Goal: Task Accomplishment & Management: Manage account settings

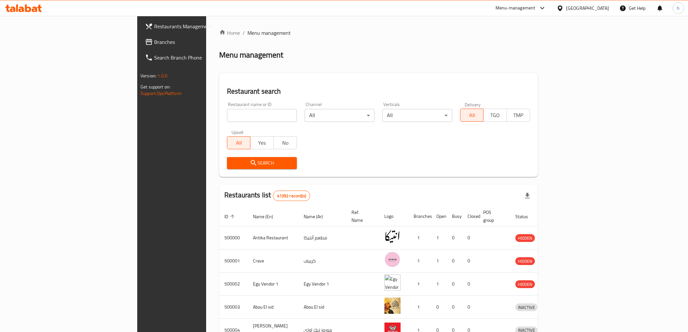
scroll to position [154, 0]
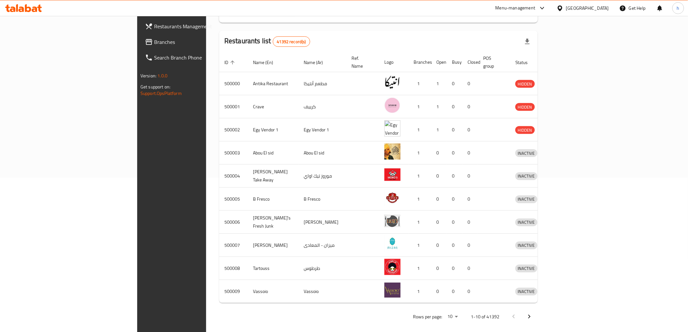
click at [140, 47] on link "Branches" at bounding box center [196, 42] width 112 height 16
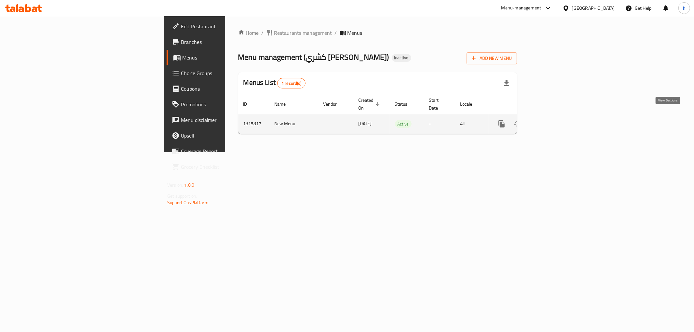
click at [556, 120] on link "enhanced table" at bounding box center [548, 124] width 16 height 16
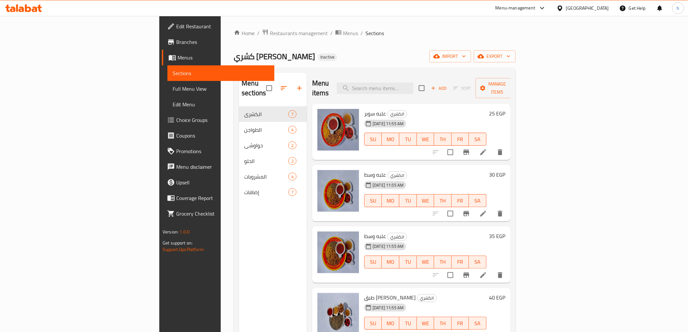
click at [492, 146] on li at bounding box center [483, 152] width 18 height 12
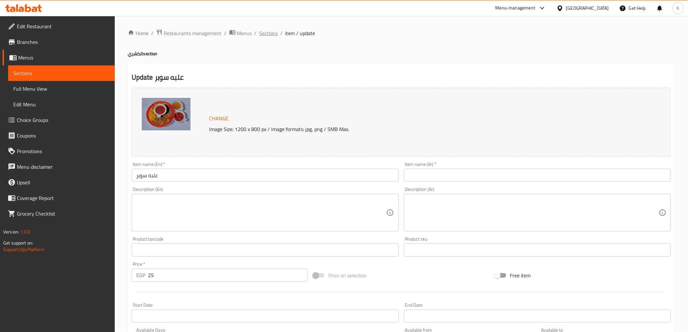
click at [265, 35] on span "Sections" at bounding box center [269, 33] width 19 height 8
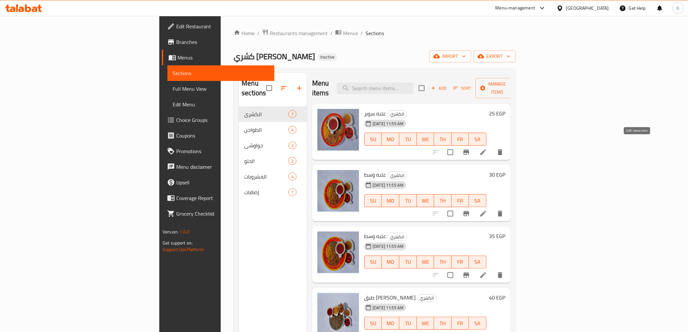
click at [487, 148] on icon at bounding box center [483, 152] width 8 height 8
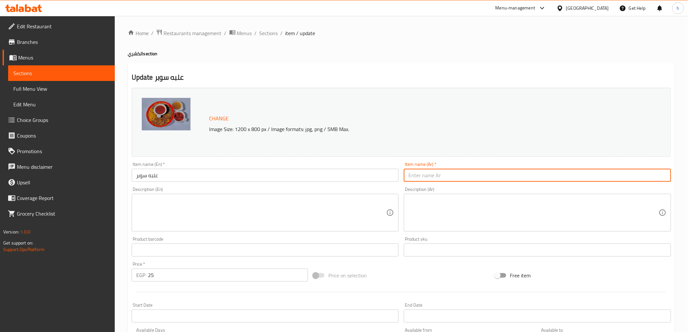
click at [417, 179] on input "text" at bounding box center [537, 175] width 267 height 13
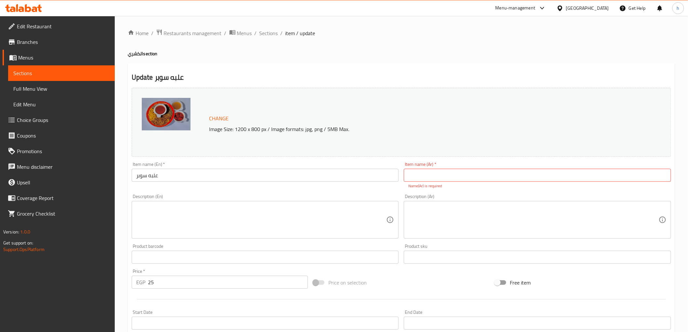
click at [450, 180] on input "text" at bounding box center [537, 175] width 267 height 13
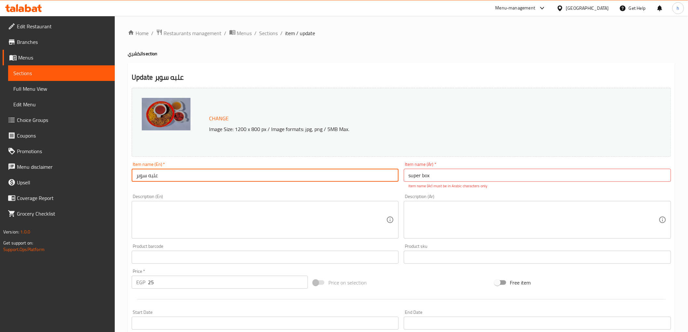
click at [170, 177] on input "علبه سوبر" at bounding box center [265, 175] width 267 height 13
click at [466, 183] on p "Item name (Ar) must be in Arabic characters only" at bounding box center [537, 186] width 258 height 6
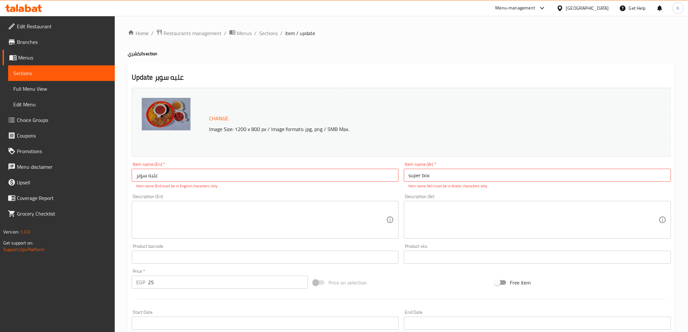
click at [466, 180] on input "super box" at bounding box center [537, 175] width 267 height 13
paste input "علبه سوبر"
drag, startPoint x: 429, startPoint y: 175, endPoint x: 388, endPoint y: 181, distance: 41.7
click at [388, 181] on div "Change Image Size: 1200 x 800 px / Image formats: jpg, png / 5MB Max. Item name…" at bounding box center [401, 233] width 545 height 297
type input "super box علبه سوبر"
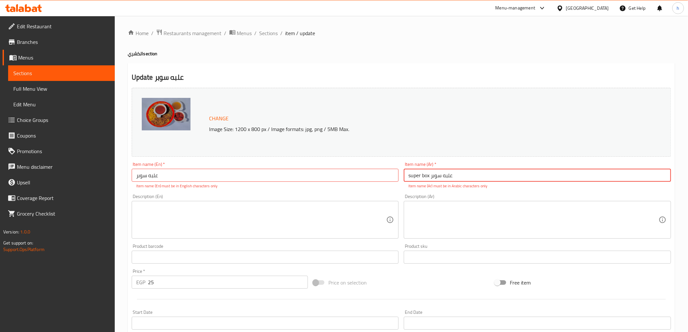
click at [169, 172] on input "علبه سوبر" at bounding box center [265, 175] width 267 height 13
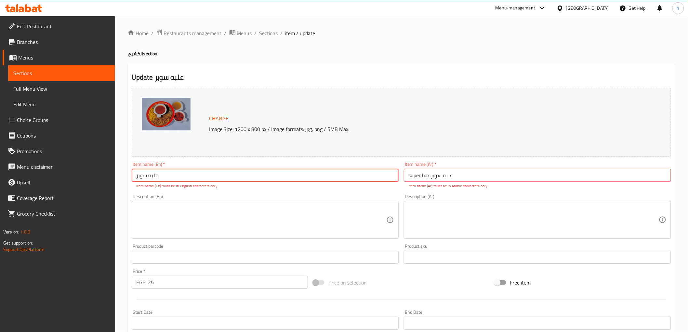
click at [169, 172] on input "علبه سوبر" at bounding box center [265, 175] width 267 height 13
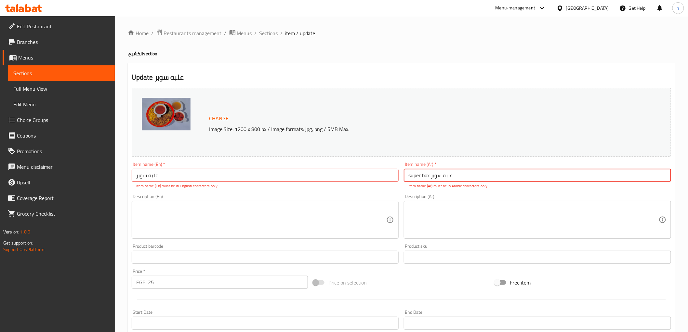
drag, startPoint x: 408, startPoint y: 177, endPoint x: 431, endPoint y: 178, distance: 22.2
click at [431, 178] on input "super box علبه سوبر" at bounding box center [537, 175] width 267 height 13
click at [167, 180] on input "علبه سوبر" at bounding box center [265, 175] width 267 height 13
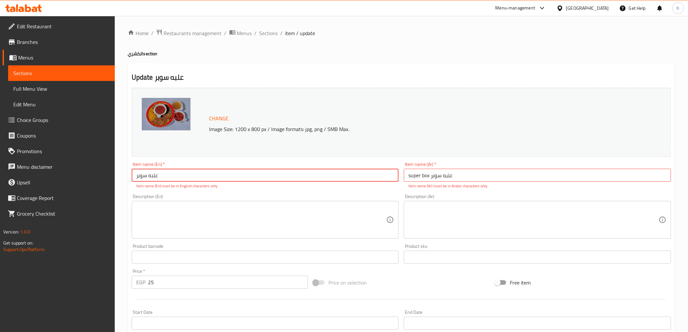
click at [167, 180] on input "علبه سوبر" at bounding box center [265, 175] width 267 height 13
paste input "super box"
click at [138, 176] on input "super box" at bounding box center [265, 175] width 267 height 13
click at [137, 176] on input "super box" at bounding box center [265, 175] width 267 height 13
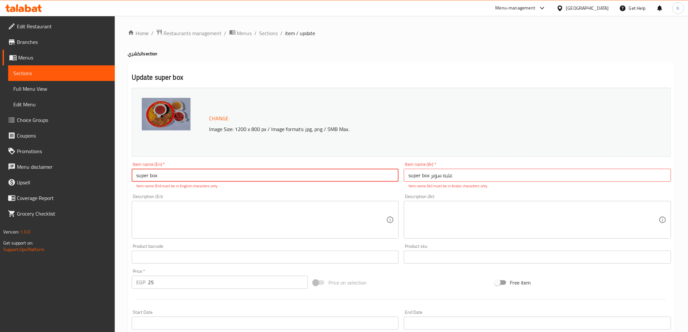
type input "super box"
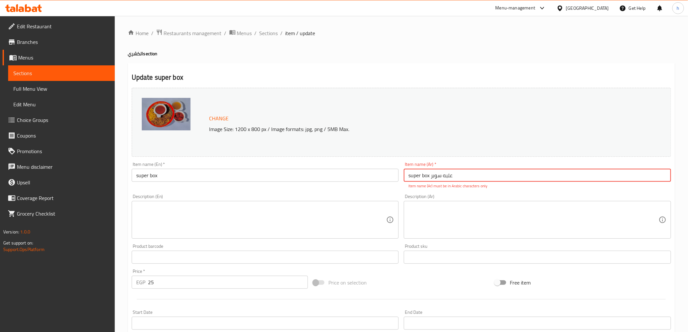
drag, startPoint x: 430, startPoint y: 177, endPoint x: 363, endPoint y: 178, distance: 67.0
click at [363, 178] on div "Change Image Size: 1200 x 800 px / Image formats: jpg, png / 5MB Max. Item name…" at bounding box center [401, 233] width 545 height 297
drag, startPoint x: 408, startPoint y: 178, endPoint x: 396, endPoint y: 178, distance: 12.7
click at [396, 178] on div "Change Image Size: 1200 x 800 px / Image formats: jpg, png / 5MB Max. Item name…" at bounding box center [401, 233] width 545 height 297
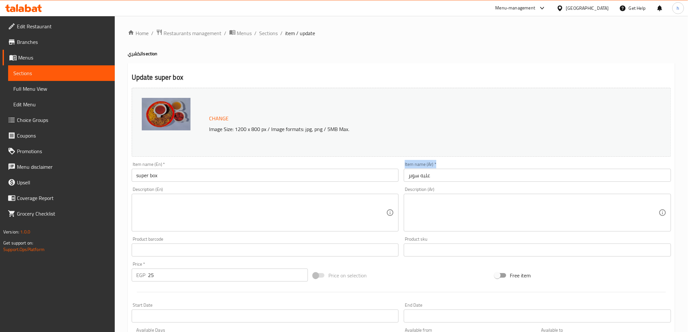
click at [407, 177] on div "Item name (Ar)   * علبه سوبر Item name (Ar) *" at bounding box center [537, 171] width 273 height 25
click at [407, 177] on input "علبه سوبر" at bounding box center [537, 175] width 267 height 13
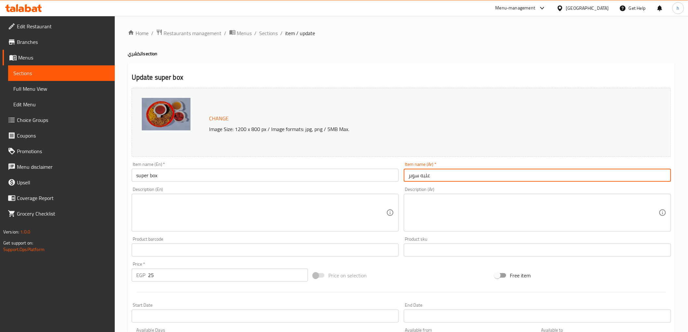
drag, startPoint x: 409, startPoint y: 177, endPoint x: 425, endPoint y: 180, distance: 16.2
click at [410, 177] on input "علبه سوبر" at bounding box center [537, 175] width 267 height 13
click at [440, 180] on input "علبه سوبر" at bounding box center [537, 175] width 267 height 13
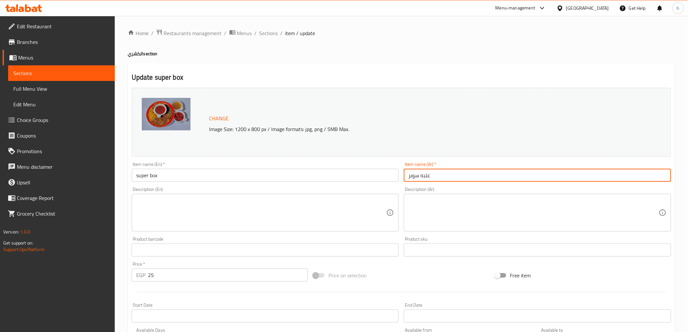
click at [440, 180] on input "علبه سوبر" at bounding box center [537, 175] width 267 height 13
click at [434, 174] on input "علبه سوبر" at bounding box center [537, 175] width 267 height 13
click at [432, 176] on input "علبه سوبر" at bounding box center [537, 175] width 267 height 13
drag, startPoint x: 406, startPoint y: 177, endPoint x: 410, endPoint y: 176, distance: 5.0
click at [410, 176] on input "علبه سوبر" at bounding box center [537, 175] width 267 height 13
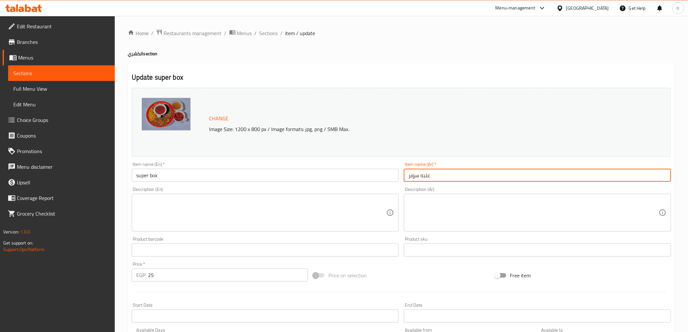
click at [439, 177] on input "علبه سوبر" at bounding box center [537, 175] width 267 height 13
type input "علبه سوبر"
click at [183, 171] on input "super box" at bounding box center [265, 175] width 267 height 13
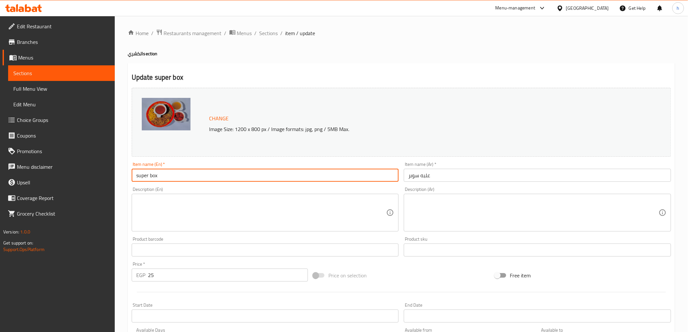
click at [138, 176] on input "super box" at bounding box center [265, 175] width 267 height 13
click at [137, 177] on input "super box" at bounding box center [265, 175] width 267 height 13
type input "super box"
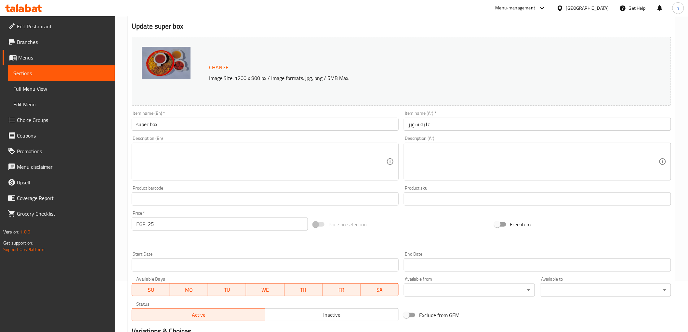
scroll to position [136, 0]
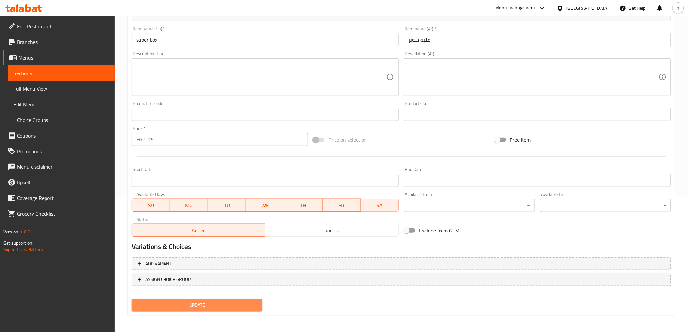
click at [217, 308] on button "Update" at bounding box center [197, 305] width 131 height 12
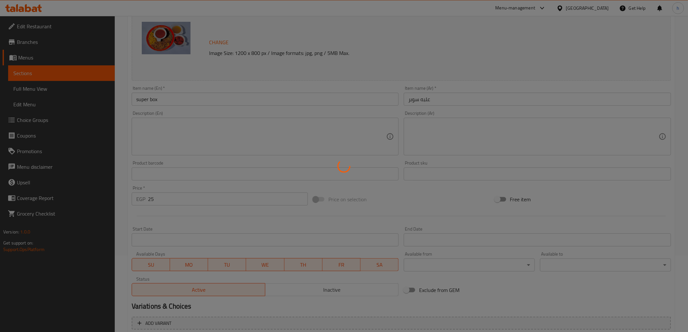
scroll to position [0, 0]
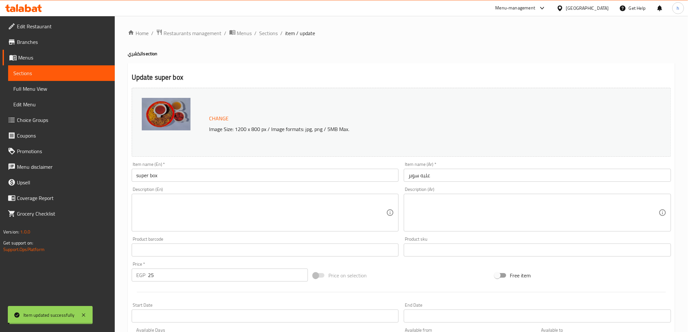
click at [332, 142] on div "Change Image Size: 1200 x 800 px / Image formats: jpg, png / 5MB Max." at bounding box center [402, 122] width 540 height 69
click at [267, 33] on span "Sections" at bounding box center [269, 33] width 19 height 8
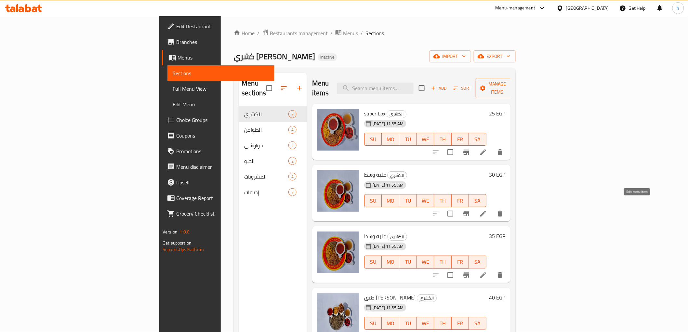
click at [487, 210] on icon at bounding box center [483, 214] width 8 height 8
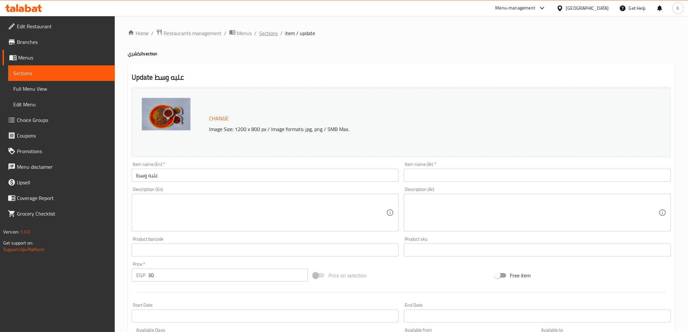
click at [267, 37] on span "Sections" at bounding box center [269, 33] width 19 height 8
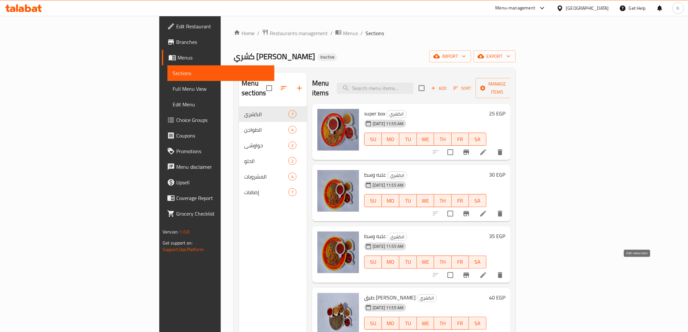
click at [487, 271] on icon at bounding box center [483, 275] width 8 height 8
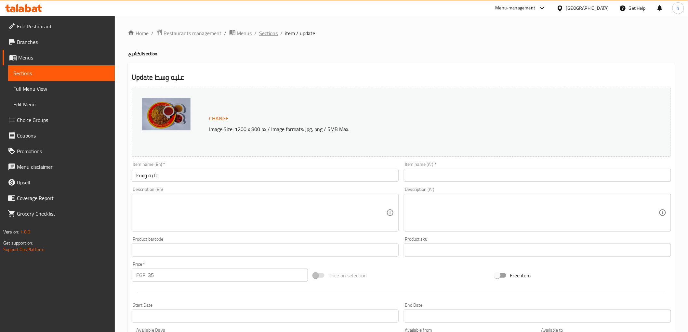
click at [273, 36] on span "Sections" at bounding box center [269, 33] width 19 height 8
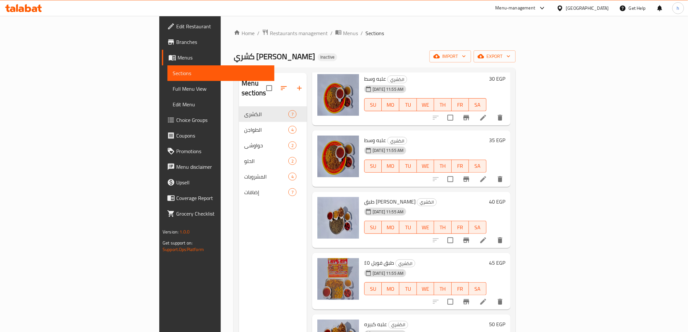
scroll to position [108, 0]
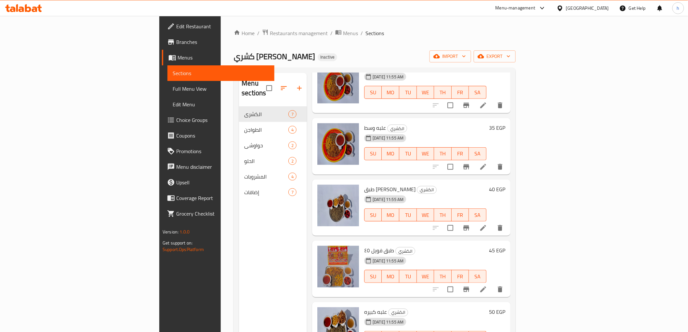
click at [492, 222] on li at bounding box center [483, 228] width 18 height 12
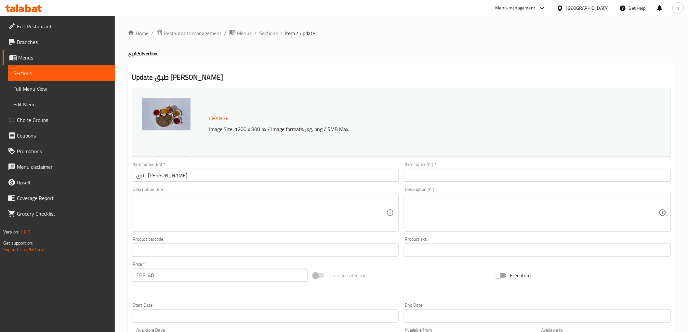
click at [174, 178] on input "طبق [PERSON_NAME]" at bounding box center [265, 175] width 267 height 13
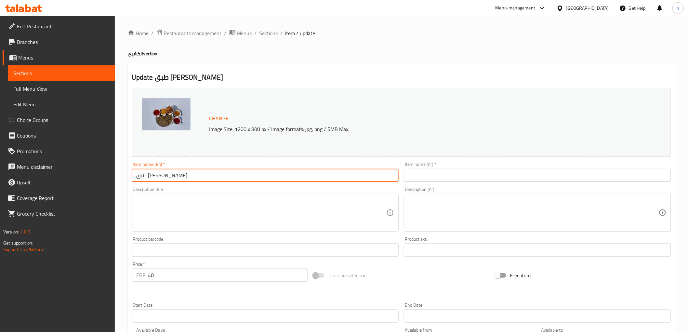
click at [174, 178] on input "طبق [PERSON_NAME]" at bounding box center [265, 175] width 267 height 13
click at [421, 169] on input "text" at bounding box center [537, 175] width 267 height 13
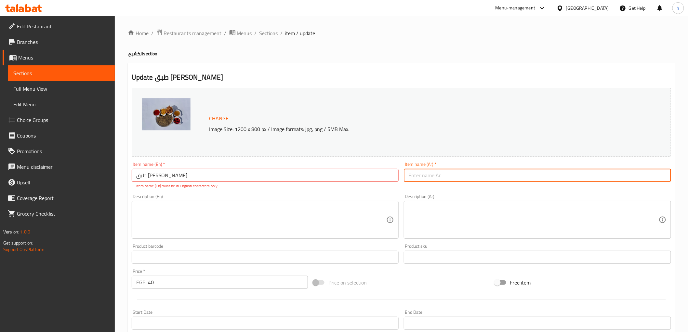
paste input "طبق [PERSON_NAME]"
type input "طبق [PERSON_NAME]"
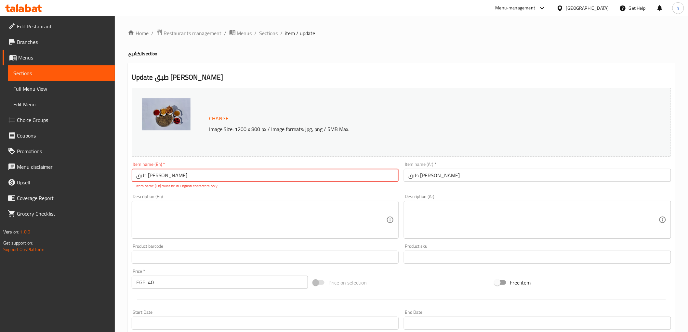
click at [289, 174] on input "طبق [PERSON_NAME]" at bounding box center [265, 175] width 267 height 13
type input "\"
click at [441, 176] on input "طبق [PERSON_NAME]" at bounding box center [537, 175] width 267 height 13
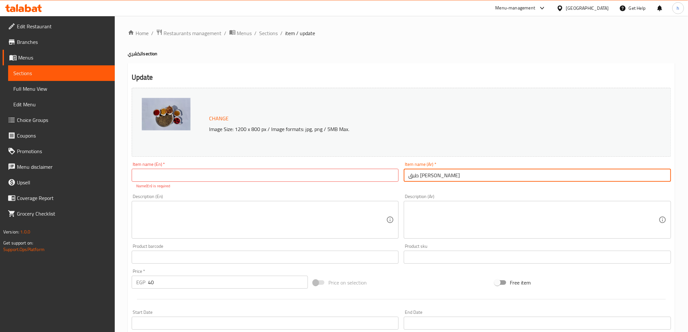
click at [441, 177] on input "طبق [PERSON_NAME]" at bounding box center [537, 175] width 267 height 13
click at [238, 172] on input "text" at bounding box center [265, 175] width 267 height 13
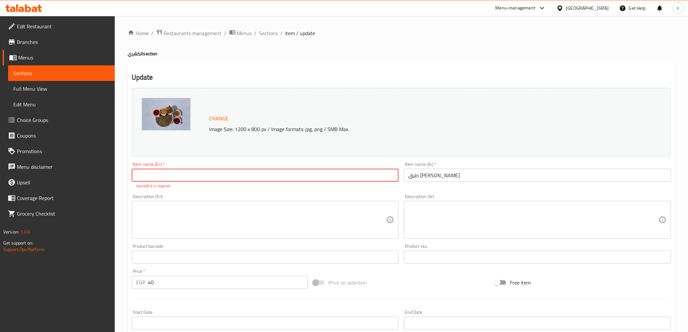
paste input "round foil plate"
type input "round foil plate"
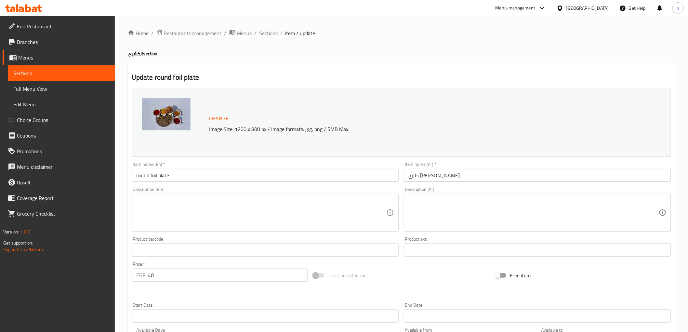
click at [187, 196] on div "Description (En) Description (En)" at bounding box center [265, 209] width 267 height 45
click at [138, 178] on input "round foil plate" at bounding box center [265, 175] width 267 height 13
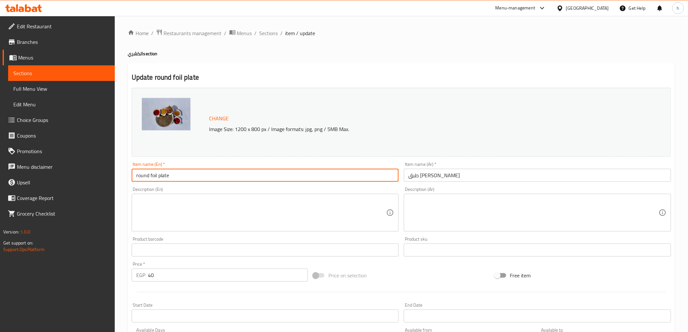
click at [136, 178] on input "round foil plate" at bounding box center [265, 175] width 267 height 13
click at [492, 175] on input "طبق [PERSON_NAME]" at bounding box center [537, 175] width 267 height 13
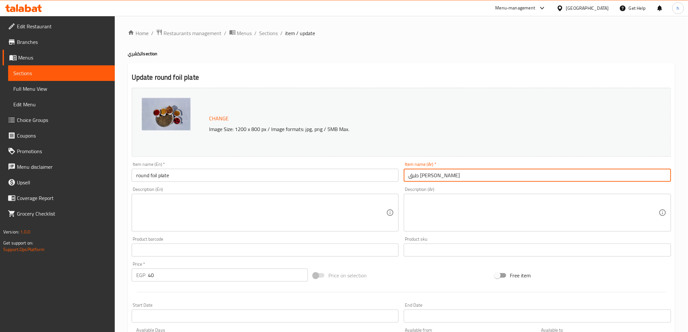
click at [408, 177] on input "طبق [PERSON_NAME]" at bounding box center [537, 175] width 267 height 13
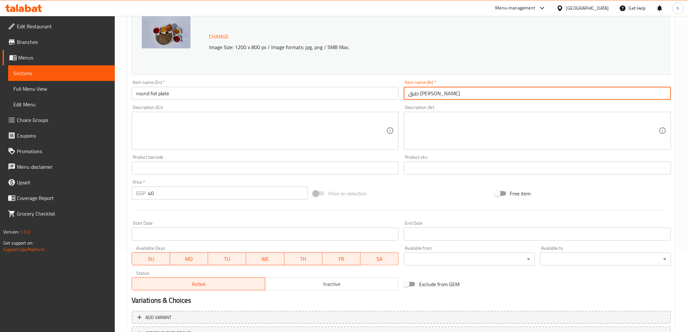
scroll to position [136, 0]
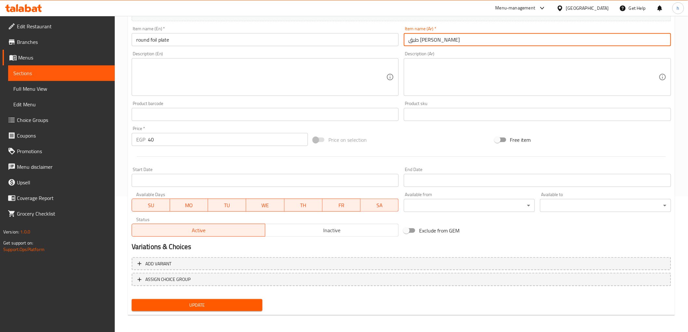
click at [254, 301] on span "Update" at bounding box center [197, 305] width 121 height 8
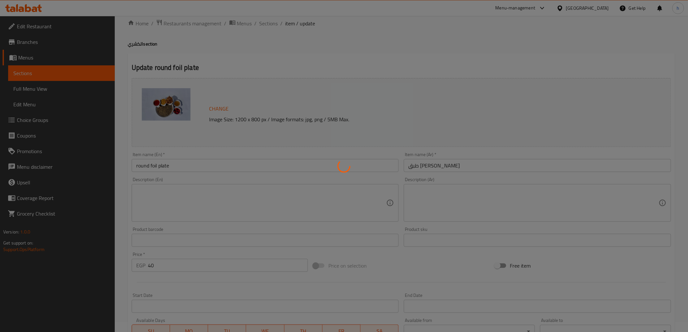
scroll to position [0, 0]
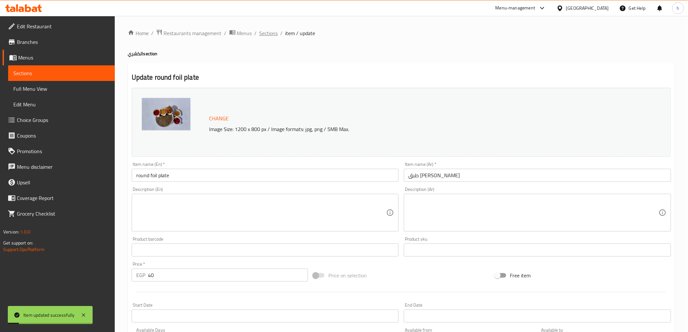
click at [266, 33] on span "Sections" at bounding box center [269, 33] width 19 height 8
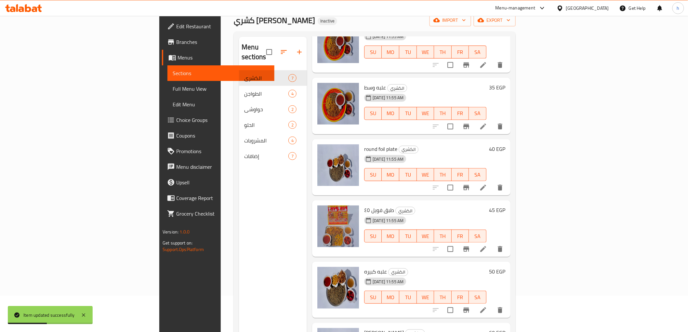
scroll to position [113, 0]
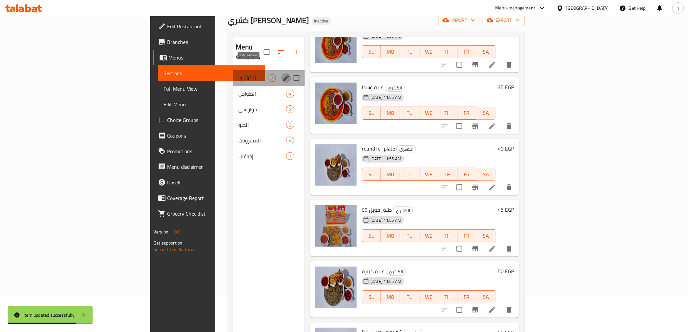
click at [283, 75] on icon "edit" at bounding box center [286, 78] width 6 height 6
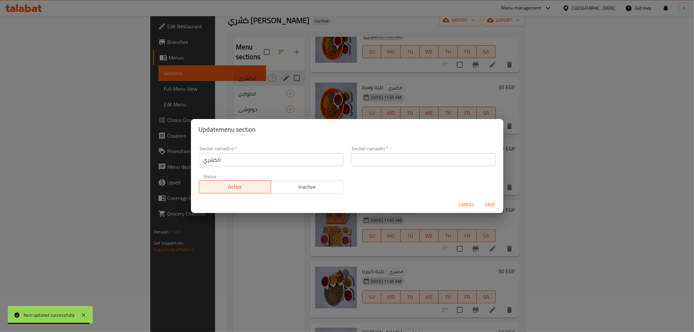
click at [267, 159] on input "الكشري" at bounding box center [271, 159] width 144 height 13
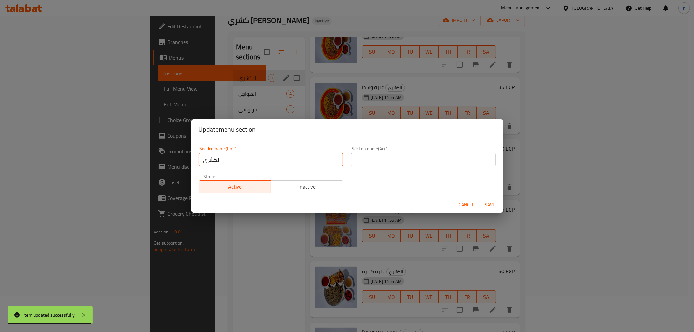
click at [267, 159] on input "الكشري" at bounding box center [271, 159] width 144 height 13
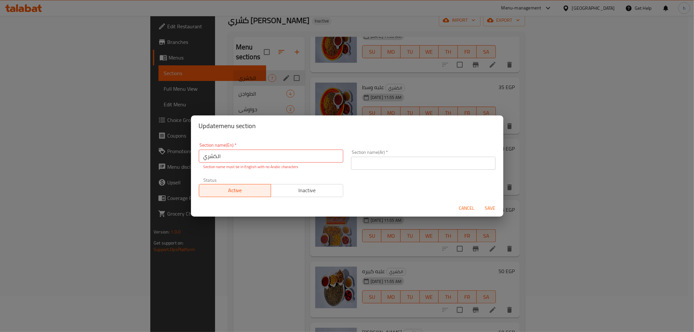
click at [462, 166] on div "Section name(Ar)   * Section name(Ar) *" at bounding box center [423, 160] width 152 height 28
click at [462, 166] on input "text" at bounding box center [423, 163] width 144 height 13
paste input "الكشري"
type input "الكشري"
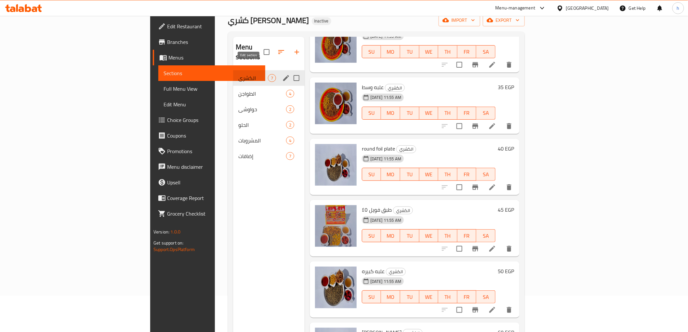
click at [282, 74] on icon "edit" at bounding box center [286, 78] width 8 height 8
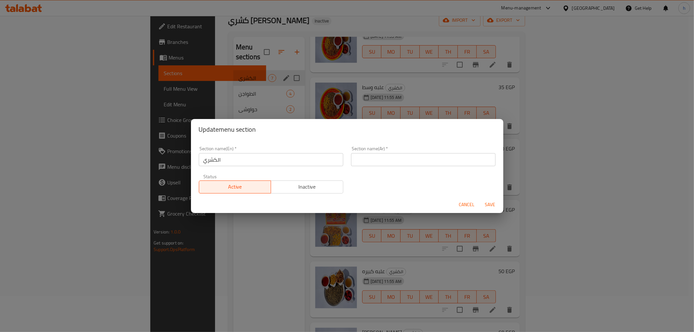
click at [254, 160] on input "الكشري" at bounding box center [271, 159] width 144 height 13
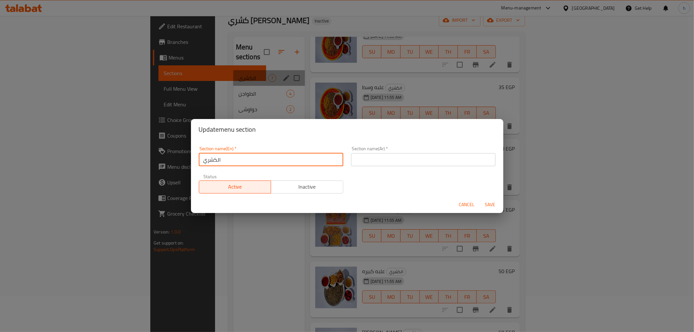
click at [254, 160] on input "الكشري" at bounding box center [271, 159] width 144 height 13
paste input "Koshary"
type input "Koshary"
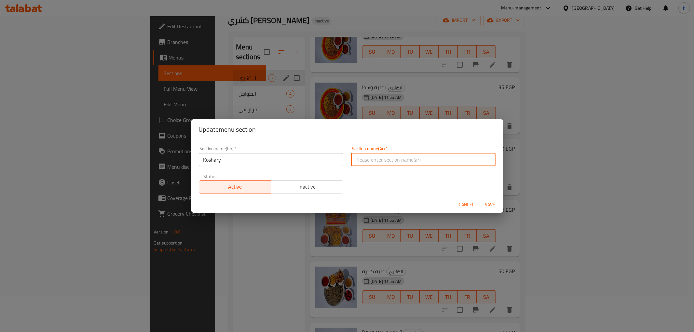
click at [393, 155] on input "text" at bounding box center [423, 159] width 144 height 13
type input ";"
type input "h"
type input "الكشري"
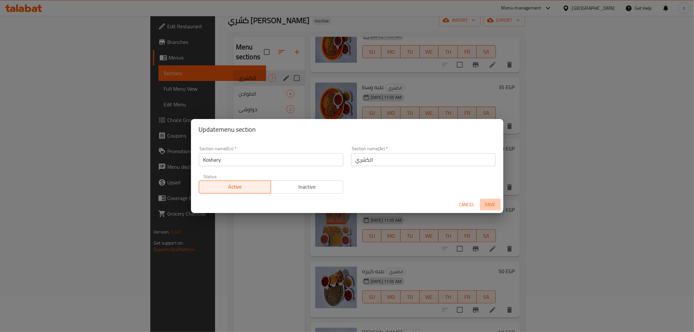
click at [495, 204] on span "Save" at bounding box center [490, 205] width 16 height 8
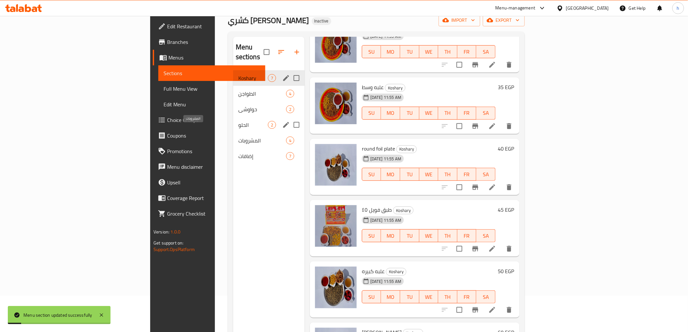
scroll to position [0, 0]
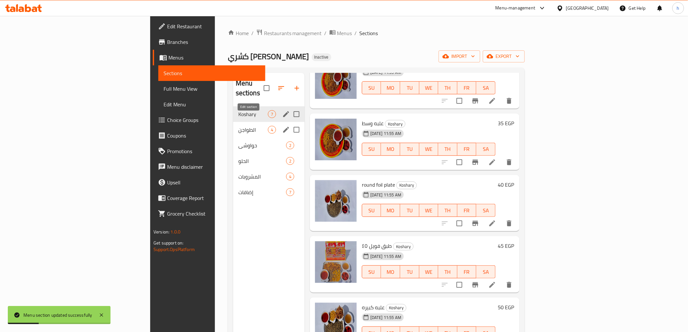
click at [282, 126] on icon "edit" at bounding box center [286, 130] width 8 height 8
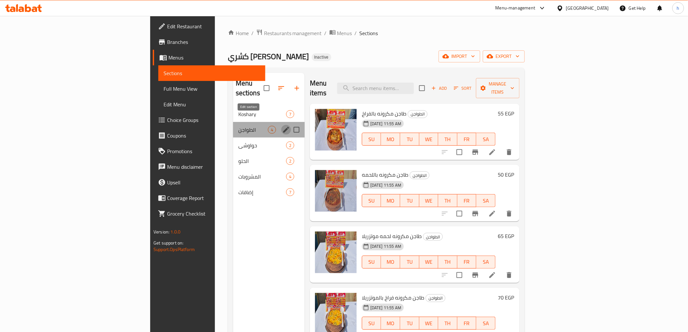
click at [282, 126] on icon "edit" at bounding box center [286, 130] width 8 height 8
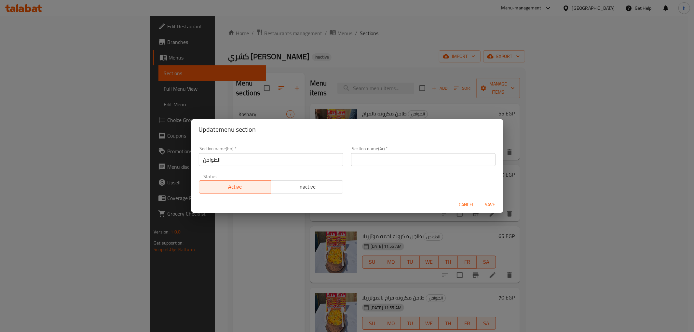
click at [253, 160] on input "الطواجن" at bounding box center [271, 159] width 144 height 13
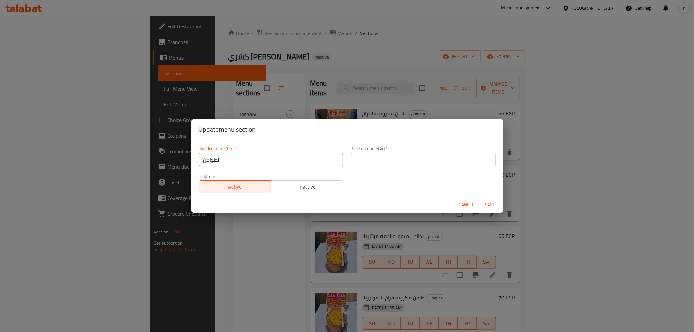
click at [253, 160] on input "الطواجن" at bounding box center [271, 159] width 144 height 13
paste input "Casserole"
type input "Casseroles"
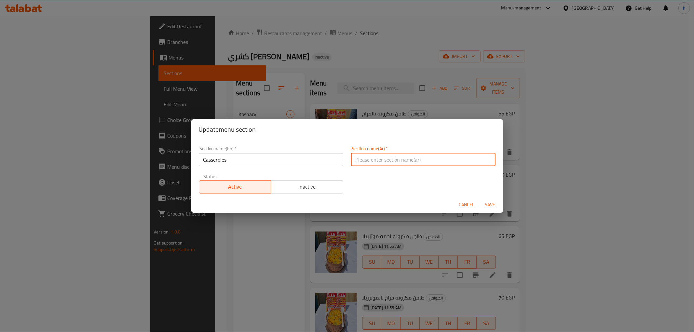
click at [395, 164] on input "text" at bounding box center [423, 159] width 144 height 13
type input "h"
type input "الطواجن"
click at [486, 207] on span "Save" at bounding box center [490, 205] width 16 height 8
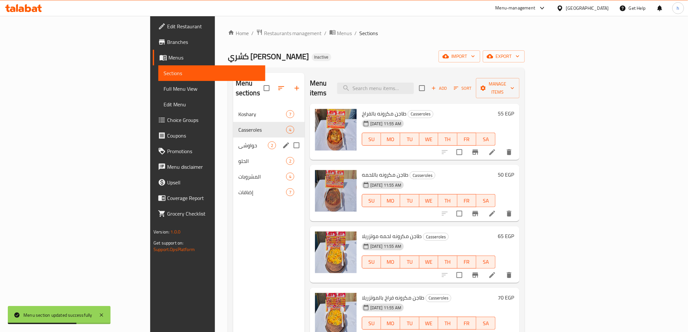
click at [282, 141] on icon "edit" at bounding box center [286, 145] width 8 height 8
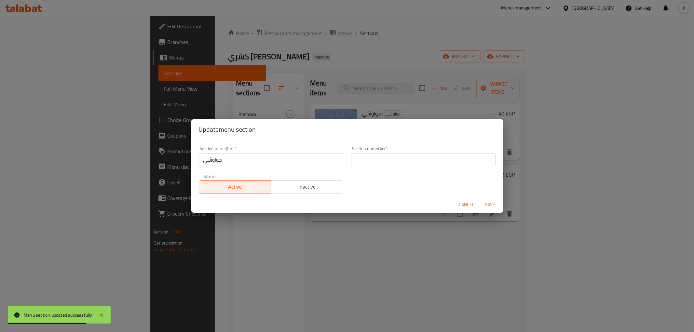
click at [256, 157] on input "حواوشي" at bounding box center [271, 159] width 144 height 13
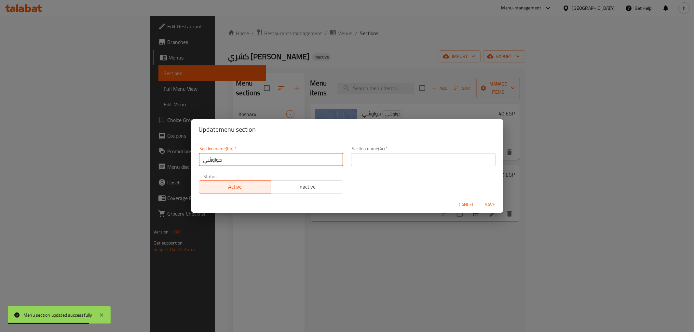
click at [256, 157] on input "حواوشي" at bounding box center [271, 159] width 144 height 13
click at [404, 152] on div "Section name(Ar)   * Section name(Ar) *" at bounding box center [423, 156] width 144 height 20
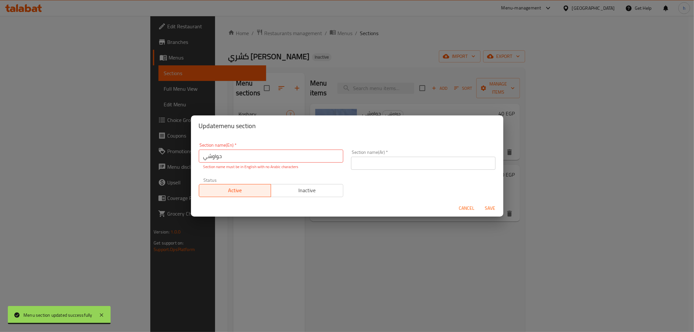
click at [406, 168] on input "text" at bounding box center [423, 163] width 144 height 13
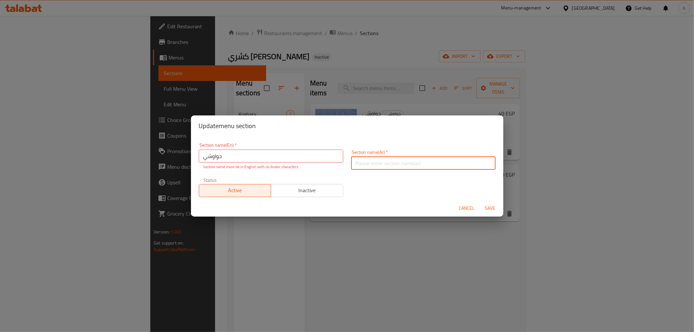
paste input "حواوشي"
type input "حواوشي"
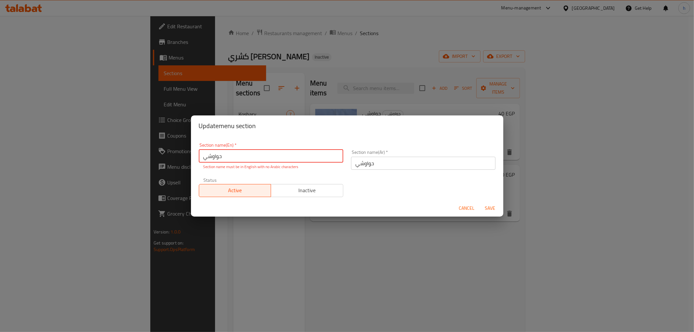
click at [297, 156] on input "حواوشي" at bounding box center [271, 156] width 144 height 13
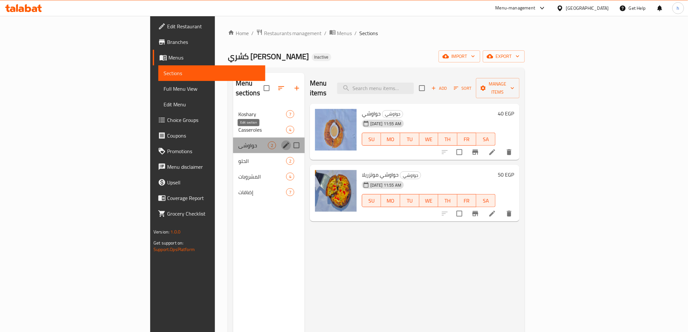
click at [283, 142] on icon "edit" at bounding box center [286, 145] width 6 height 6
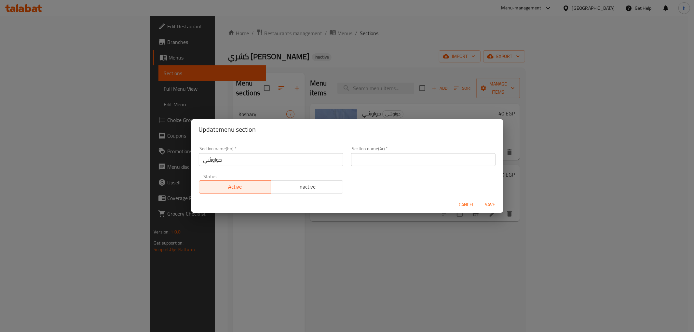
click at [355, 162] on input "text" at bounding box center [423, 159] width 144 height 13
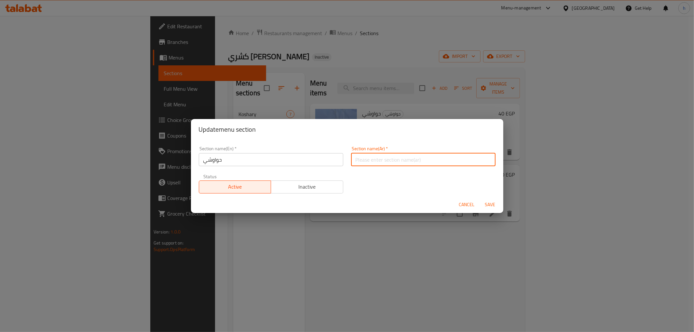
paste input "حواوشي"
type input "حواوشي"
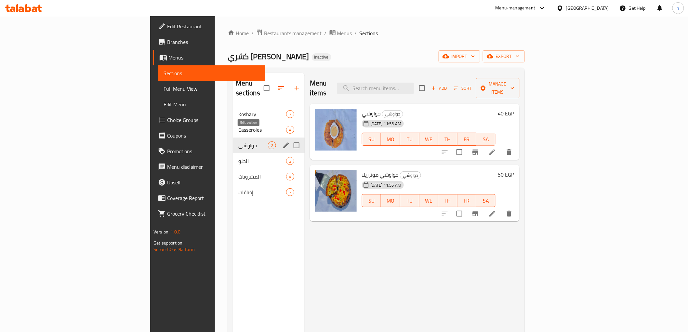
click at [283, 142] on icon "edit" at bounding box center [286, 145] width 6 height 6
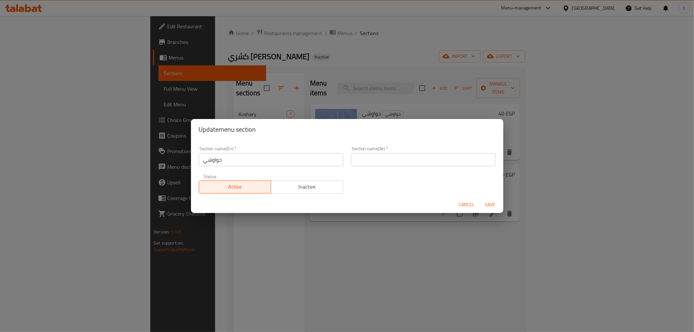
click at [269, 161] on input "حواوشي" at bounding box center [271, 159] width 144 height 13
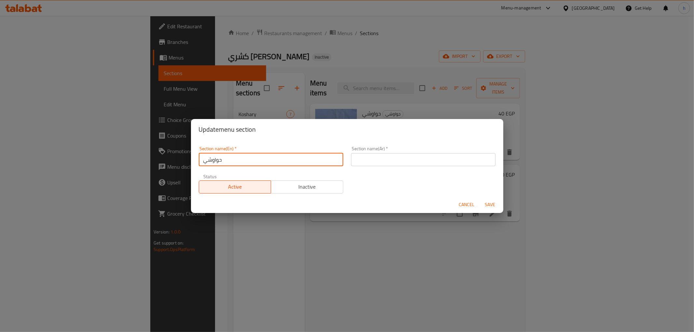
click at [269, 161] on input "حواوشي" at bounding box center [271, 159] width 144 height 13
paste input "Hawawshi"
type input "Hawawshi"
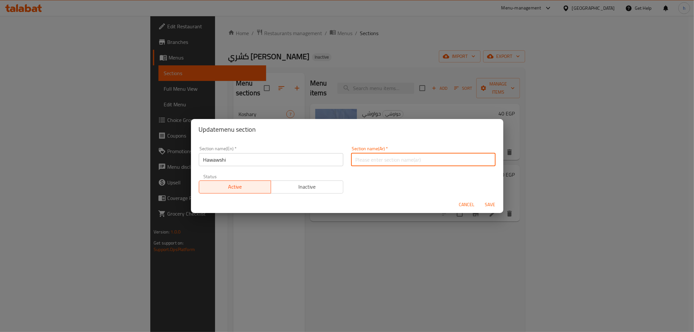
click at [359, 157] on input "text" at bounding box center [423, 159] width 144 height 13
type input "p"
type input "حواو"
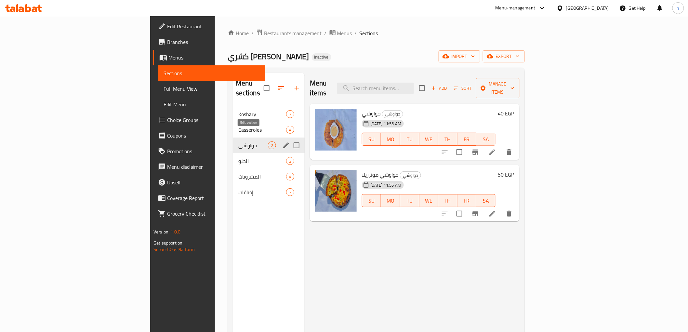
click at [282, 141] on icon "edit" at bounding box center [286, 145] width 8 height 8
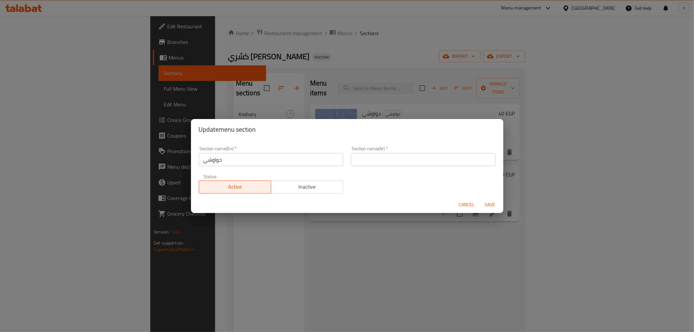
click at [408, 154] on input "text" at bounding box center [423, 159] width 144 height 13
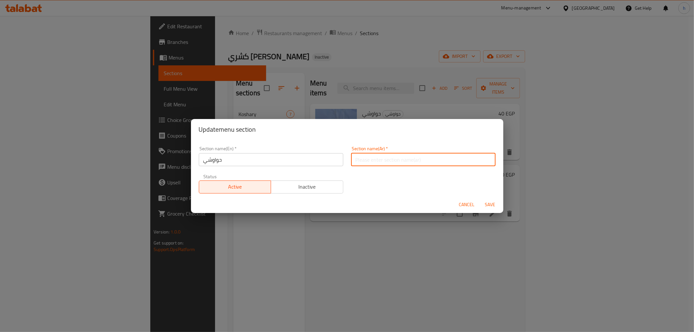
type input "ج"
type input "حواوشي"
click at [300, 157] on input "حواوشي" at bounding box center [271, 159] width 144 height 13
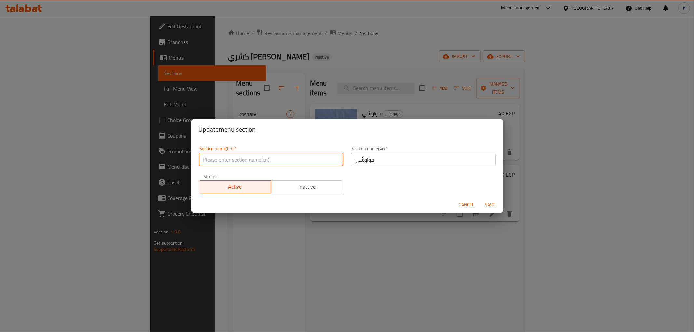
paste input "Hawawshi"
type input "Hawawshi"
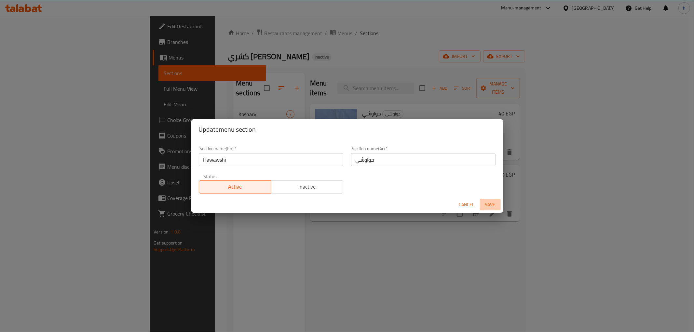
click at [486, 205] on span "Save" at bounding box center [490, 205] width 16 height 8
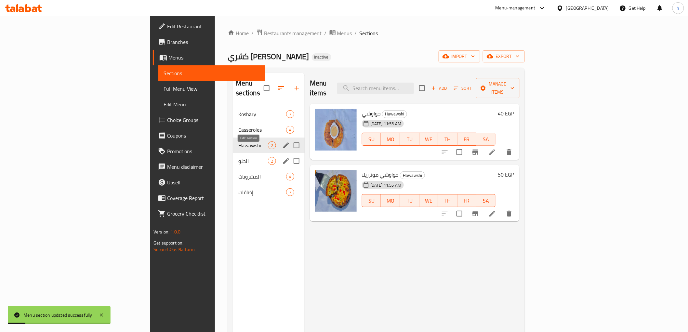
click at [282, 157] on icon "edit" at bounding box center [286, 161] width 8 height 8
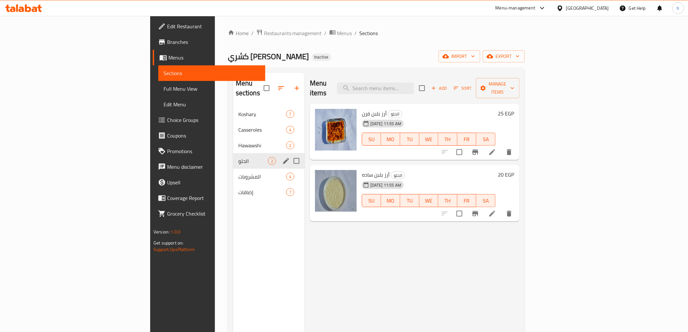
click at [282, 157] on icon "edit" at bounding box center [286, 161] width 8 height 8
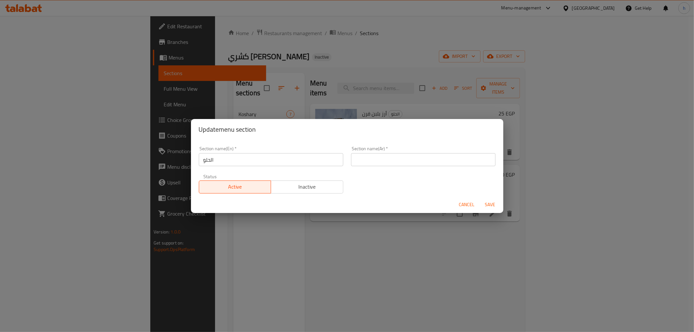
click at [293, 163] on input "الحلو" at bounding box center [271, 159] width 144 height 13
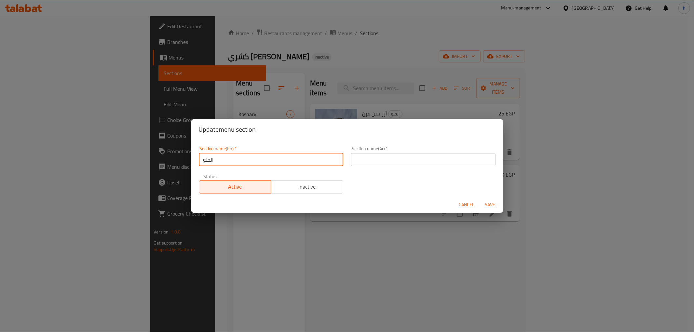
click at [293, 163] on input "الحلو" at bounding box center [271, 159] width 144 height 13
type input "س"
type input "sweets"
drag, startPoint x: 358, startPoint y: 167, endPoint x: 369, endPoint y: 164, distance: 12.3
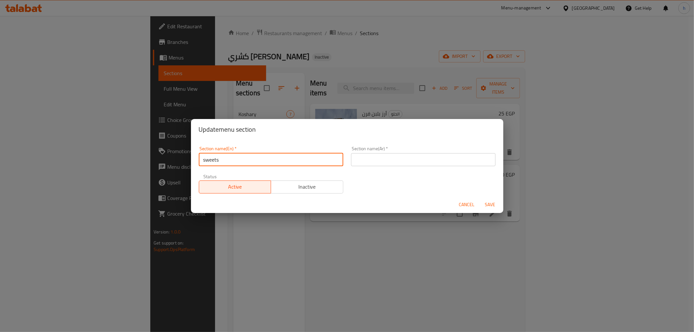
click at [358, 168] on div "Section name(Ar)   * Section name(Ar) *" at bounding box center [423, 156] width 152 height 28
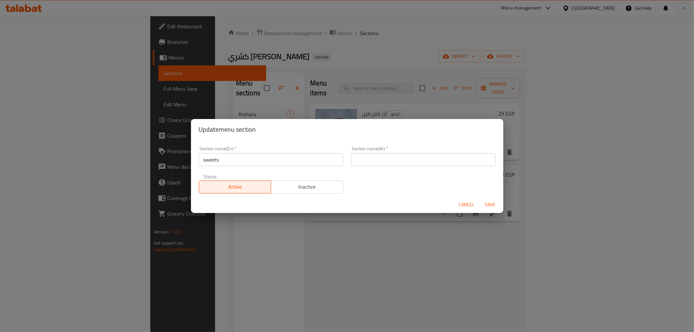
click at [371, 163] on input "text" at bounding box center [423, 159] width 144 height 13
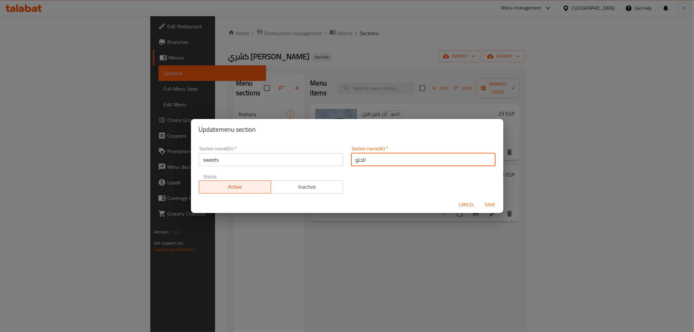
type input "الحلو"
click at [490, 206] on span "Save" at bounding box center [490, 205] width 16 height 8
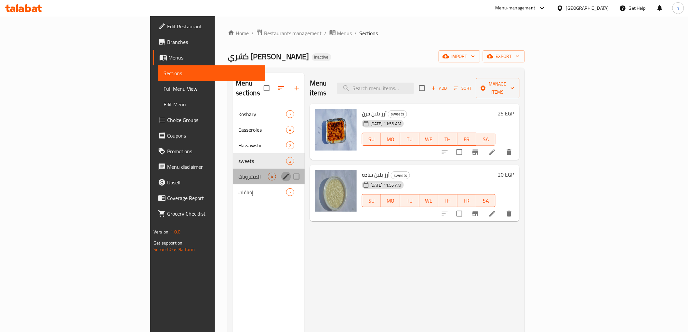
click at [282, 173] on icon "edit" at bounding box center [286, 177] width 8 height 8
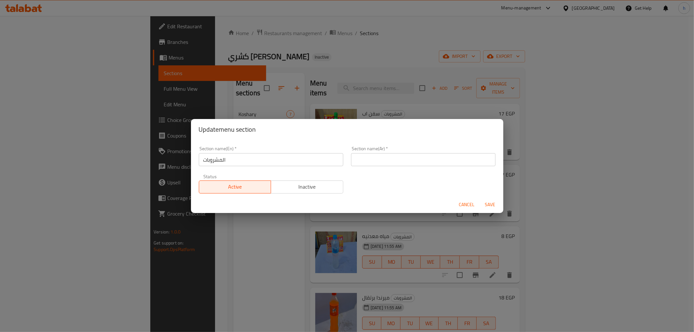
click at [255, 158] on input "المشروبات" at bounding box center [271, 159] width 144 height 13
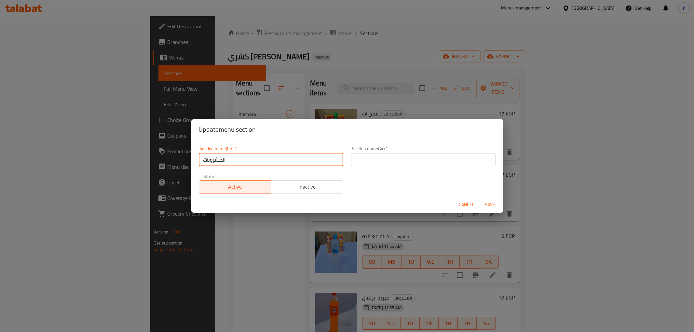
click at [255, 158] on input "المشروبات" at bounding box center [271, 159] width 144 height 13
paste input "Beverages"
type input "Beverages"
drag, startPoint x: 433, startPoint y: 159, endPoint x: 427, endPoint y: 163, distance: 7.8
click at [433, 159] on input "text" at bounding box center [423, 159] width 144 height 13
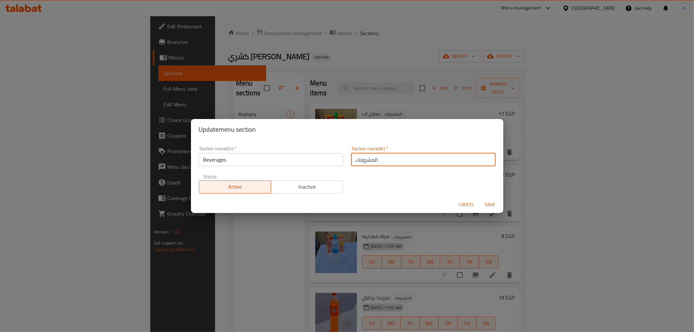
type input "المشروبات"
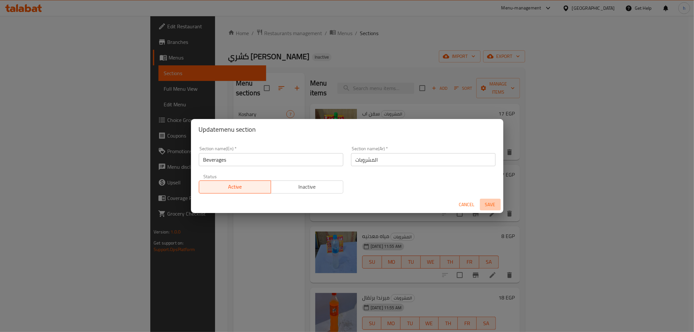
click at [488, 203] on span "Save" at bounding box center [490, 205] width 16 height 8
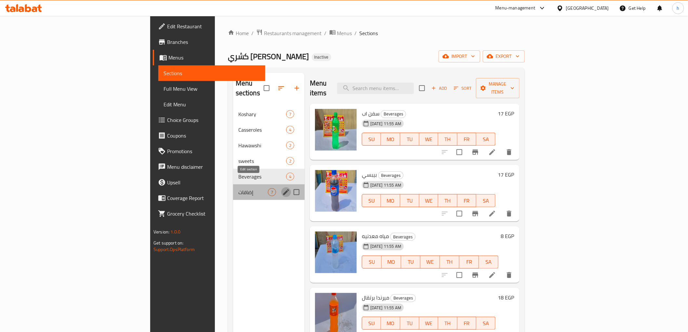
click at [282, 188] on icon "edit" at bounding box center [286, 192] width 8 height 8
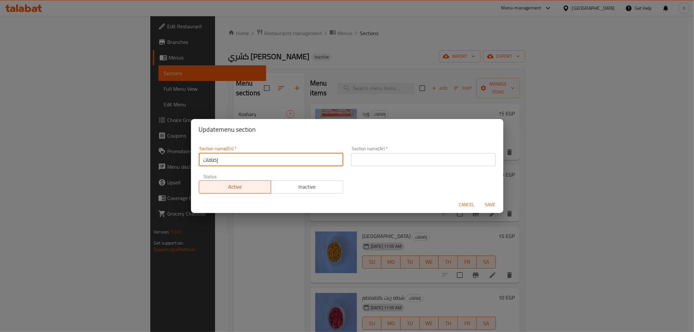
click at [222, 164] on input "إضافات" at bounding box center [271, 159] width 144 height 13
click at [226, 160] on input "إضافات" at bounding box center [271, 159] width 144 height 13
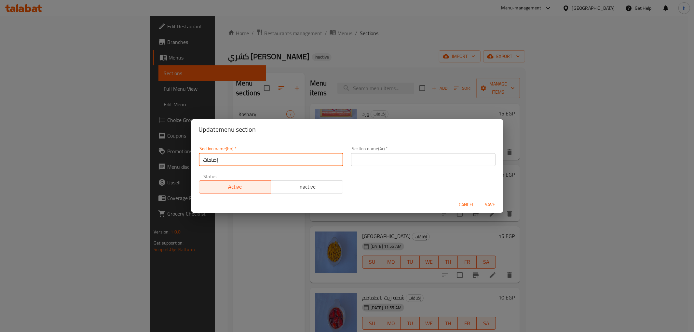
click at [227, 159] on input "إضافات" at bounding box center [271, 159] width 144 height 13
click at [212, 160] on input "إضافات" at bounding box center [271, 159] width 144 height 13
click at [423, 157] on input "text" at bounding box center [423, 159] width 144 height 13
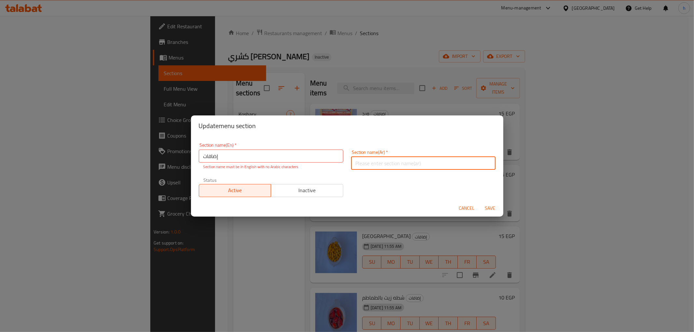
paste input "إضافات"
type input "إضافات"
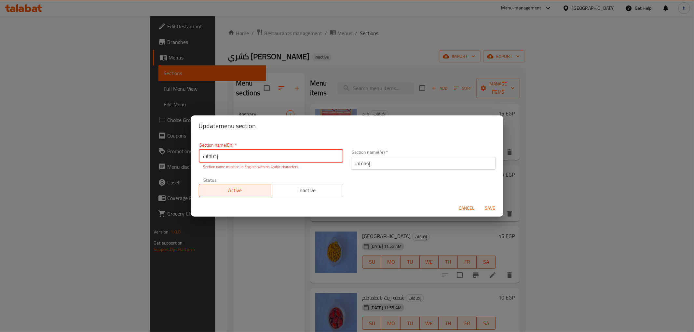
click at [270, 161] on input "إضافات" at bounding box center [271, 156] width 144 height 13
type input "ش"
type input "a"
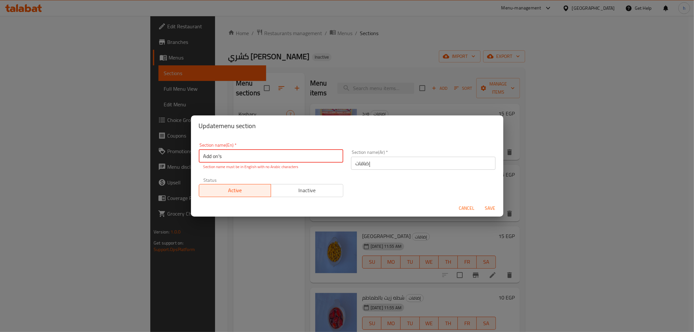
type input "Add on's"
click at [496, 207] on span "Save" at bounding box center [490, 208] width 16 height 8
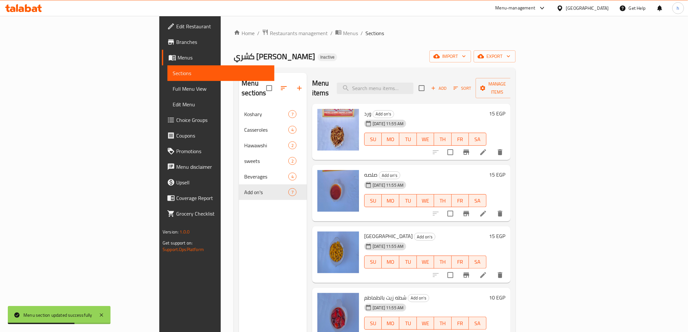
scroll to position [72, 0]
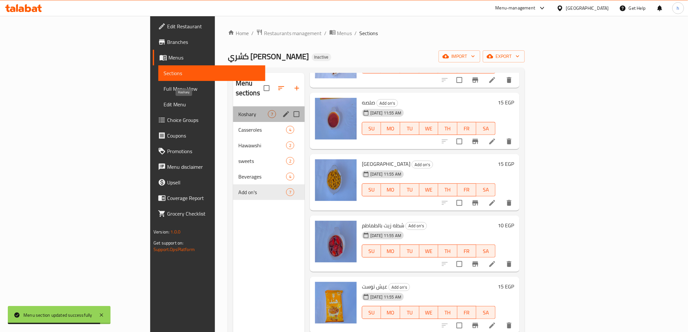
click at [238, 110] on span "Koshary" at bounding box center [253, 114] width 30 height 8
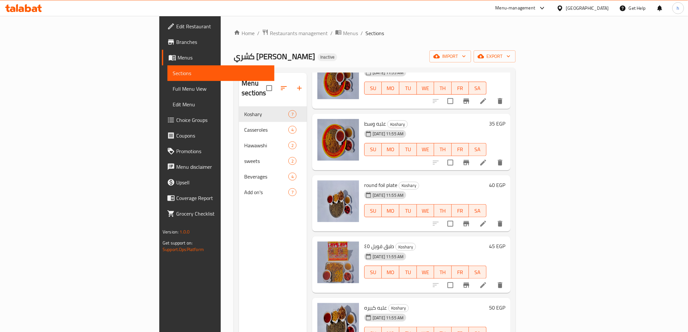
scroll to position [113, 0]
click at [486, 282] on icon at bounding box center [483, 285] width 6 height 6
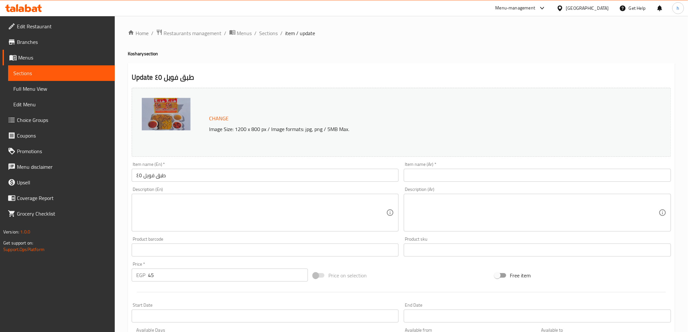
click at [215, 174] on input "طبق فويل ٤٥" at bounding box center [265, 175] width 267 height 13
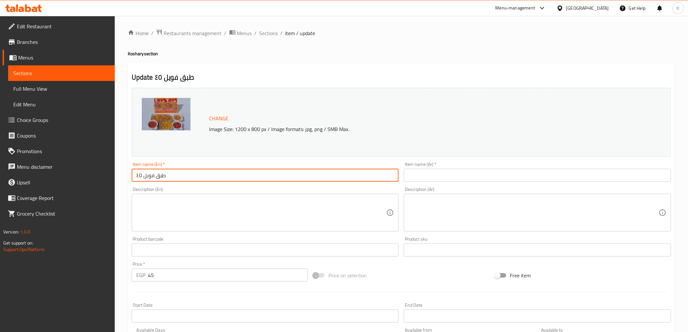
click at [215, 174] on input "طبق فويل ٤٥" at bounding box center [265, 175] width 267 height 13
click at [451, 175] on input "text" at bounding box center [537, 175] width 267 height 13
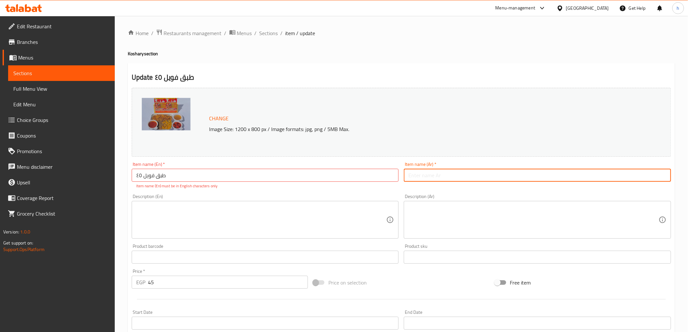
paste input "طبق فويل ٤٥"
type input "طبق فويل ٤٥"
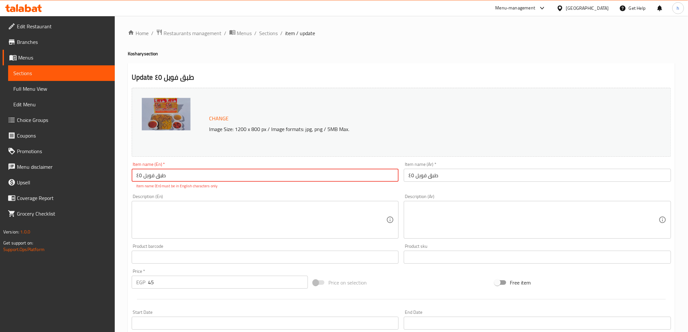
click at [271, 177] on input "طبق فويل ٤٥" at bounding box center [265, 175] width 267 height 13
type input "f"
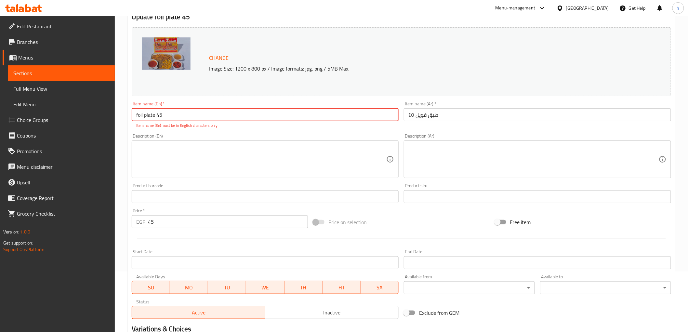
scroll to position [142, 0]
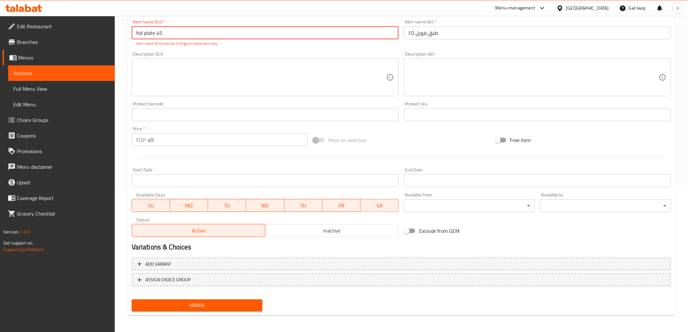
type input "foil plate 45"
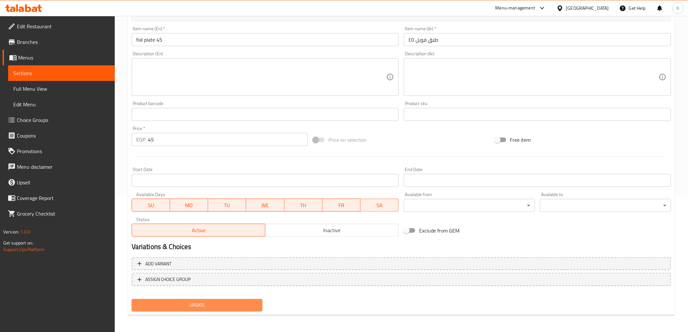
click at [217, 304] on span "Update" at bounding box center [197, 305] width 121 height 8
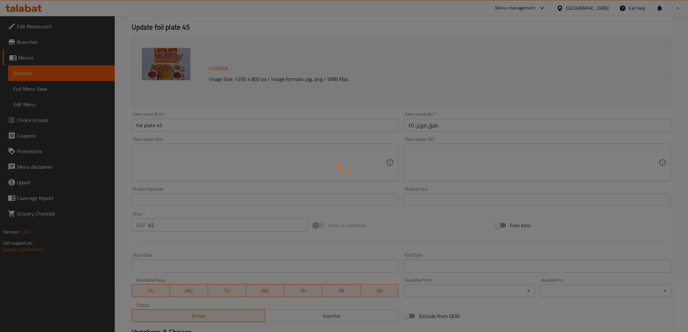
scroll to position [0, 0]
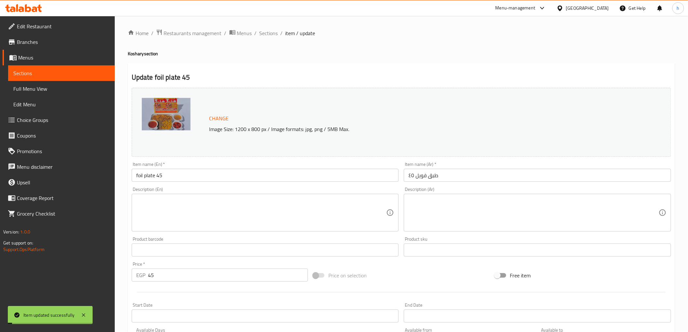
drag, startPoint x: 281, startPoint y: 50, endPoint x: 280, endPoint y: 67, distance: 17.2
drag, startPoint x: 280, startPoint y: 67, endPoint x: 289, endPoint y: 33, distance: 35.7
click at [289, 33] on span "item / update" at bounding box center [301, 33] width 30 height 8
click at [268, 35] on span "Sections" at bounding box center [269, 33] width 19 height 8
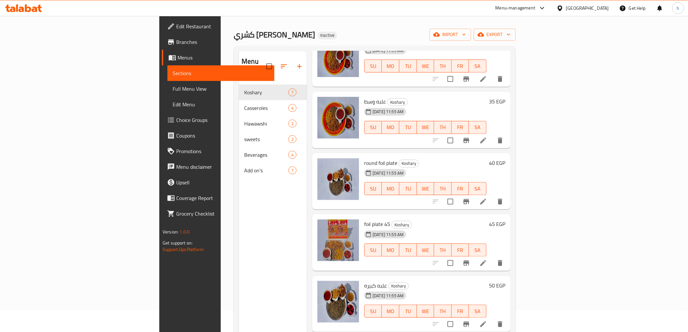
scroll to position [91, 0]
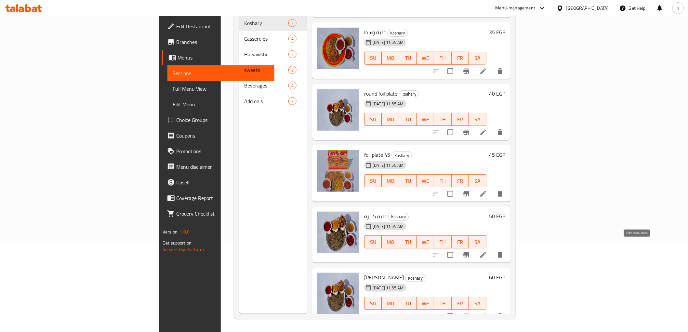
click at [487, 251] on icon at bounding box center [483, 255] width 8 height 8
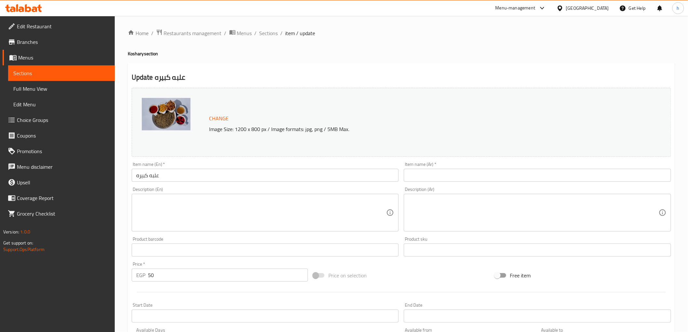
click at [176, 166] on div "Item name (En)   * علبه كبيره Item name (En) *" at bounding box center [265, 172] width 267 height 20
click at [179, 173] on input "علبه كبيره" at bounding box center [265, 175] width 267 height 13
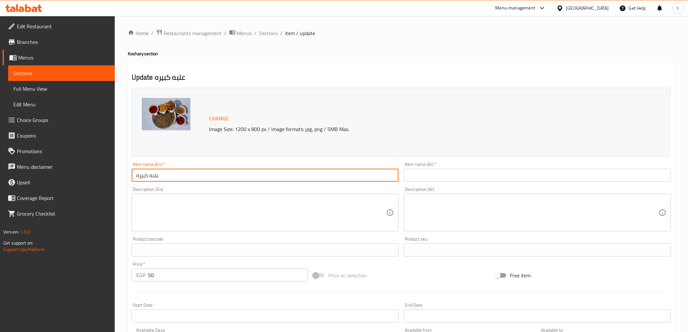
click at [420, 179] on input "text" at bounding box center [537, 175] width 267 height 13
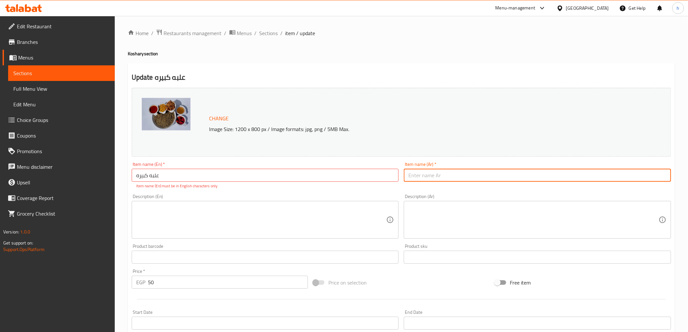
paste input "علبه كبيره"
type input "علبه كبيره"
click at [330, 173] on input "علبه كبيره" at bounding box center [265, 175] width 267 height 13
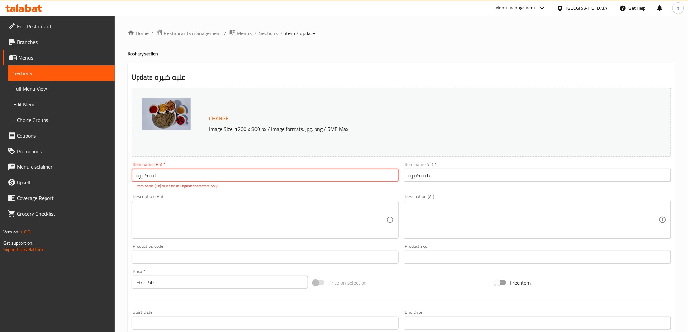
click at [330, 173] on input "علبه كبيره" at bounding box center [265, 175] width 267 height 13
type input "م"
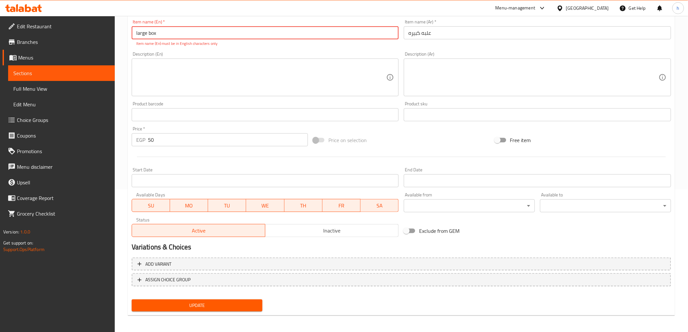
type input "large box"
click at [203, 307] on span "Update" at bounding box center [197, 305] width 121 height 8
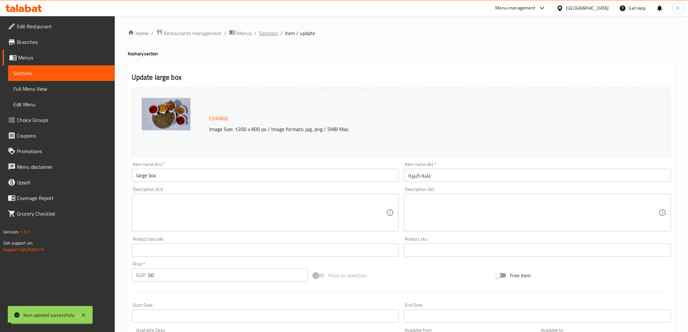
click at [268, 34] on span "Sections" at bounding box center [269, 33] width 19 height 8
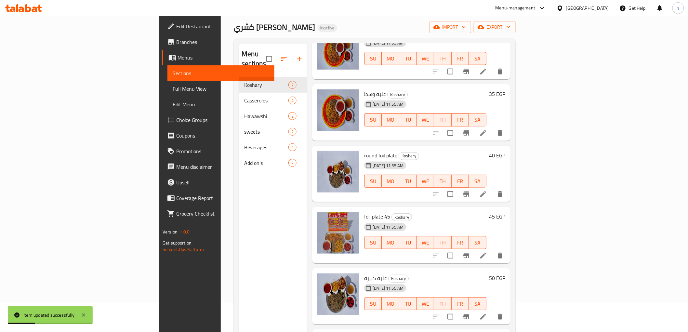
scroll to position [91, 0]
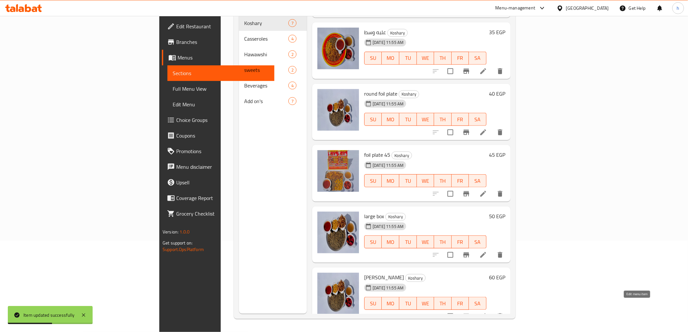
click at [487, 313] on icon at bounding box center [483, 317] width 8 height 8
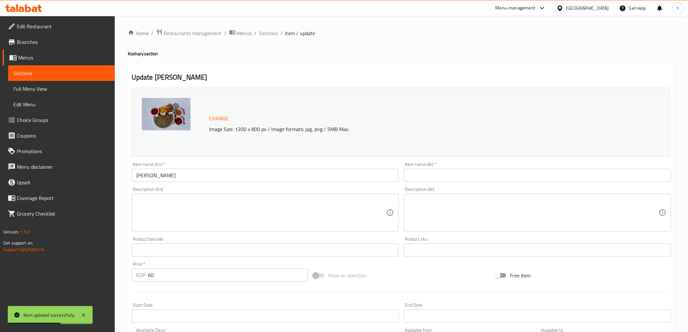
click at [177, 174] on input "[PERSON_NAME]" at bounding box center [265, 175] width 267 height 13
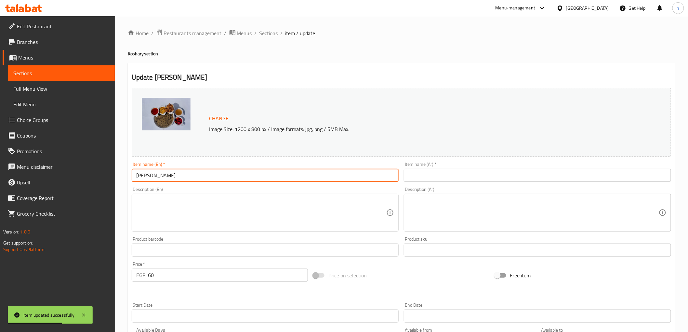
click at [177, 174] on input "[PERSON_NAME]" at bounding box center [265, 175] width 267 height 13
click at [488, 169] on input "text" at bounding box center [537, 175] width 267 height 13
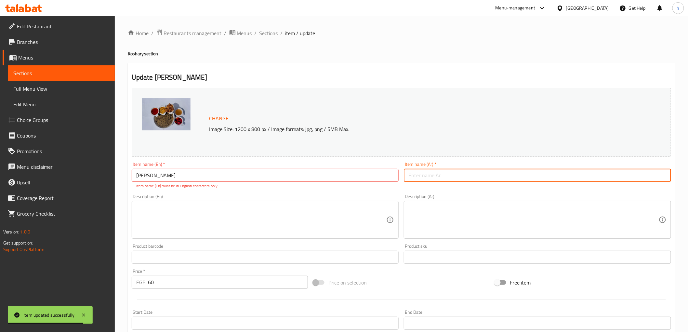
paste input "[PERSON_NAME]"
type input "[PERSON_NAME]"
click at [268, 178] on input "[PERSON_NAME]" at bounding box center [265, 175] width 267 height 13
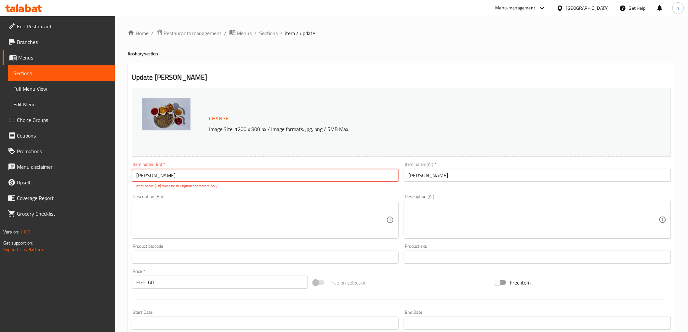
click at [268, 178] on input "[PERSON_NAME]" at bounding box center [265, 175] width 267 height 13
type input "f"
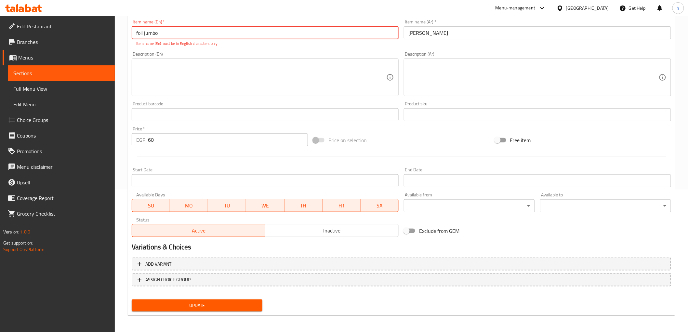
type input "foil jumbo"
click at [246, 303] on span "Update" at bounding box center [197, 305] width 121 height 8
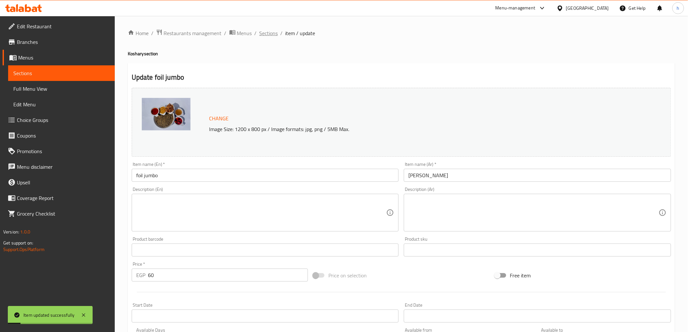
click at [273, 34] on span "Sections" at bounding box center [269, 33] width 19 height 8
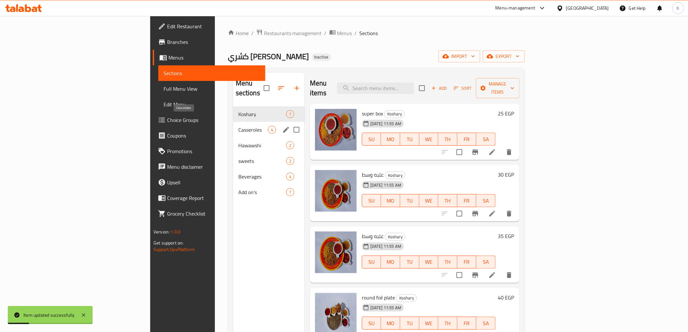
click at [238, 126] on span "Casseroles" at bounding box center [253, 130] width 30 height 8
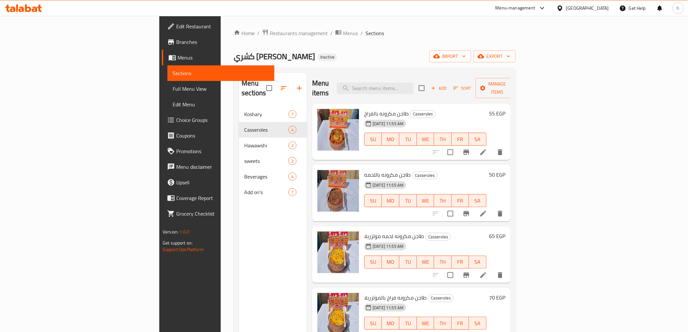
click at [492, 146] on li at bounding box center [483, 152] width 18 height 12
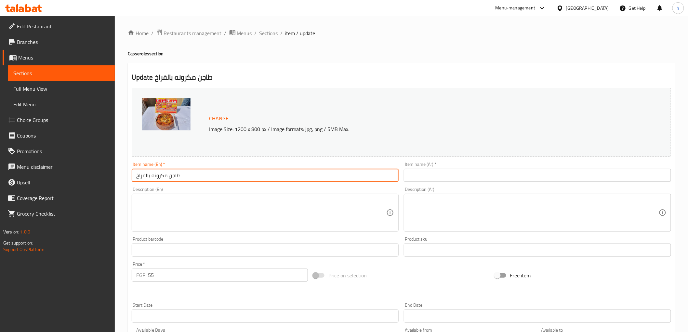
click at [201, 174] on input "طاجن مكرونه بالفراخ" at bounding box center [265, 175] width 267 height 13
click at [461, 176] on input "text" at bounding box center [537, 175] width 267 height 13
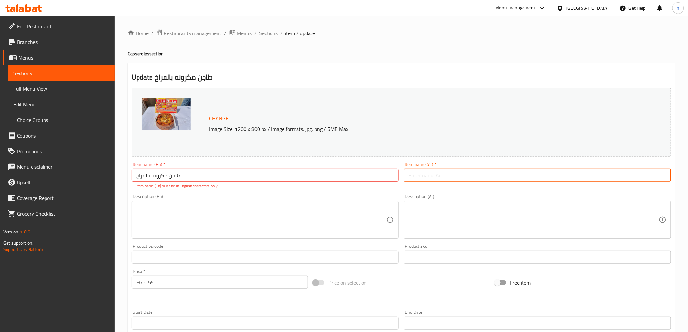
paste input "طاجن مكرونه بالفراخ"
type input "طاجن مكرونه بالفراخ"
click at [268, 173] on input "طاجن مكرونه بالفراخ" at bounding box center [265, 175] width 267 height 13
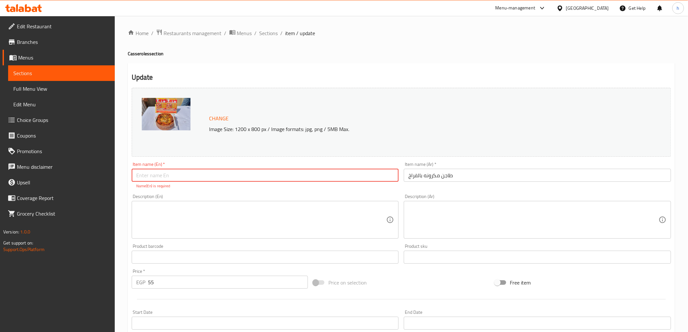
click at [165, 171] on input "text" at bounding box center [265, 175] width 267 height 13
type input "ح"
paste input "Casserole"
type input "pasta with chicken Casserole"
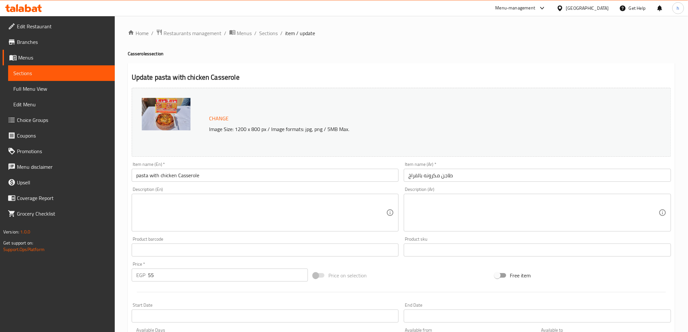
click at [229, 177] on input "pasta with chicken Casserole" at bounding box center [265, 175] width 267 height 13
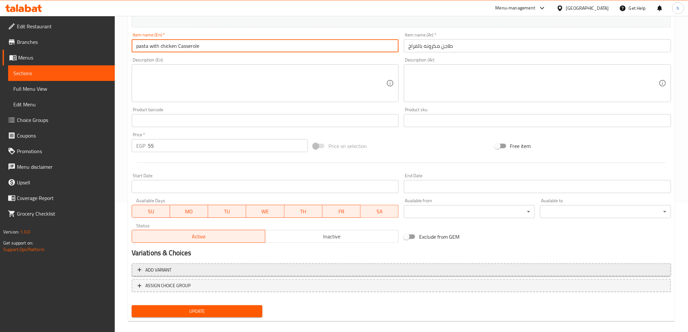
scroll to position [136, 0]
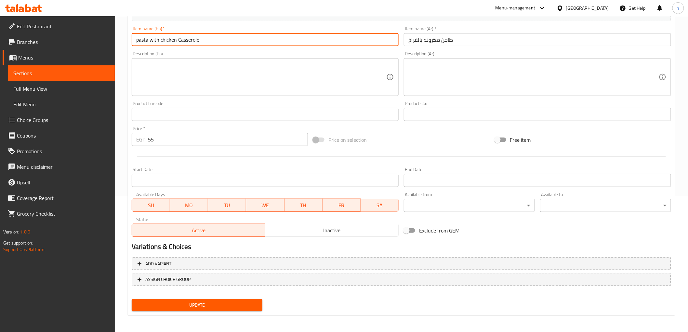
drag, startPoint x: 209, startPoint y: 300, endPoint x: 225, endPoint y: 278, distance: 26.9
click at [209, 301] on span "Update" at bounding box center [197, 305] width 121 height 8
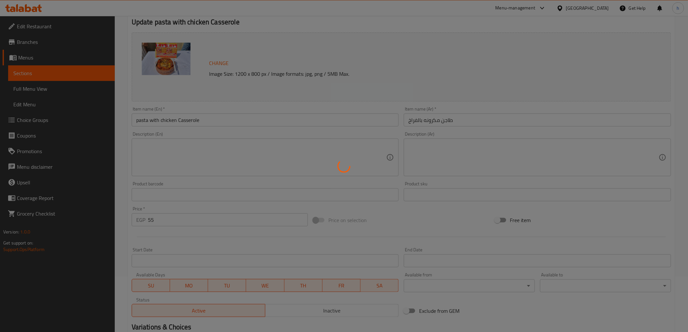
scroll to position [0, 0]
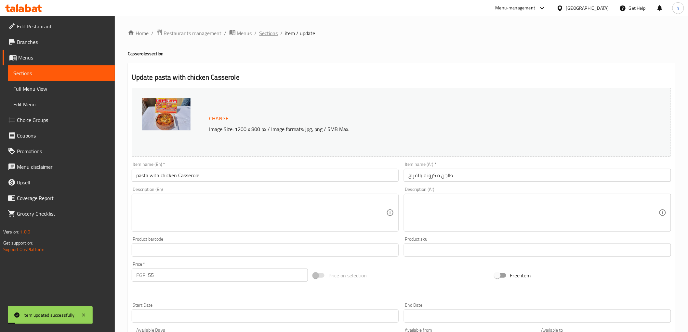
click at [264, 31] on span "Sections" at bounding box center [269, 33] width 19 height 8
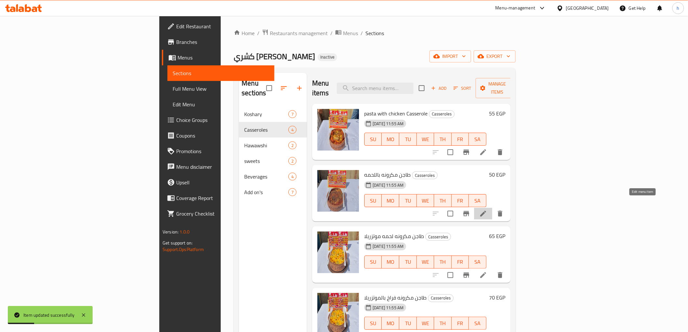
click at [487, 210] on icon at bounding box center [483, 214] width 8 height 8
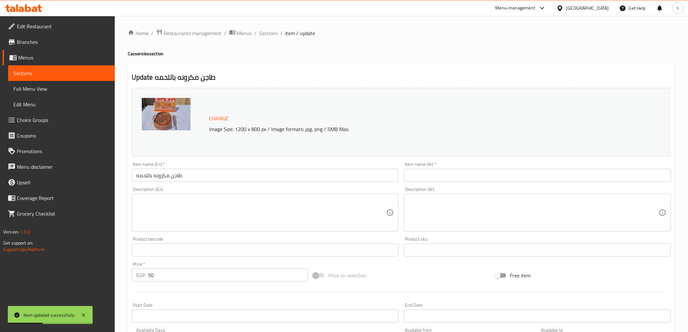
click at [240, 176] on input "طاجن مكرونه باللحمه" at bounding box center [265, 175] width 267 height 13
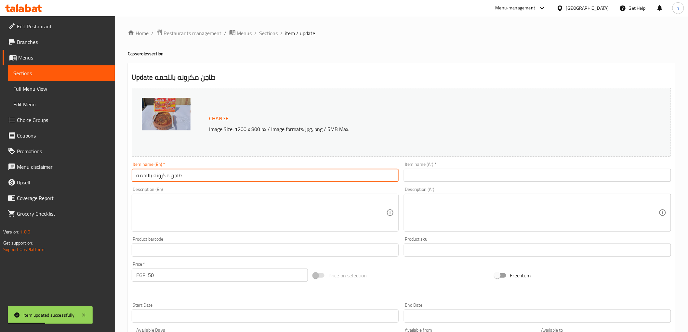
click at [240, 176] on input "طاجن مكرونه باللحمه" at bounding box center [265, 175] width 267 height 13
click at [503, 177] on input "text" at bounding box center [537, 175] width 267 height 13
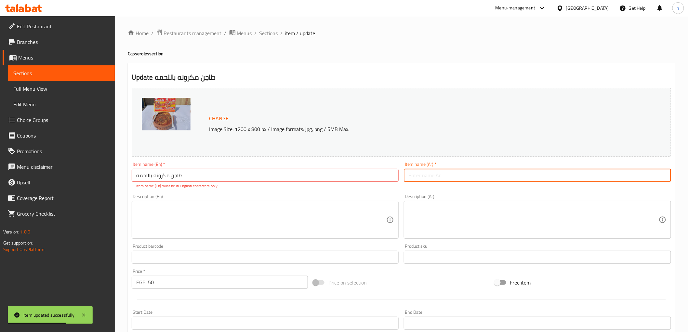
paste input "طاجن مكرونه باللحمه"
type input "طاجن مكرونه باللحمه"
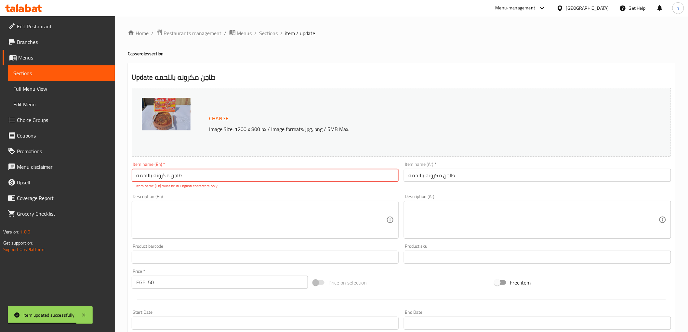
click at [264, 180] on input "طاجن مكرونه باللحمه" at bounding box center [265, 175] width 267 height 13
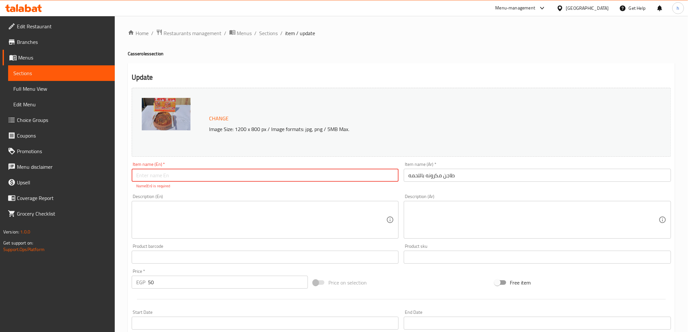
click at [312, 176] on input "text" at bounding box center [265, 175] width 267 height 13
type input "p"
paste input "pasta with chicken Casserole"
click at [171, 172] on input "pasta with chicken Casserole" at bounding box center [265, 175] width 267 height 13
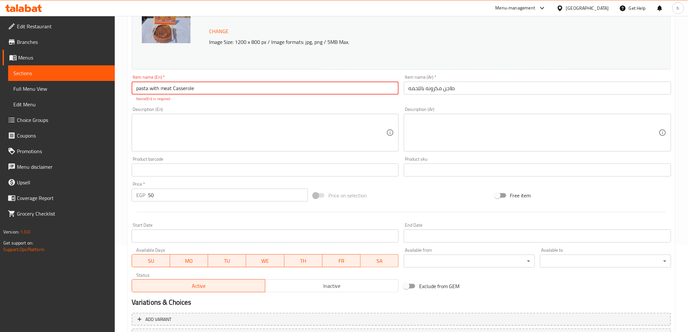
scroll to position [142, 0]
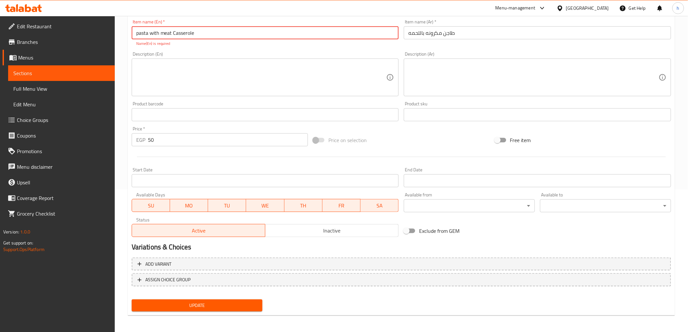
type input "pasta with meat Casserole"
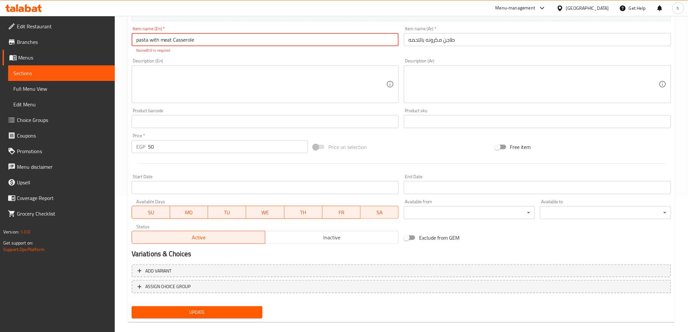
click at [210, 308] on span "Update" at bounding box center [197, 312] width 121 height 8
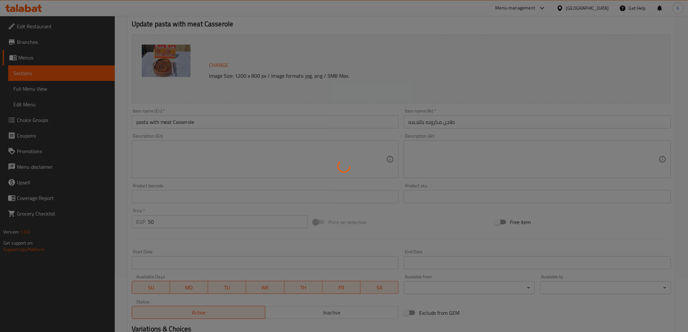
scroll to position [0, 0]
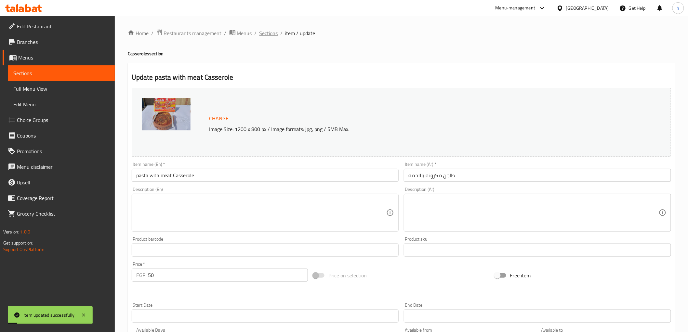
click at [268, 33] on span "Sections" at bounding box center [269, 33] width 19 height 8
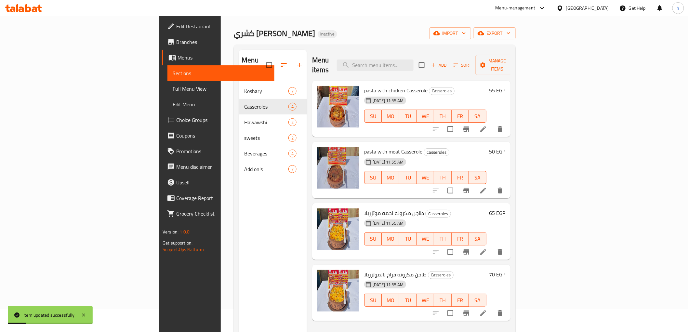
scroll to position [36, 0]
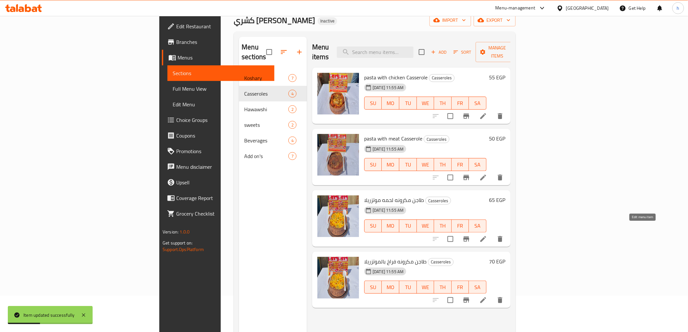
click at [487, 235] on icon at bounding box center [483, 239] width 8 height 8
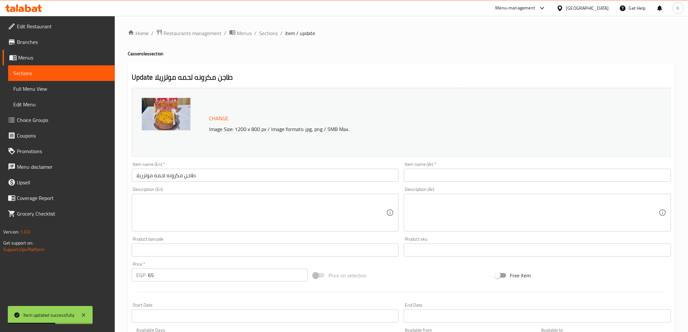
click at [266, 178] on input "طاجن مكرونه لحمه موتزريلا" at bounding box center [265, 175] width 267 height 13
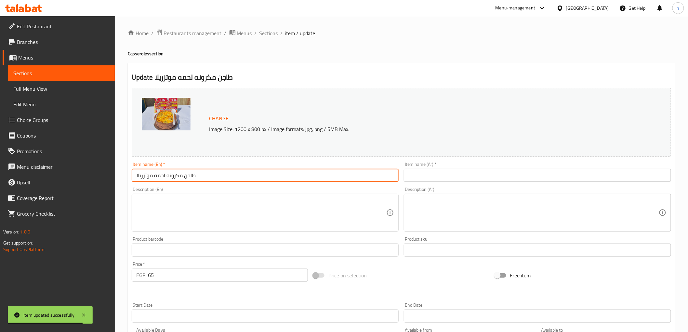
click at [450, 171] on input "text" at bounding box center [537, 175] width 267 height 13
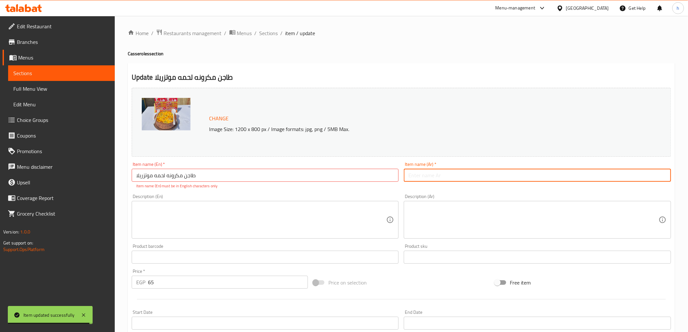
paste input "طاجن مكرونه لحمه موتزريلا"
type input "طاجن مكرونه لحمه موتزريلا"
click at [384, 170] on input "طاجن مكرونه لحمه موتزريلا" at bounding box center [265, 175] width 267 height 13
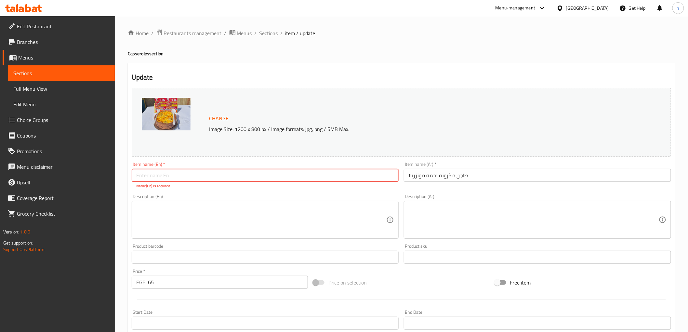
click at [293, 177] on input "text" at bounding box center [265, 175] width 267 height 13
paste input "pasta with chicken Casserole"
drag, startPoint x: 149, startPoint y: 177, endPoint x: 176, endPoint y: 174, distance: 27.1
click at [176, 174] on input "pasta with chicken Casserole" at bounding box center [265, 175] width 267 height 13
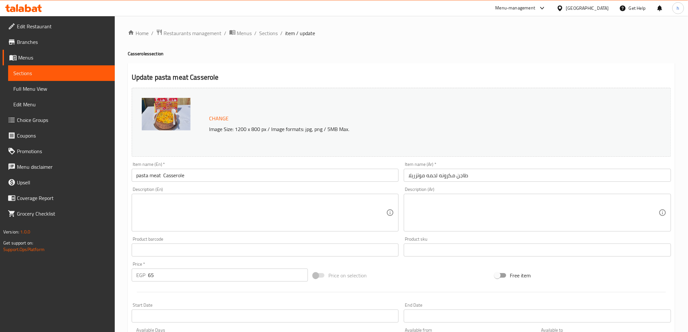
click at [165, 177] on input "pasta meat Casserole" at bounding box center [265, 175] width 267 height 13
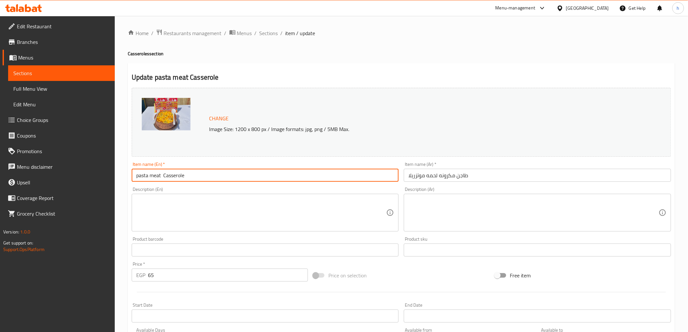
click at [160, 175] on input "pasta meat Casserole" at bounding box center [265, 175] width 267 height 13
click at [150, 176] on input "pasta meat Casserole" at bounding box center [265, 175] width 267 height 13
paste input "ozzarellam"
click at [186, 177] on input "pasta mozzarella meat Casserole" at bounding box center [265, 175] width 267 height 13
click at [188, 180] on input "pasta mozzarella meat Casserole" at bounding box center [265, 175] width 267 height 13
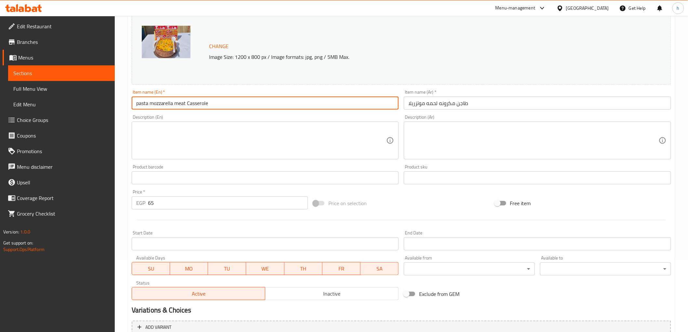
scroll to position [136, 0]
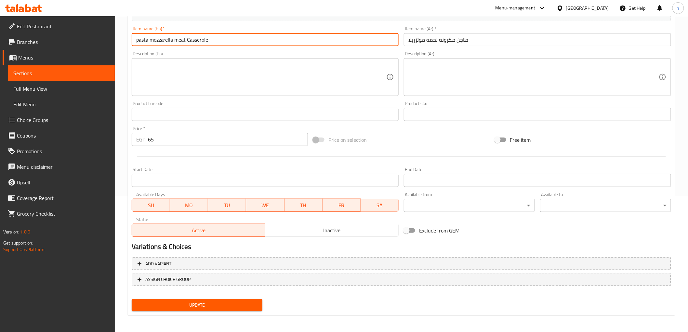
type input "pasta mozzarella meat Casserole"
click at [242, 297] on div "Update" at bounding box center [197, 305] width 136 height 17
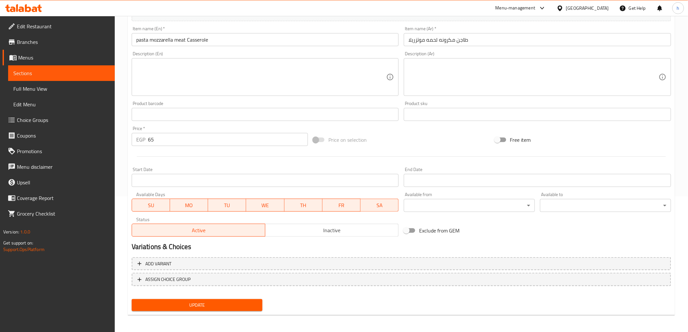
click at [241, 299] on button "Update" at bounding box center [197, 305] width 131 height 12
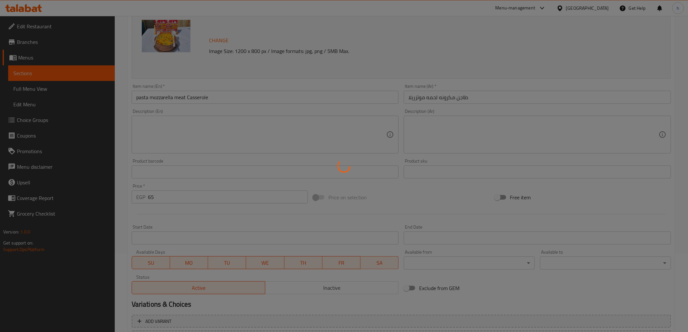
scroll to position [0, 0]
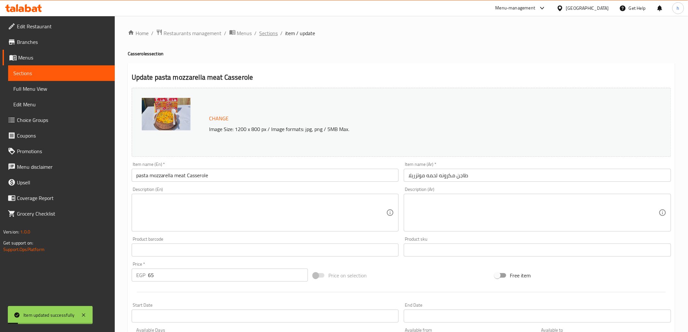
click at [273, 33] on span "Sections" at bounding box center [269, 33] width 19 height 8
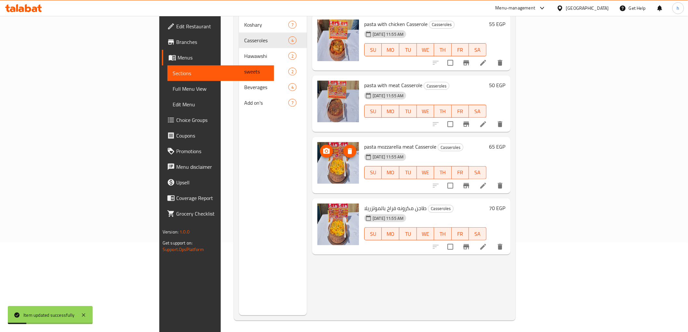
scroll to position [91, 0]
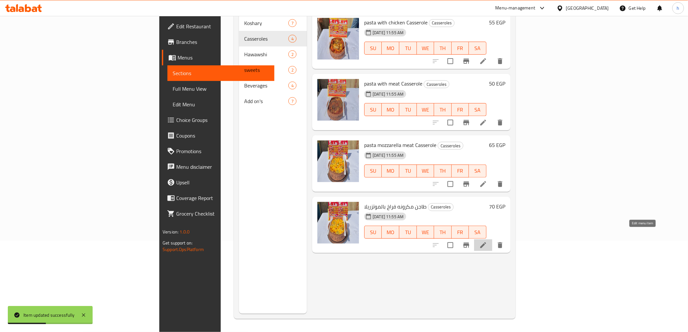
click at [487, 241] on icon at bounding box center [483, 245] width 8 height 8
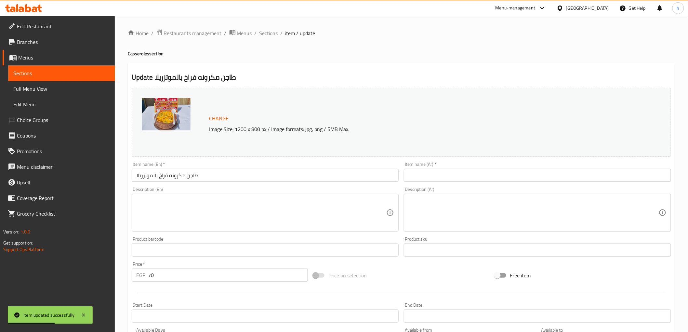
click at [228, 177] on input "طاجن مكرونه فراخ بالموتزريلا" at bounding box center [265, 175] width 267 height 13
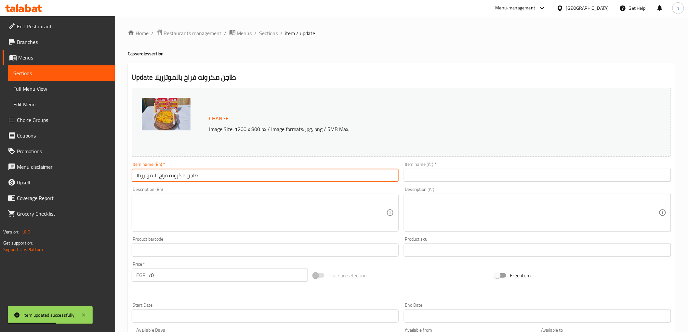
click at [228, 177] on input "طاجن مكرونه فراخ بالموتزريلا" at bounding box center [265, 175] width 267 height 13
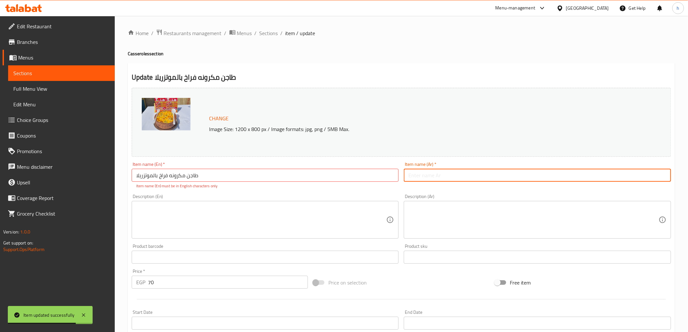
click at [552, 180] on input "text" at bounding box center [537, 175] width 267 height 13
paste input "طاجن مكرونه فراخ بالموتزريلا"
type input "طاجن مكرونه فراخ بالموتزريلا"
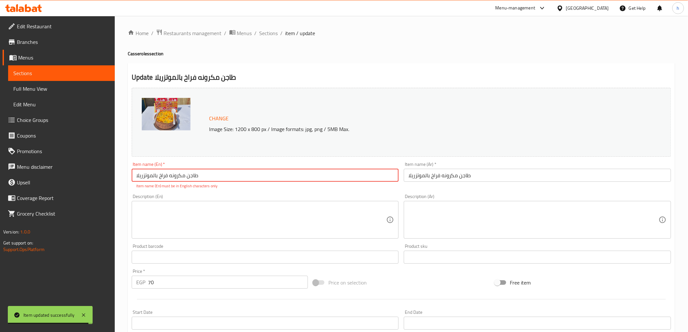
click at [299, 177] on input "طاجن مكرونه فراخ بالموتزريلا" at bounding box center [265, 175] width 267 height 13
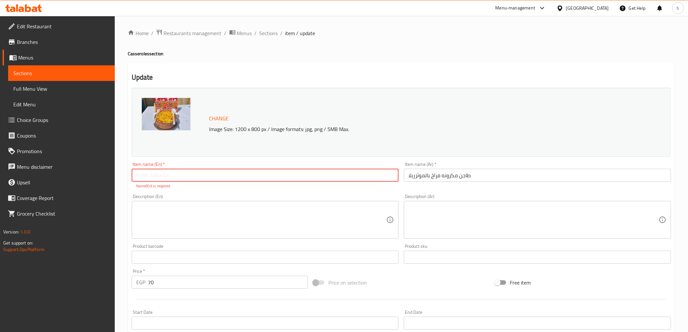
click at [278, 172] on input "text" at bounding box center [265, 175] width 267 height 13
paste input "pasta with chicken Casserole"
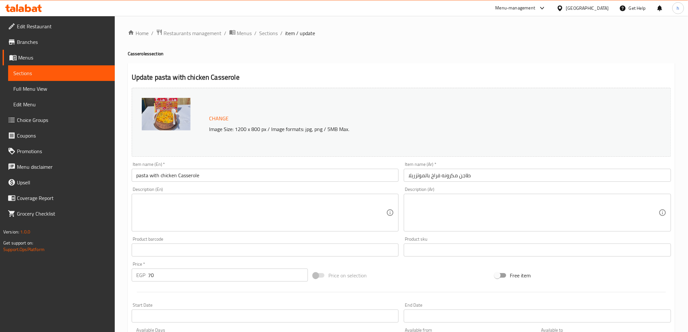
click at [154, 178] on input "pasta with chicken Casserole" at bounding box center [265, 175] width 267 height 13
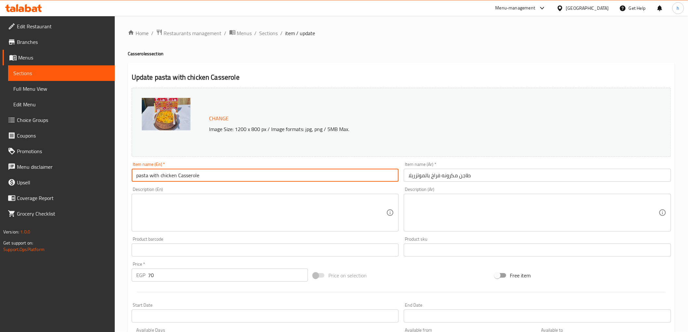
click at [154, 178] on input "pasta with chicken Casserole" at bounding box center [265, 175] width 267 height 13
paste input "mozzarella"
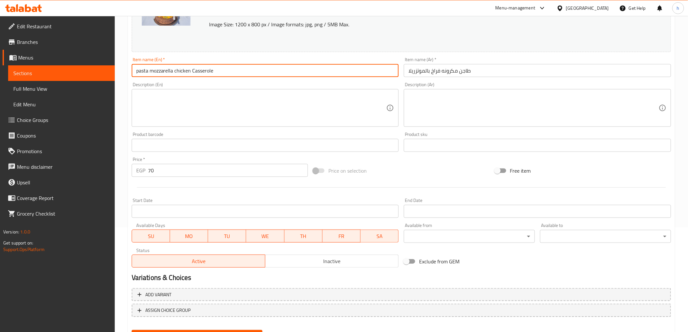
scroll to position [108, 0]
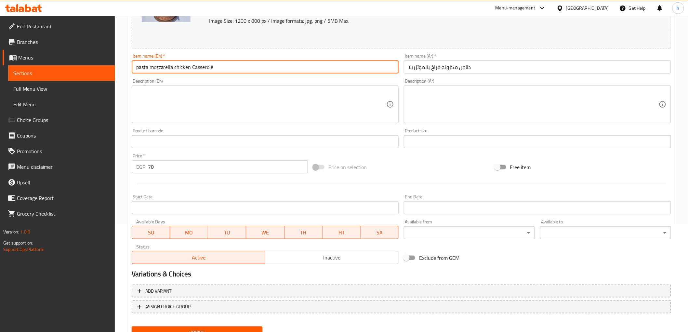
click at [150, 69] on input "pasta mozzarella chicken Casserole" at bounding box center [265, 66] width 267 height 13
click at [176, 66] on input "pasta with mozzarella chicken Casserole" at bounding box center [265, 66] width 267 height 13
click at [155, 67] on input "pasta with chicken Casserole" at bounding box center [265, 66] width 267 height 13
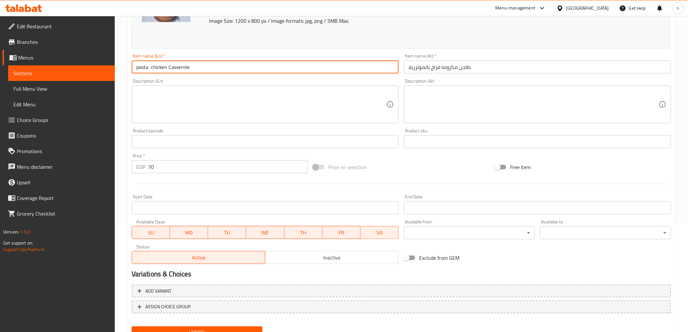
click at [152, 68] on input "pasta chicken Casserole" at bounding box center [265, 66] width 267 height 13
click at [166, 70] on input "pasta chicken Casserole" at bounding box center [265, 66] width 267 height 13
paste input "mozzarella"
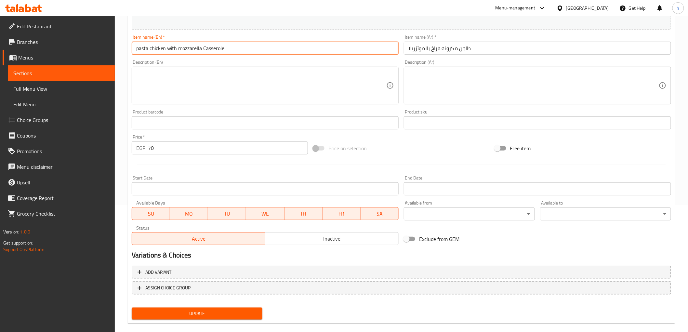
scroll to position [136, 0]
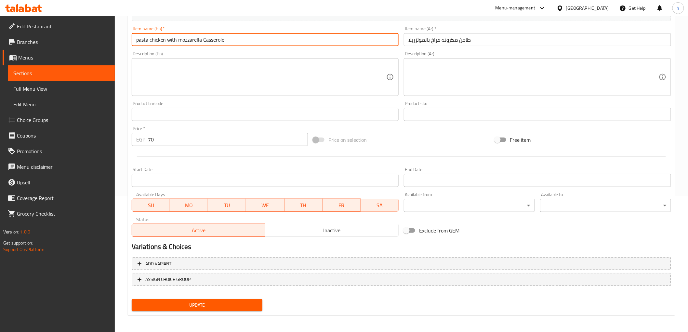
type input "pasta chicken with mozzarella Casserole"
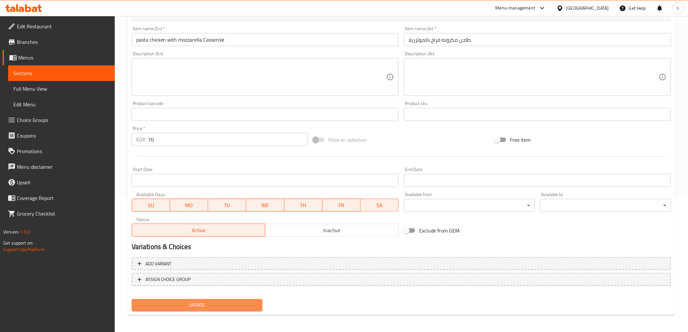
click at [211, 304] on span "Update" at bounding box center [197, 305] width 121 height 8
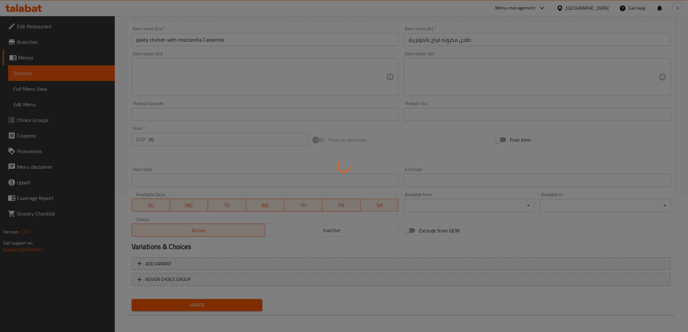
scroll to position [0, 0]
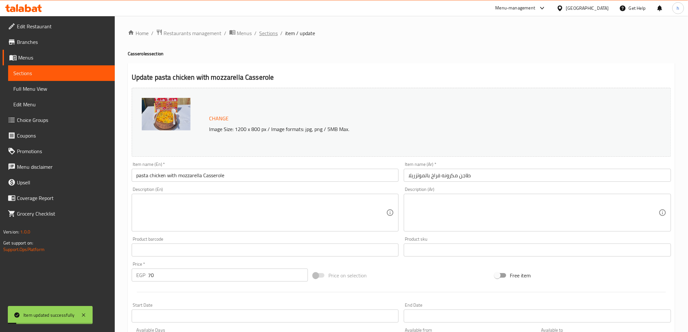
click at [264, 34] on span "Sections" at bounding box center [269, 33] width 19 height 8
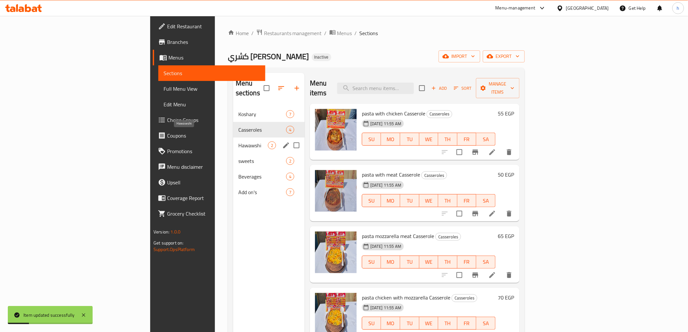
click at [238, 141] on span "Hawawshi" at bounding box center [253, 145] width 30 height 8
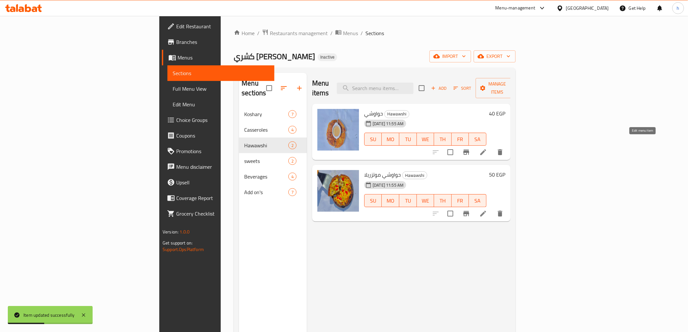
click at [487, 148] on icon at bounding box center [483, 152] width 8 height 8
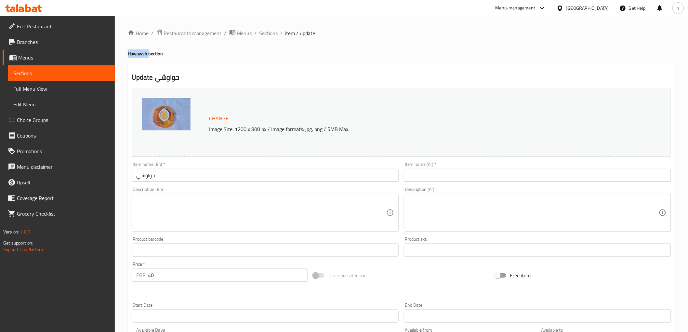
drag, startPoint x: 122, startPoint y: 56, endPoint x: 148, endPoint y: 56, distance: 26.3
click at [148, 56] on div "Home / Restaurants management / Menus / Sections / item / update Hawawshi secti…" at bounding box center [401, 242] width 573 height 453
copy h4 "Hawawshi"
click at [337, 180] on input "حواوشي" at bounding box center [265, 175] width 267 height 13
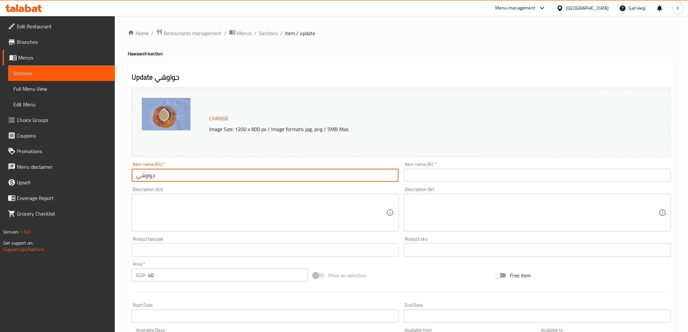
click at [337, 180] on input "حواوشي" at bounding box center [265, 175] width 267 height 13
paste input "Hawawshi"
type input "Hawawshi"
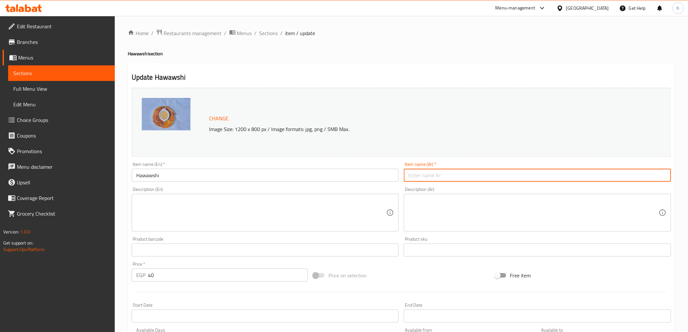
click at [418, 174] on input "text" at bounding box center [537, 175] width 267 height 13
type input "p"
type input "حواواشي"
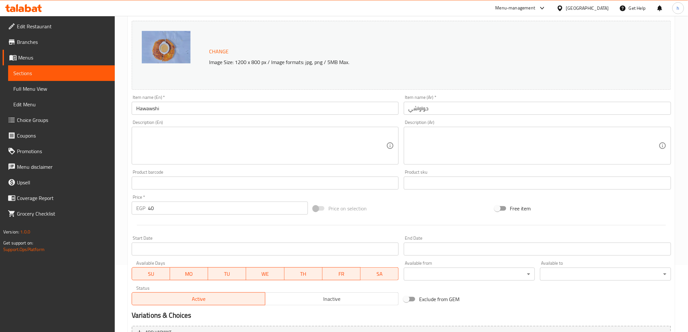
scroll to position [136, 0]
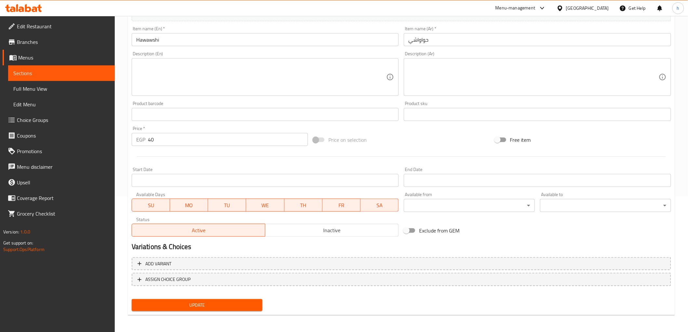
click at [173, 301] on span "Update" at bounding box center [197, 305] width 121 height 8
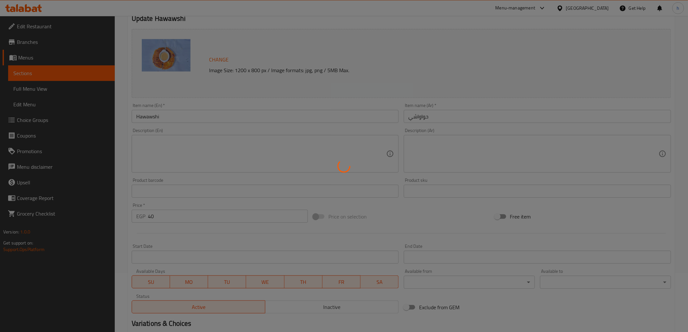
scroll to position [0, 0]
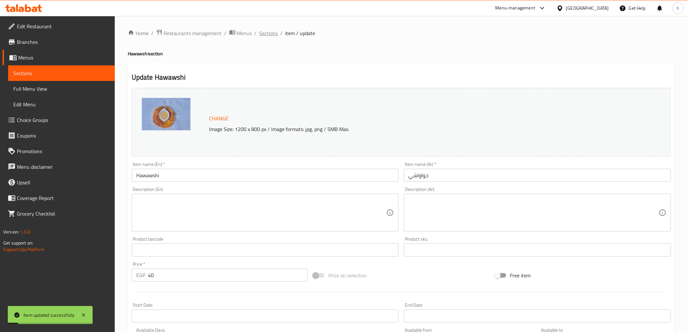
click at [271, 31] on span "Sections" at bounding box center [269, 33] width 19 height 8
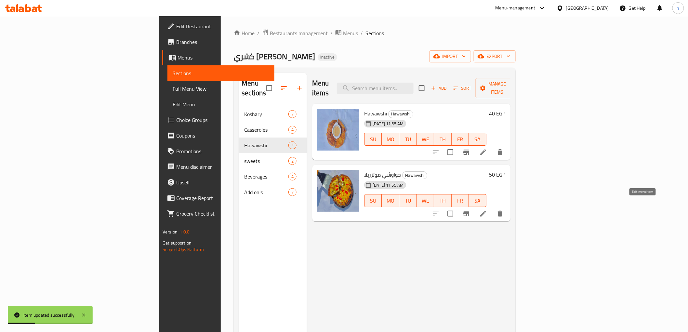
click at [487, 210] on icon at bounding box center [483, 214] width 8 height 8
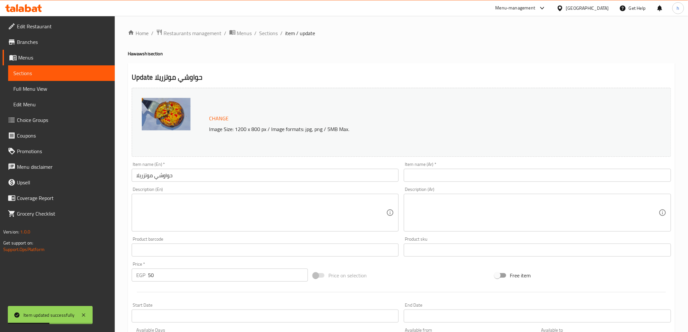
click at [268, 186] on div "Description (En) Description (En)" at bounding box center [265, 209] width 273 height 50
click at [266, 173] on input "حواوشي موتزريلا" at bounding box center [265, 175] width 267 height 13
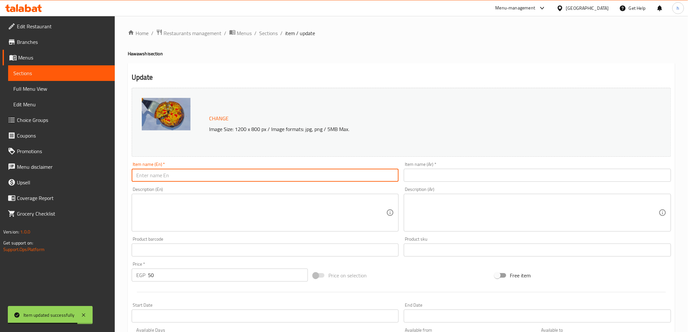
click at [421, 177] on input "text" at bounding box center [537, 175] width 267 height 13
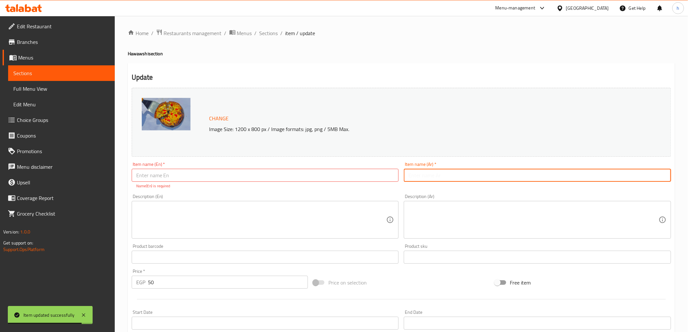
paste input "حواوشي موتزريلا"
type input "حواوشي موتزريلا"
click at [344, 178] on input "text" at bounding box center [265, 175] width 267 height 13
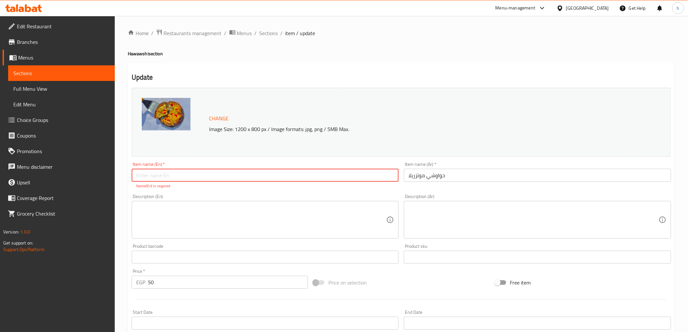
click at [176, 179] on input "text" at bounding box center [265, 175] width 267 height 13
paste input "Hawawshi"
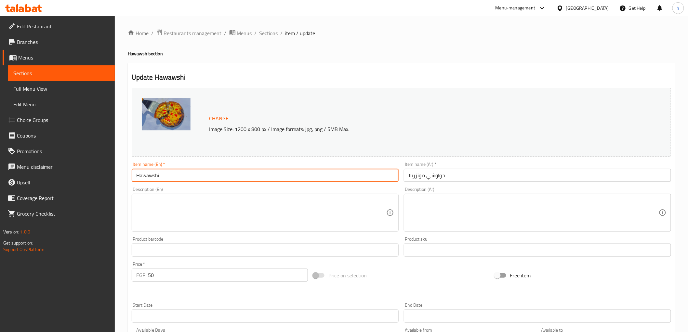
click at [164, 178] on input "Hawawshi" at bounding box center [265, 175] width 267 height 13
paste input "mozzarella"
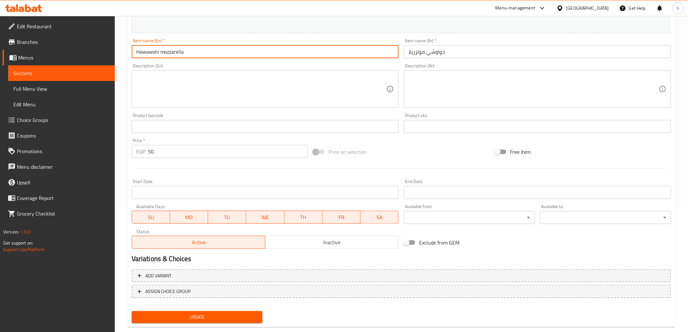
scroll to position [136, 0]
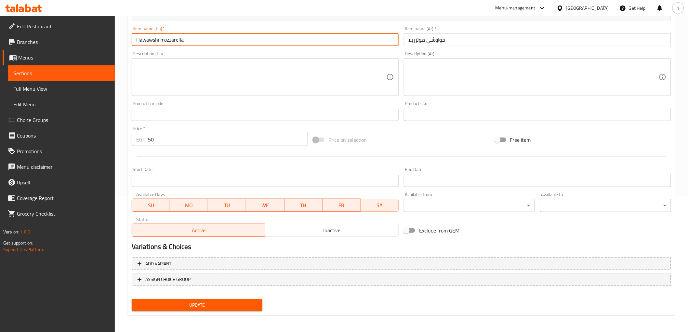
type input "Hawawshi mozzarella"
click at [226, 304] on span "Update" at bounding box center [197, 305] width 121 height 8
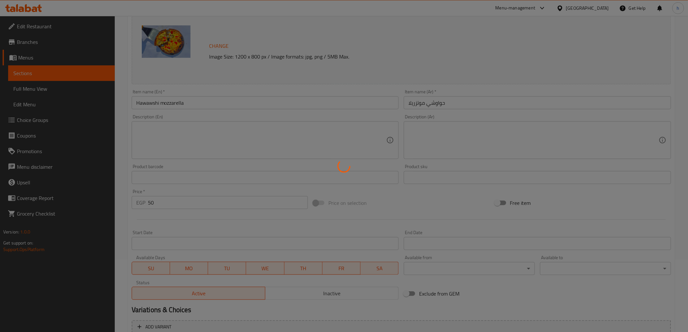
scroll to position [0, 0]
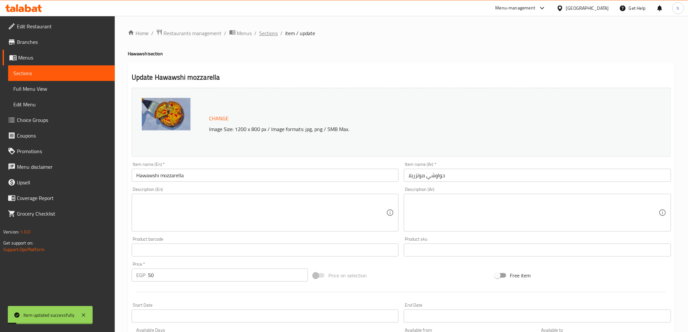
click at [269, 37] on span "Sections" at bounding box center [269, 33] width 19 height 8
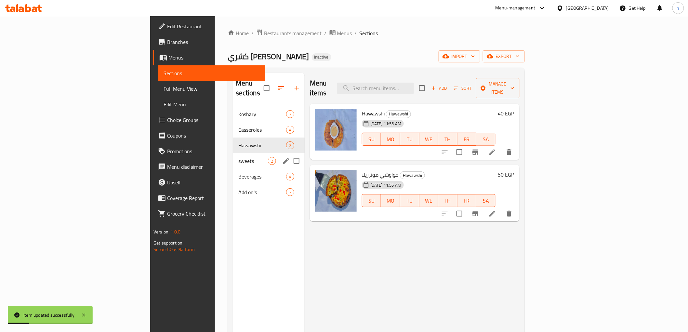
click at [233, 158] on div "sweets 2" at bounding box center [269, 161] width 72 height 16
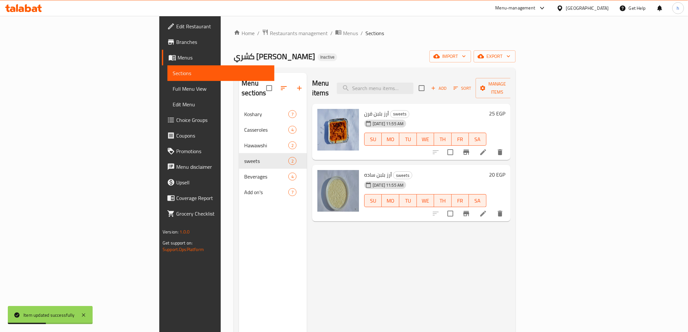
click at [492, 147] on li at bounding box center [483, 152] width 18 height 12
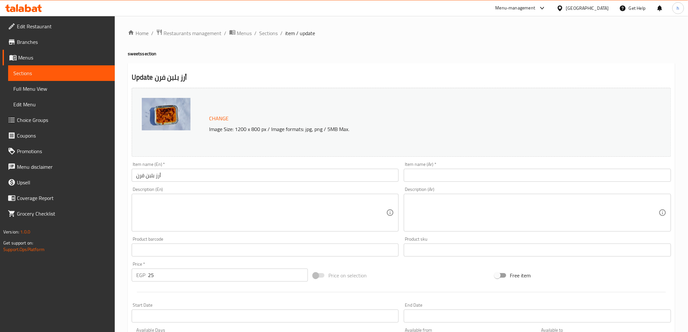
click at [423, 178] on input "text" at bounding box center [537, 175] width 267 height 13
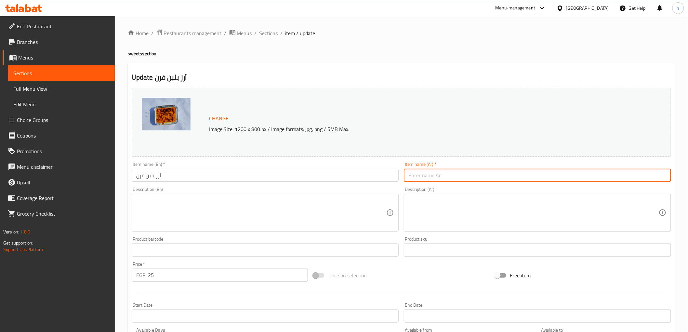
paste input "Rice Pudding"
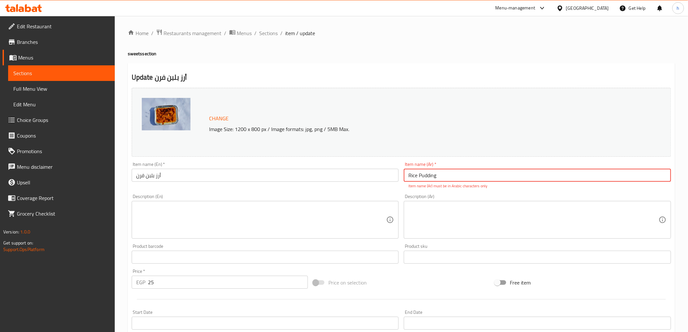
click at [493, 171] on input "Rice Pudding" at bounding box center [537, 175] width 267 height 13
type input "Rice Pudding oven"
click at [190, 177] on input "أرز بلبن فرن" at bounding box center [265, 175] width 267 height 13
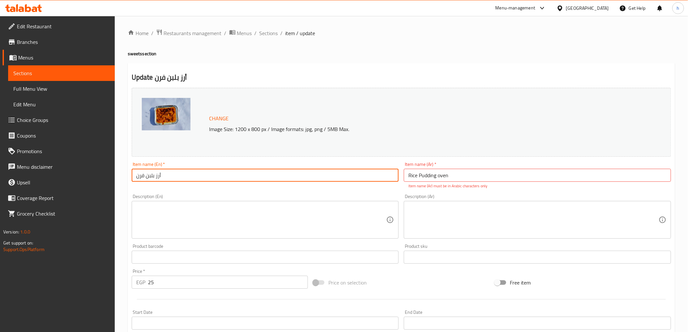
click at [190, 177] on input "أرز بلبن فرن" at bounding box center [265, 175] width 267 height 13
paste input "Rice Pudding oven"
type input "Rice Pudding oven"
click at [512, 184] on p "Item name (Ar) must be in Arabic characters only" at bounding box center [537, 186] width 258 height 6
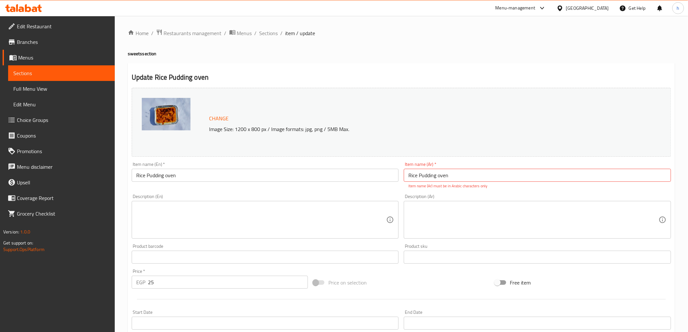
click at [500, 173] on input "Rice Pudding oven" at bounding box center [537, 175] width 267 height 13
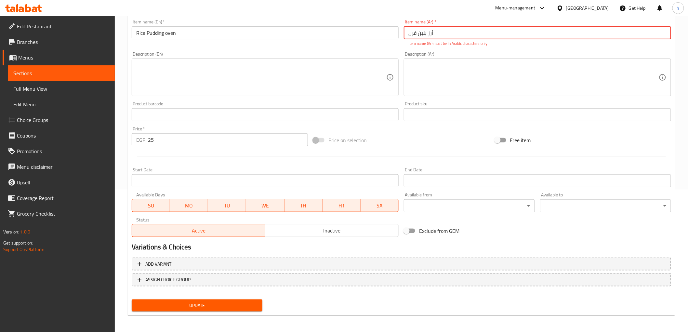
type input "أرز بلبن فرن"
click at [190, 304] on span "Update" at bounding box center [197, 305] width 121 height 8
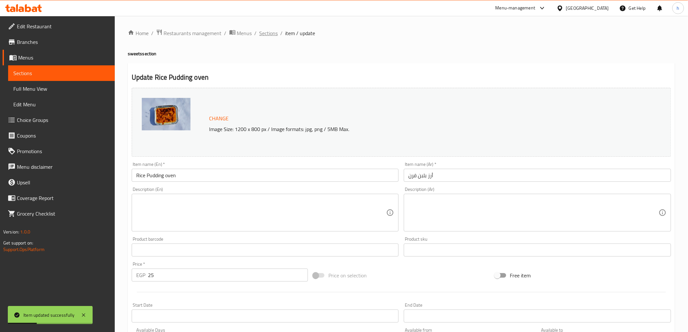
click at [270, 32] on span "Sections" at bounding box center [269, 33] width 19 height 8
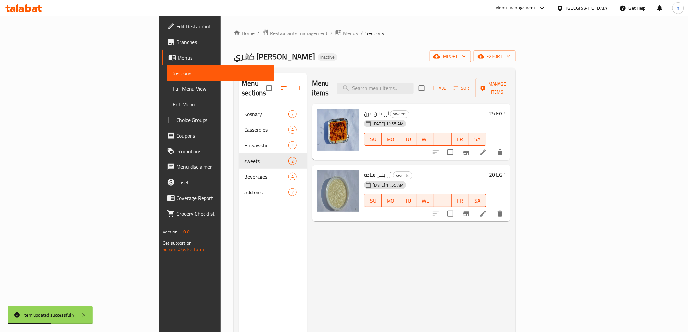
click at [487, 210] on icon at bounding box center [483, 214] width 8 height 8
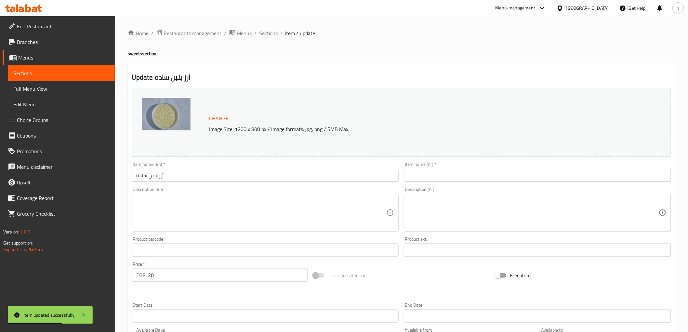
click at [242, 173] on input "أرز بلبن ساده" at bounding box center [265, 175] width 267 height 13
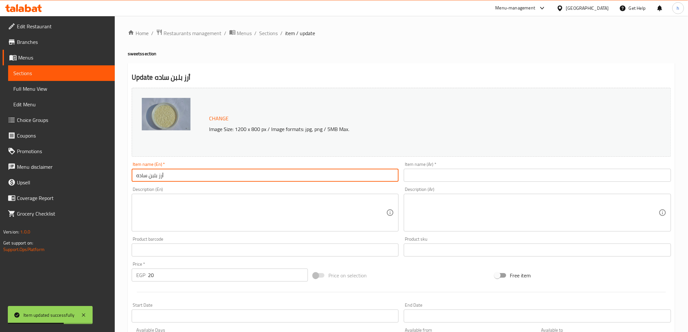
click at [242, 173] on input "أرز بلبن ساده" at bounding box center [265, 175] width 267 height 13
click at [486, 180] on input "text" at bounding box center [537, 175] width 267 height 13
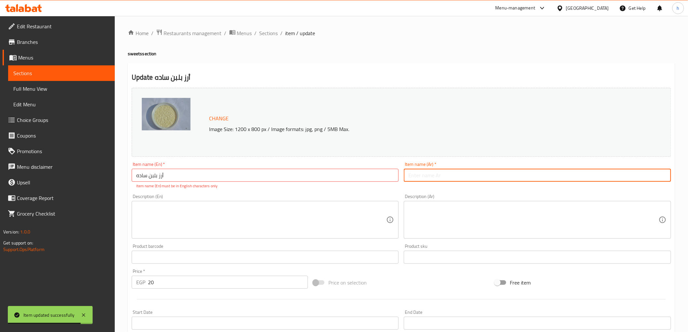
paste input "أرز بلبن ساده"
type input "أرز بلبن ساده"
click at [350, 178] on input "أرز بلبن ساده" at bounding box center [265, 175] width 267 height 13
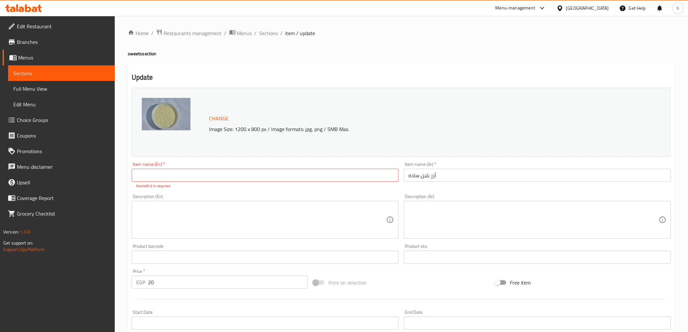
click at [334, 177] on input "text" at bounding box center [265, 175] width 267 height 13
type input "ح"
paste input "Rice Pudding"
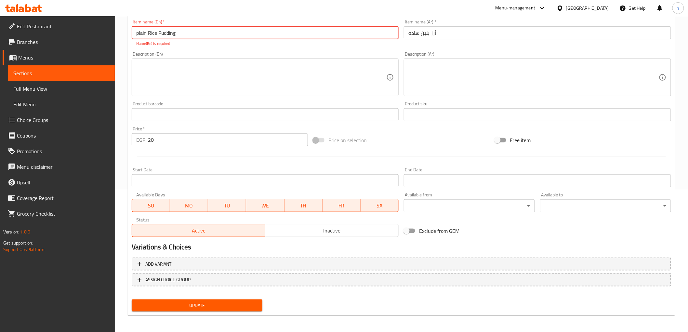
type input "plain Rice Pudding"
click at [233, 300] on button "Update" at bounding box center [197, 306] width 131 height 12
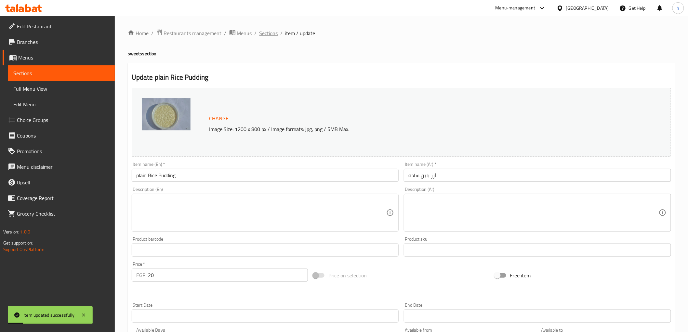
click at [268, 33] on span "Sections" at bounding box center [269, 33] width 19 height 8
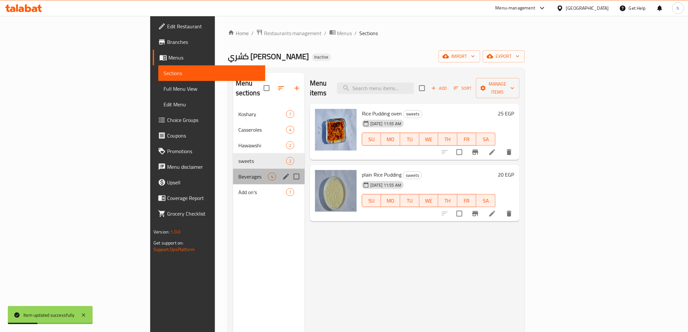
click at [233, 172] on div "Beverages 4" at bounding box center [269, 177] width 72 height 16
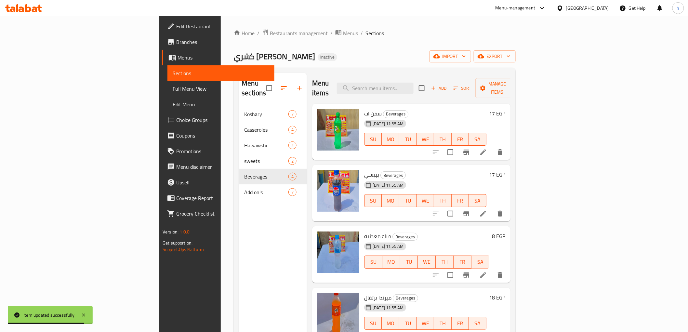
click at [492, 146] on li at bounding box center [483, 152] width 18 height 12
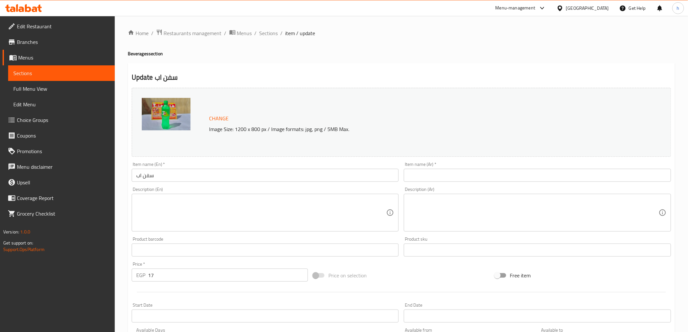
click at [301, 181] on input "سفن اب" at bounding box center [265, 175] width 267 height 13
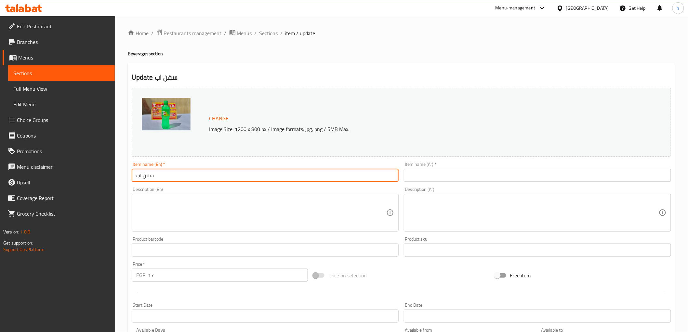
click at [301, 181] on input "سفن اب" at bounding box center [265, 175] width 267 height 13
click at [475, 178] on input "text" at bounding box center [537, 175] width 267 height 13
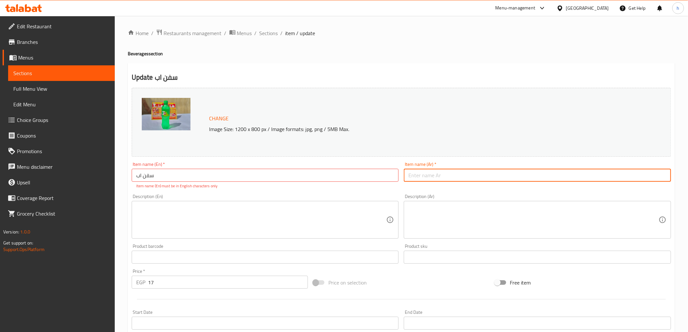
paste input "سفن اب"
type input "سفن اب"
click at [349, 183] on div "Item name (En)   * سفن اب Item name (En) * Item name (En) must be in English ch…" at bounding box center [265, 175] width 267 height 27
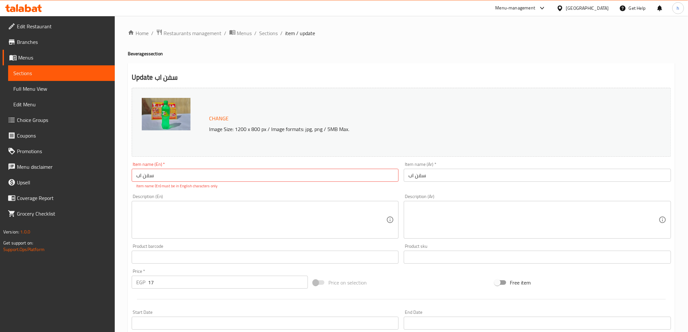
click at [346, 178] on input "سفن اب" at bounding box center [265, 175] width 267 height 13
type input "س"
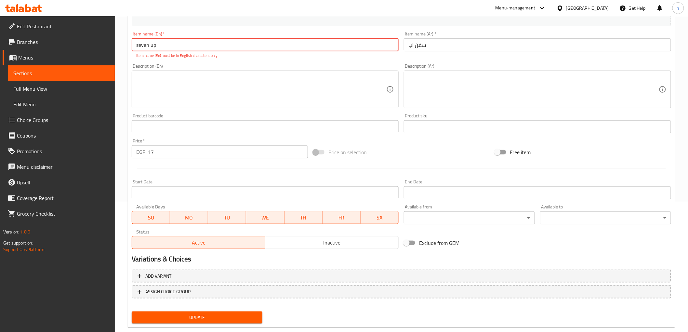
scroll to position [142, 0]
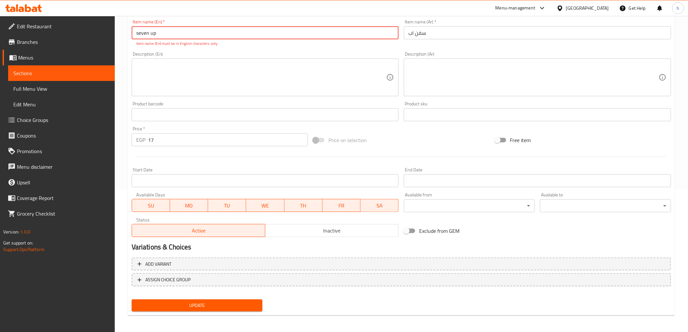
type input "seven up"
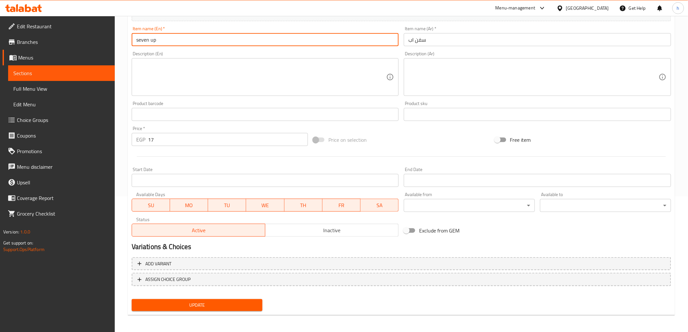
click at [197, 42] on input "seven up" at bounding box center [265, 39] width 267 height 13
paste input "7 Up"
type input "7 Up"
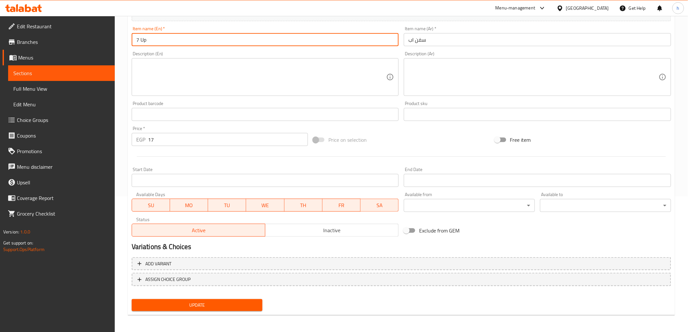
click at [226, 307] on span "Update" at bounding box center [197, 305] width 121 height 8
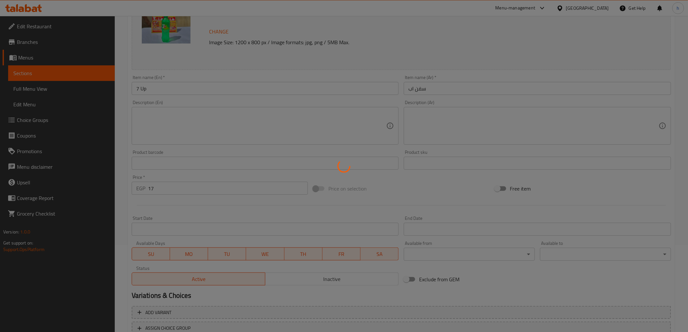
scroll to position [0, 0]
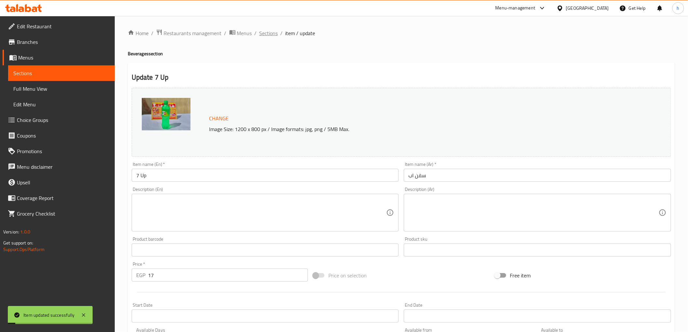
click at [270, 34] on span "Sections" at bounding box center [269, 33] width 19 height 8
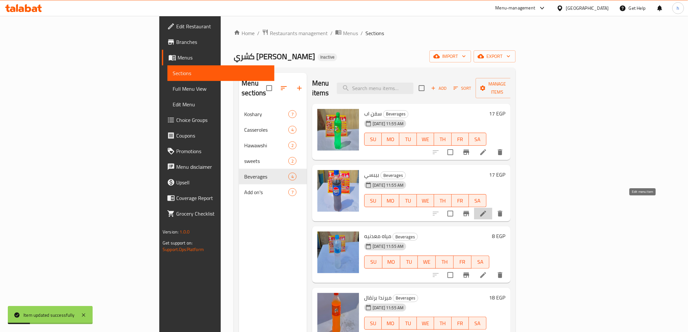
click at [487, 210] on icon at bounding box center [483, 214] width 8 height 8
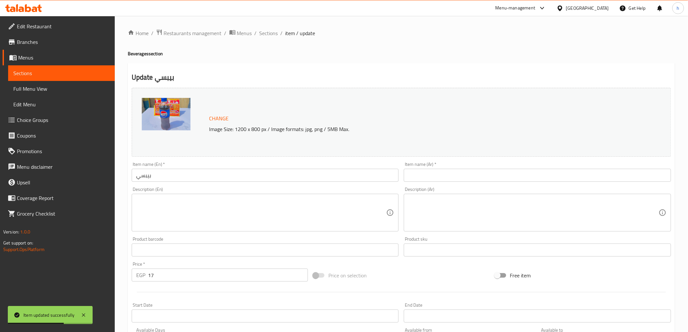
click at [175, 172] on input "بيبسي" at bounding box center [265, 175] width 267 height 13
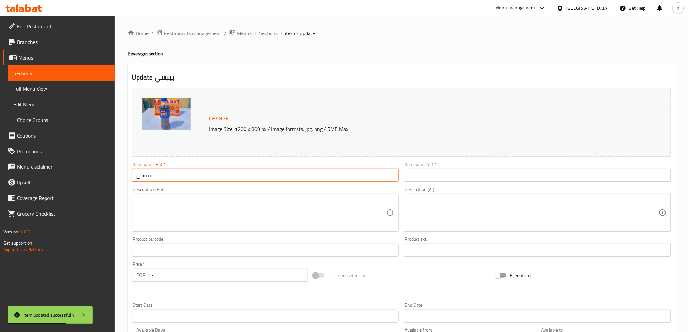
click at [175, 172] on input "بيبسي" at bounding box center [265, 175] width 267 height 13
drag, startPoint x: 175, startPoint y: 172, endPoint x: 175, endPoint y: 176, distance: 3.6
click at [175, 174] on input "بيبسي" at bounding box center [265, 175] width 267 height 13
paste input "Pepsi"
type input "Pepsi"
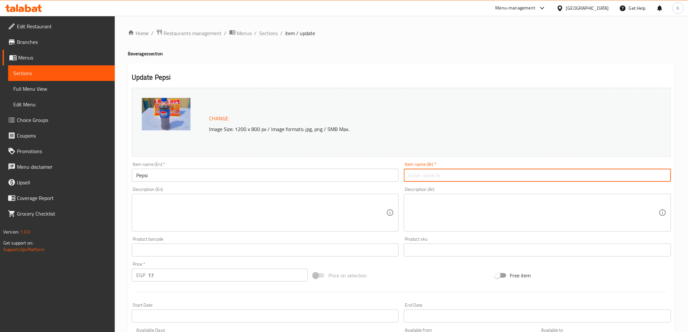
click at [415, 170] on input "text" at bounding box center [537, 175] width 267 height 13
paste input "بيبسي"
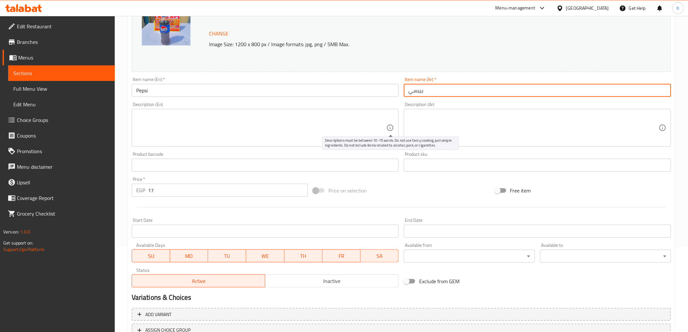
scroll to position [136, 0]
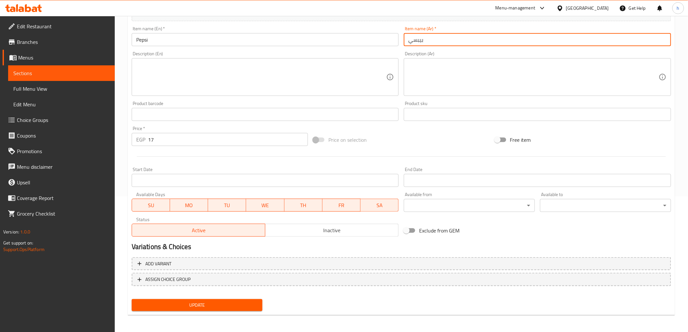
type input "بيبسي"
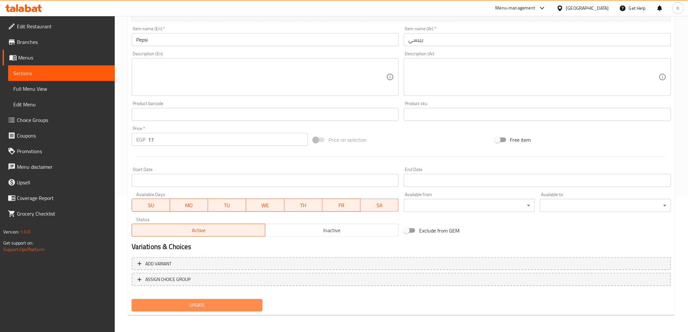
click at [229, 299] on button "Update" at bounding box center [197, 305] width 131 height 12
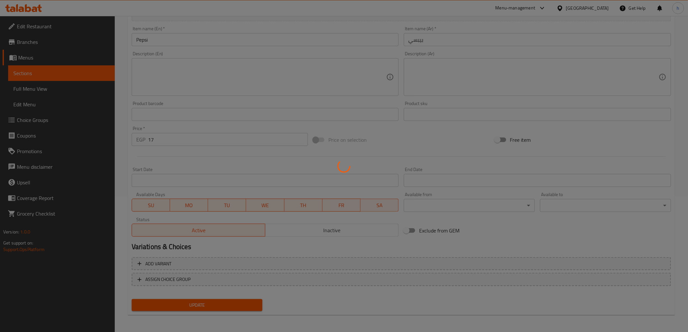
scroll to position [0, 0]
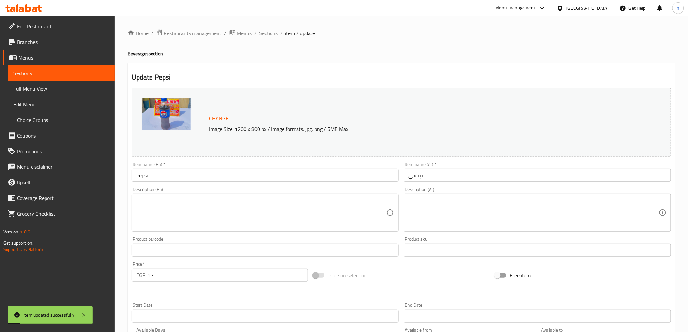
click at [286, 33] on span "item / update" at bounding box center [301, 33] width 30 height 8
click at [268, 33] on span "Sections" at bounding box center [269, 33] width 19 height 8
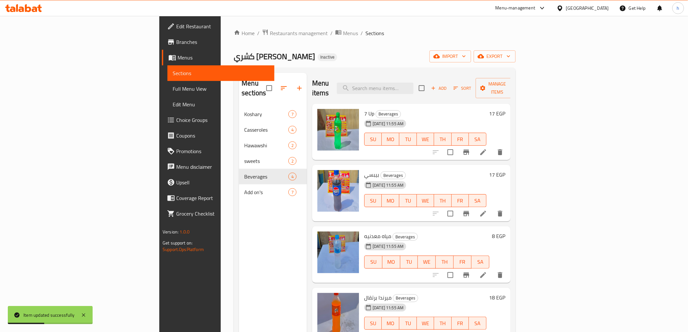
click at [486, 272] on icon at bounding box center [483, 275] width 6 height 6
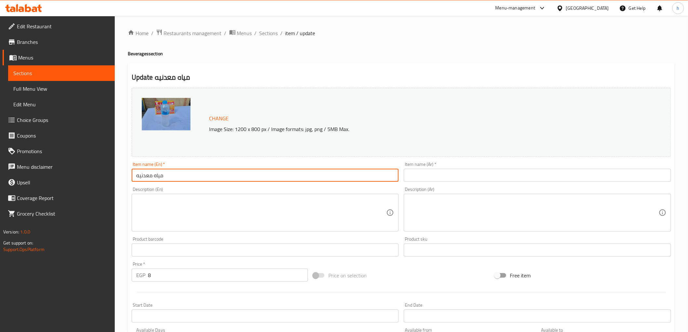
click at [196, 170] on input "مياه معدنيه" at bounding box center [265, 175] width 267 height 13
paste input "Mineral Water"
type input "Mineral Water"
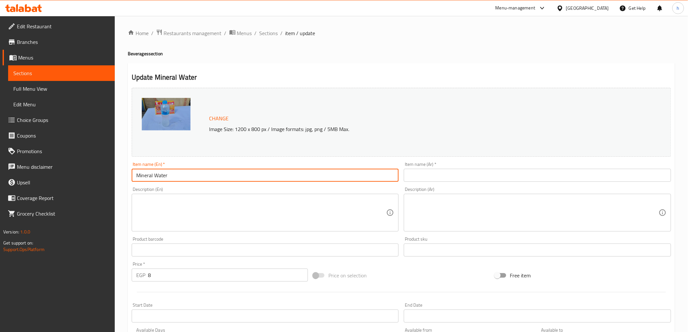
click at [485, 186] on div "Description (Ar) Description (Ar)" at bounding box center [537, 209] width 273 height 50
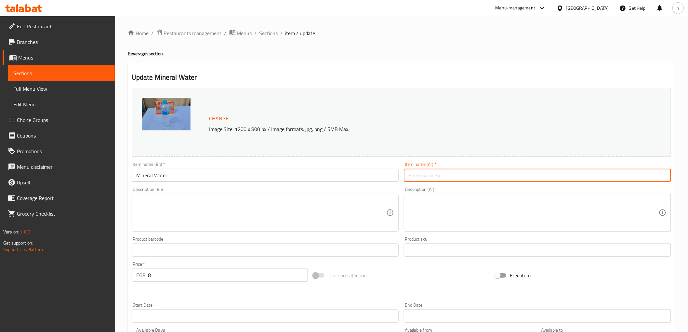
click at [480, 170] on input "text" at bounding box center [537, 175] width 267 height 13
type input "l"
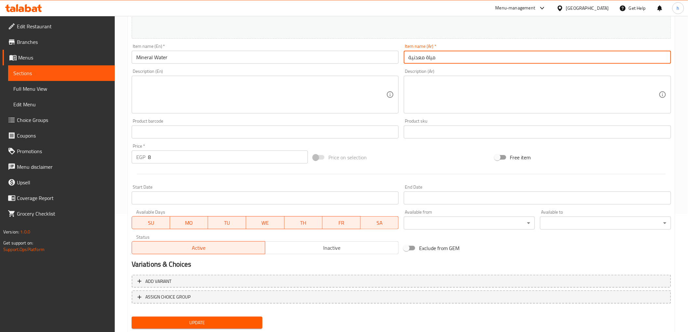
scroll to position [136, 0]
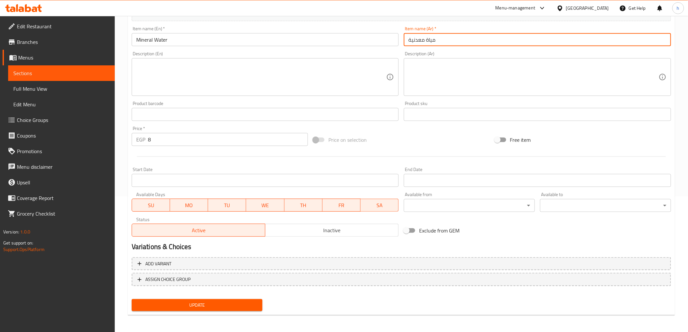
type input "مياة معدنية"
click at [248, 306] on span "Update" at bounding box center [197, 305] width 121 height 8
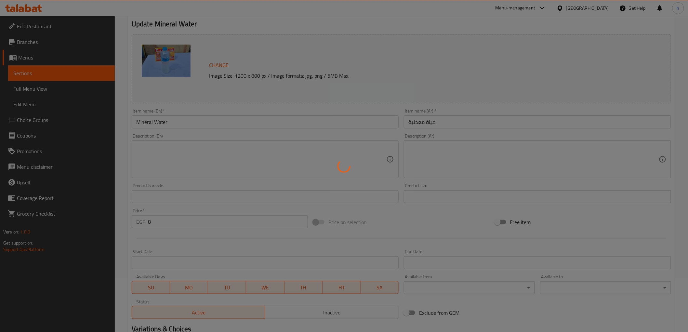
scroll to position [0, 0]
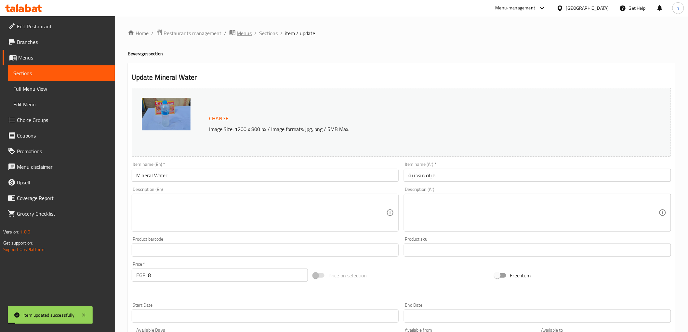
click at [242, 32] on span "Menus" at bounding box center [244, 33] width 15 height 8
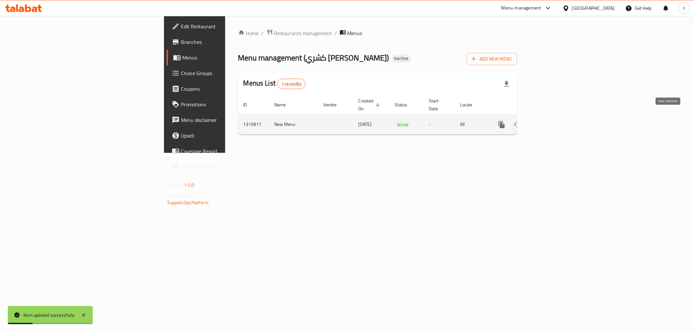
click at [552, 121] on icon "enhanced table" at bounding box center [548, 125] width 8 height 8
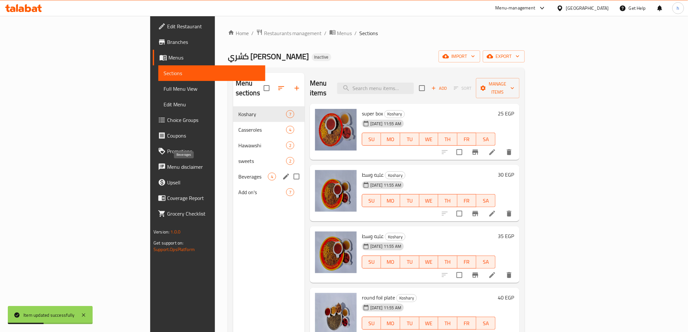
click at [238, 173] on span "Beverages" at bounding box center [253, 177] width 30 height 8
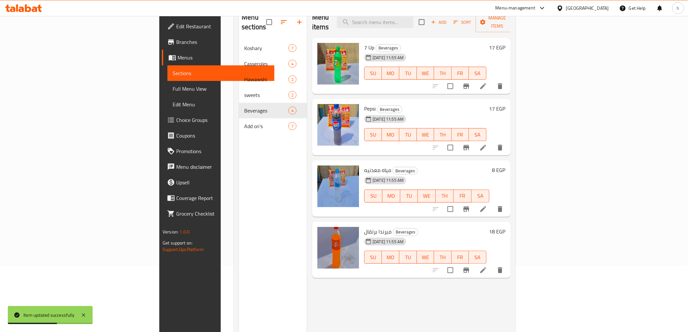
scroll to position [72, 0]
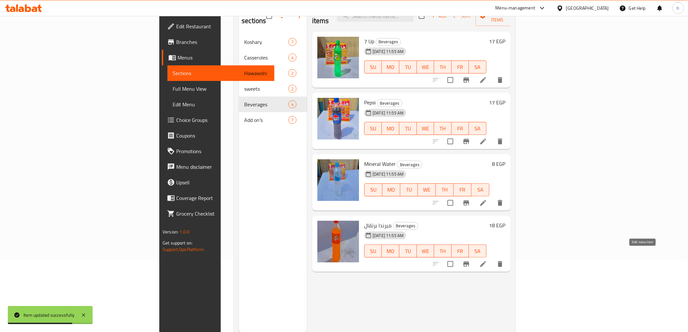
click at [487, 260] on icon at bounding box center [483, 264] width 8 height 8
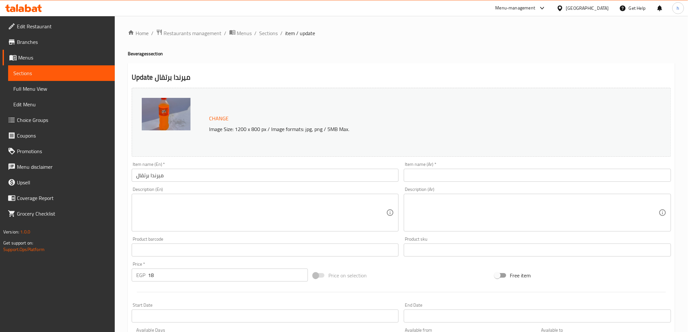
click at [194, 176] on input "ميرندا برتقال" at bounding box center [265, 175] width 267 height 13
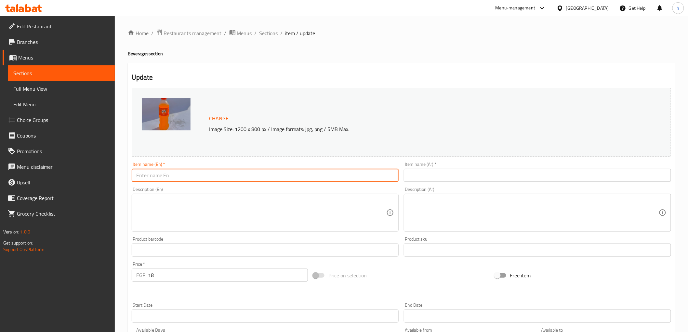
paste input "[PERSON_NAME]"
type input "[PERSON_NAME]"
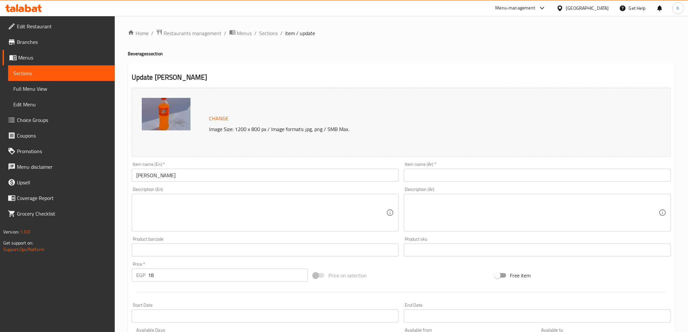
click at [467, 180] on input "text" at bounding box center [537, 175] width 267 height 13
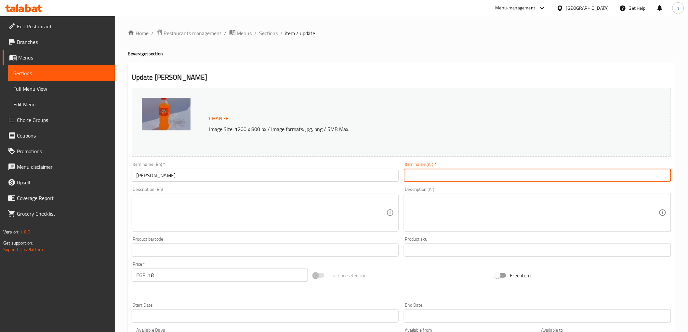
paste input "ميرندا برتقال"
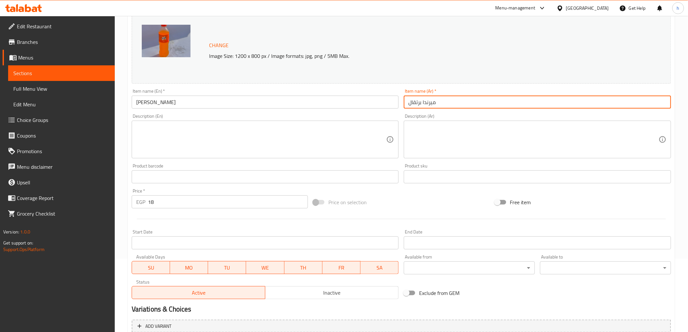
scroll to position [136, 0]
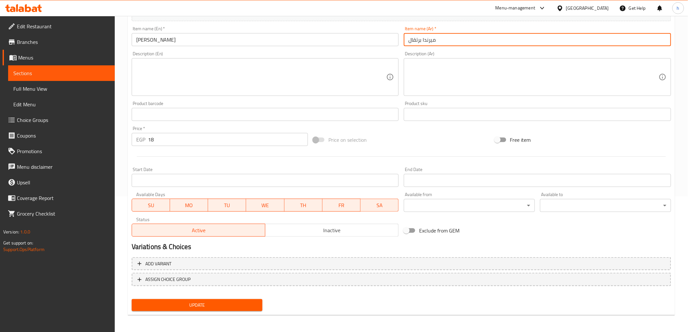
type input "ميرندا برتقال"
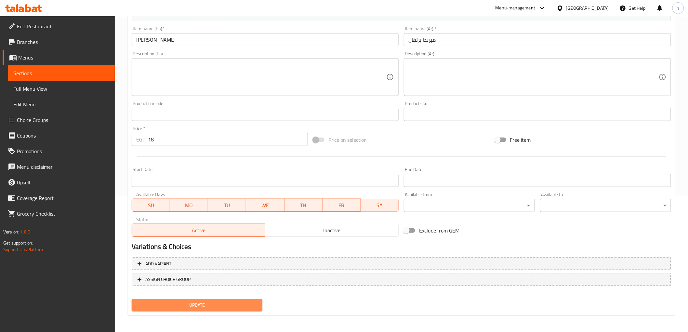
click at [206, 307] on span "Update" at bounding box center [197, 305] width 121 height 8
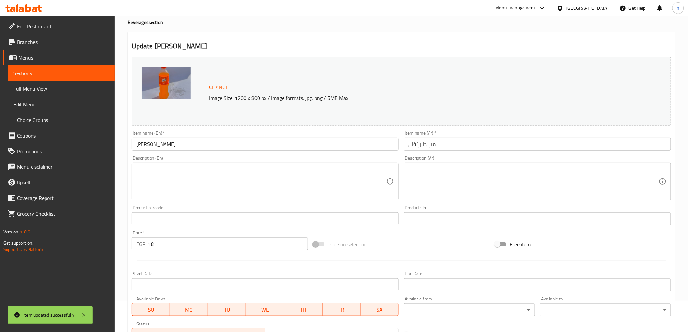
scroll to position [0, 0]
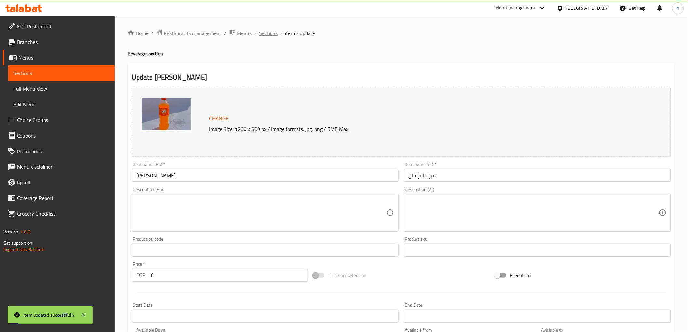
click at [267, 35] on span "Sections" at bounding box center [269, 33] width 19 height 8
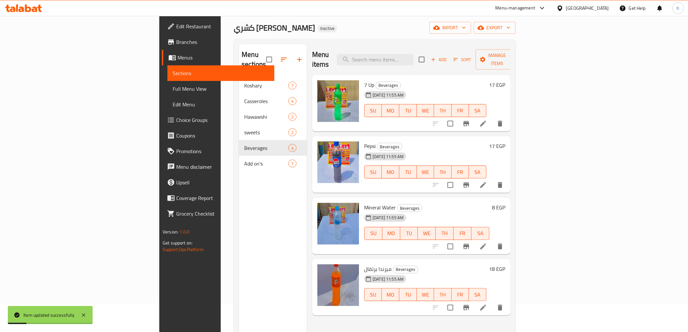
scroll to position [91, 0]
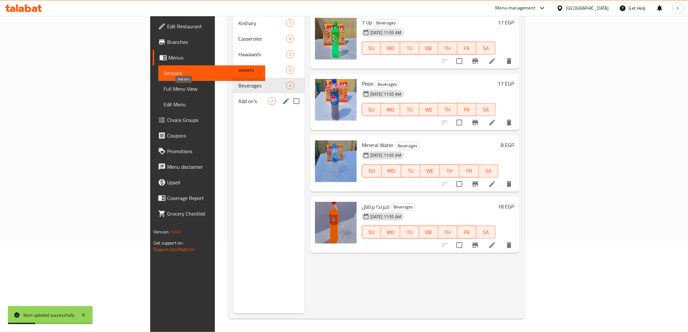
click at [238, 97] on span "Add on's" at bounding box center [253, 101] width 30 height 8
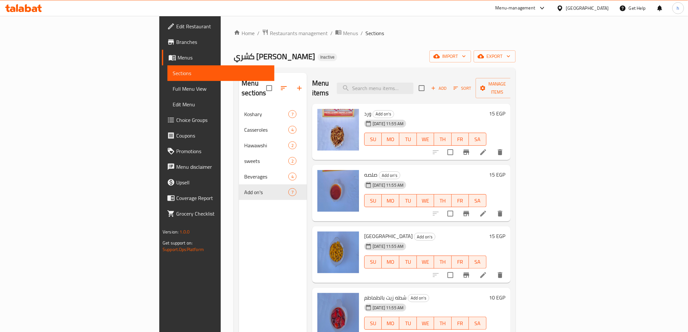
click at [492, 146] on li at bounding box center [483, 152] width 18 height 12
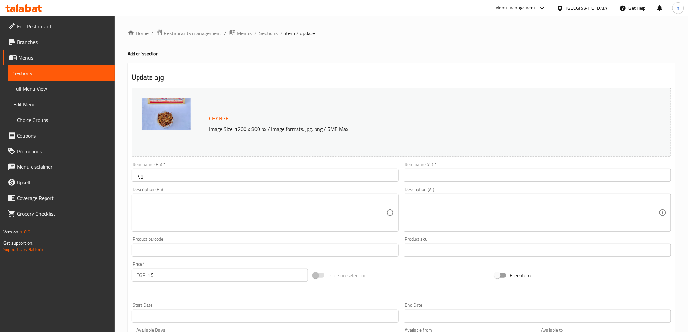
click at [213, 180] on input "ورد" at bounding box center [265, 175] width 267 height 13
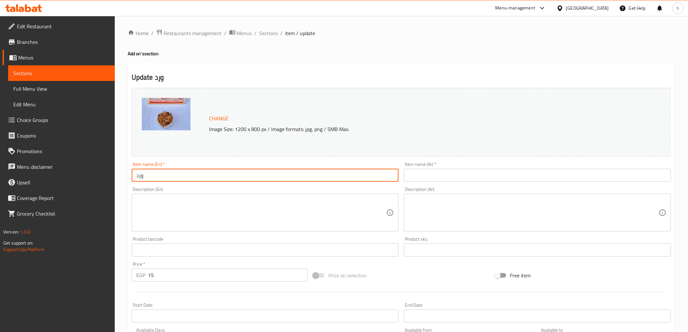
click at [213, 180] on input "ورد" at bounding box center [265, 175] width 267 height 13
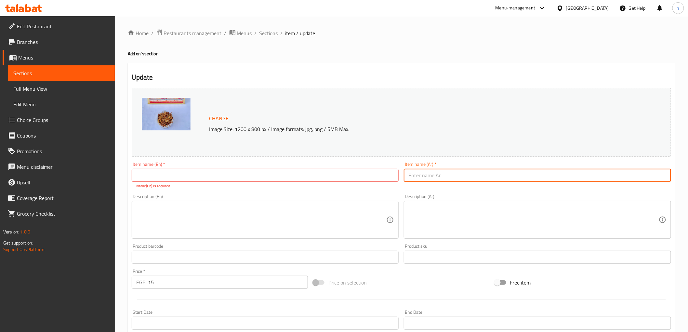
click at [412, 174] on input "text" at bounding box center [537, 175] width 267 height 13
paste input "ورد"
type input "ورد"
click at [311, 167] on div "Item name (En)   * Item name (En) * Name(En) is required" at bounding box center [265, 175] width 267 height 27
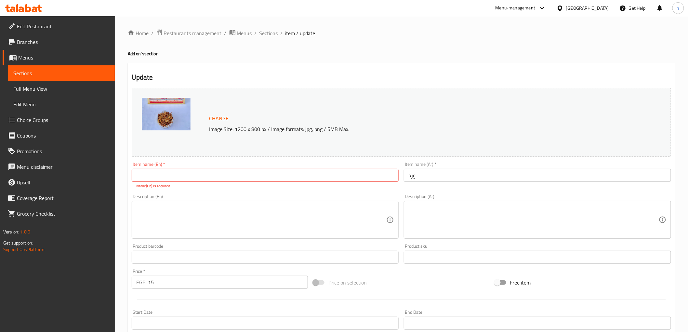
click at [313, 171] on input "text" at bounding box center [265, 175] width 267 height 13
type input "ص"
type input "ward"
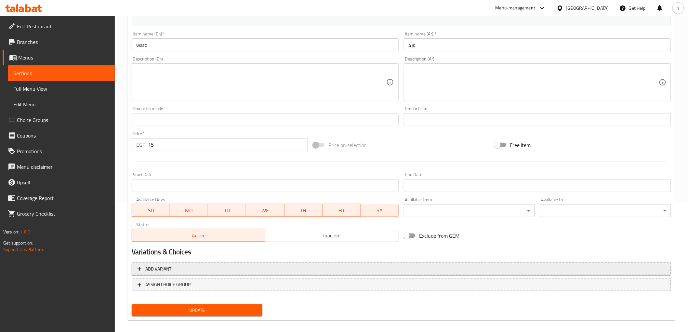
scroll to position [136, 0]
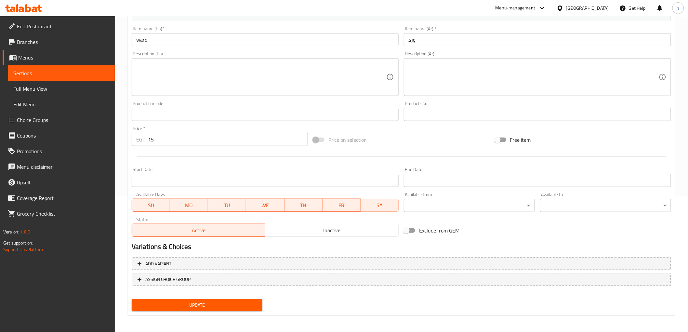
click at [228, 304] on span "Update" at bounding box center [197, 305] width 121 height 8
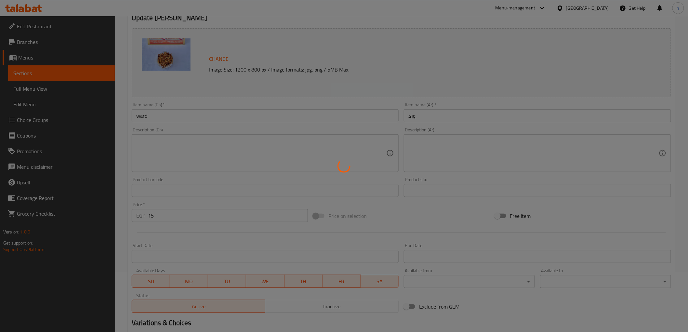
scroll to position [0, 0]
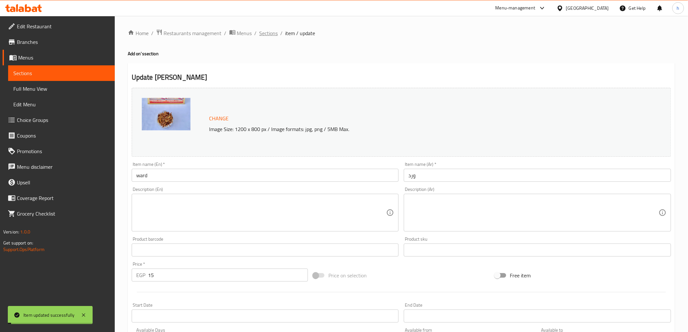
click at [275, 35] on span "Sections" at bounding box center [269, 33] width 19 height 8
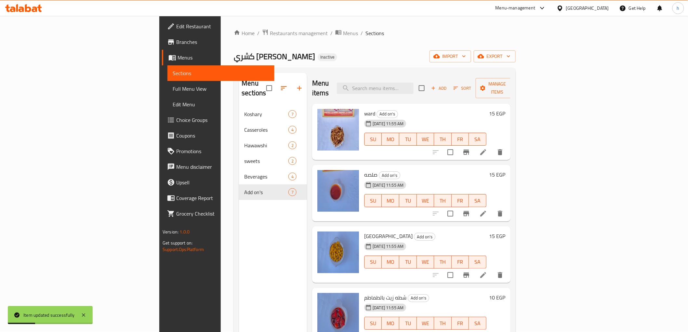
click at [511, 212] on div "Menu items Add Sort Manage items ward Add on's 05-10-2025 11:55 AM SU MO TU WE …" at bounding box center [409, 239] width 204 height 332
click at [492, 208] on li at bounding box center [483, 214] width 18 height 12
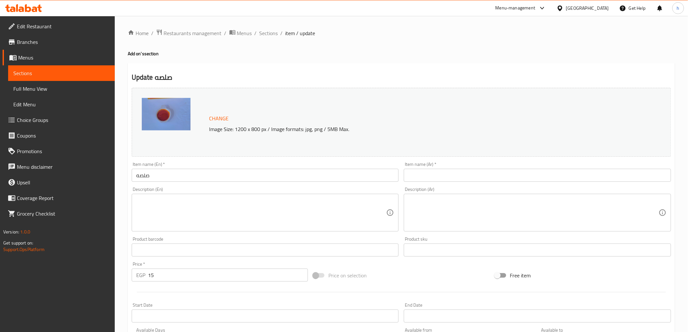
click at [210, 172] on input "صلصه" at bounding box center [265, 175] width 267 height 13
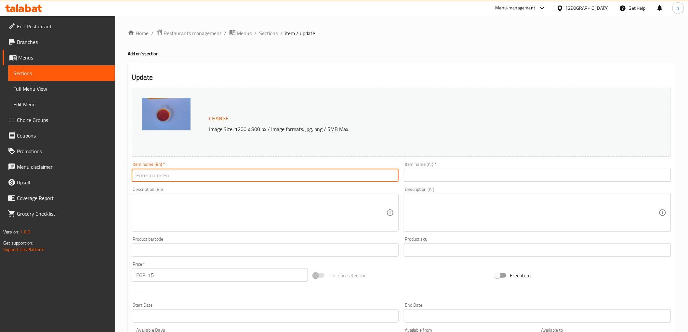
click at [441, 171] on input "text" at bounding box center [537, 175] width 267 height 13
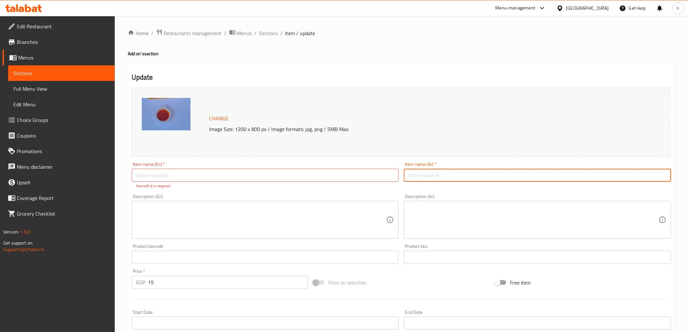
paste input "صلصه"
type input "صلصه"
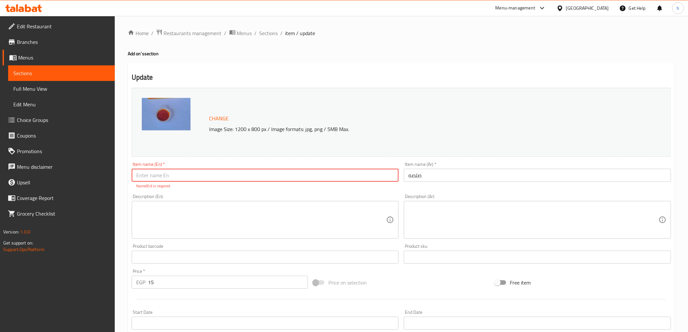
click at [326, 179] on input "text" at bounding box center [265, 175] width 267 height 13
type input "س"
type input "a"
type input "sauce"
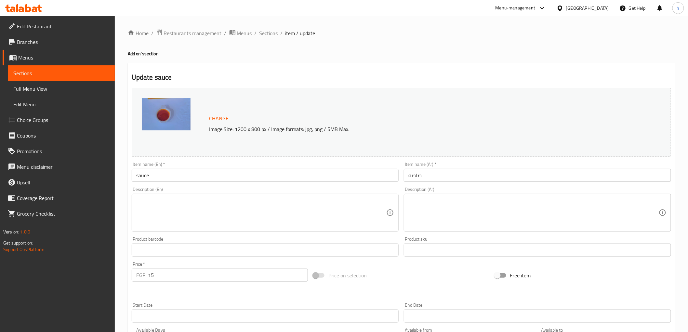
click at [171, 187] on div "Description (En) Description (En)" at bounding box center [265, 209] width 267 height 45
click at [167, 177] on input "sauce" at bounding box center [265, 175] width 267 height 13
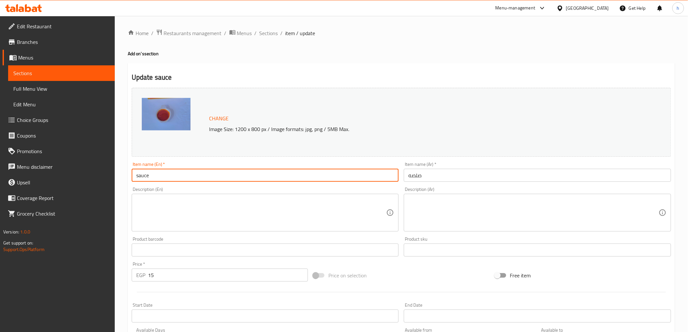
click at [167, 177] on input "sauce" at bounding box center [265, 175] width 267 height 13
paste input "Sauce"
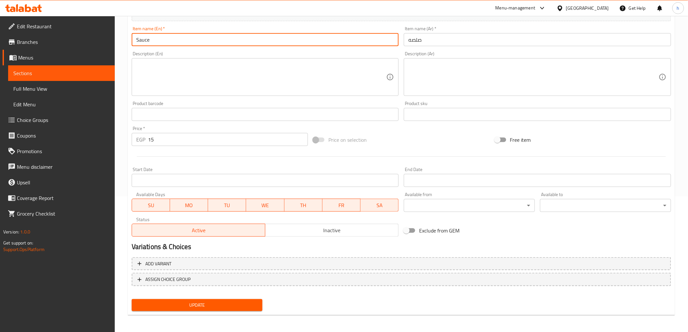
type input "Sauce"
click at [207, 305] on span "Update" at bounding box center [197, 305] width 121 height 8
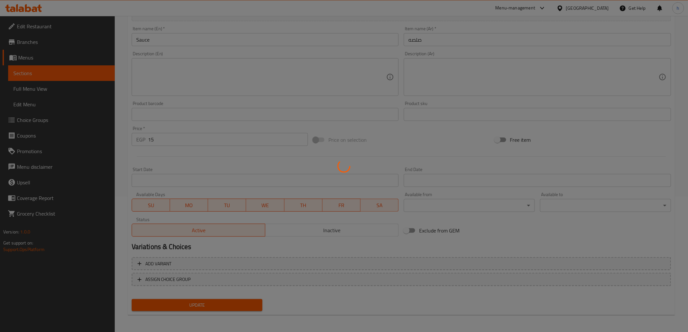
scroll to position [0, 0]
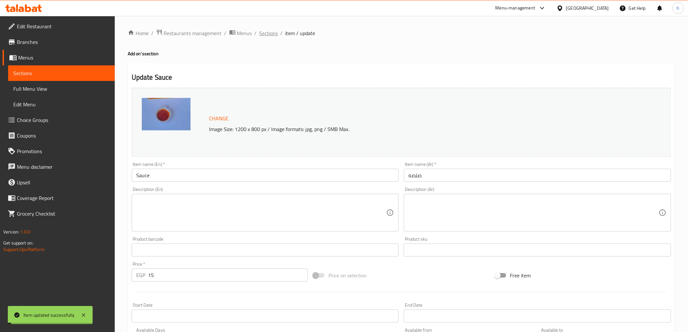
click at [271, 36] on span "Sections" at bounding box center [269, 33] width 19 height 8
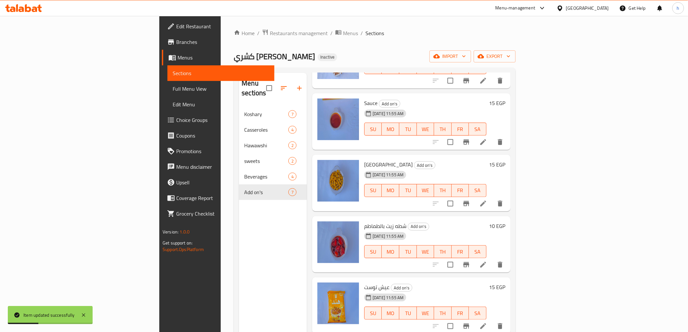
scroll to position [72, 0]
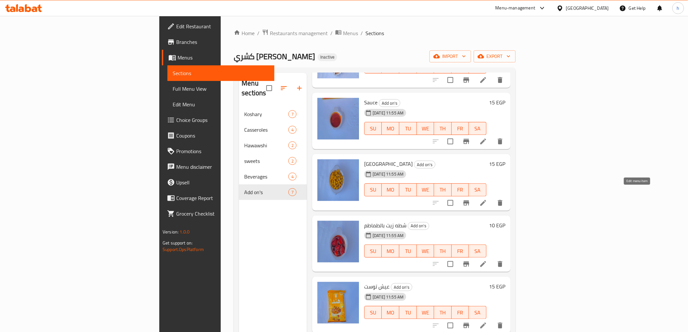
click at [487, 199] on icon at bounding box center [483, 203] width 8 height 8
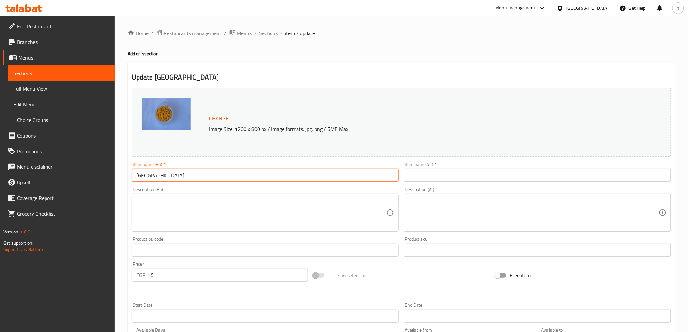
click at [210, 179] on input "[GEOGRAPHIC_DATA]" at bounding box center [265, 175] width 267 height 13
type input "[GEOGRAPHIC_DATA]"
paste input "Hummus"
type input "Hummus"
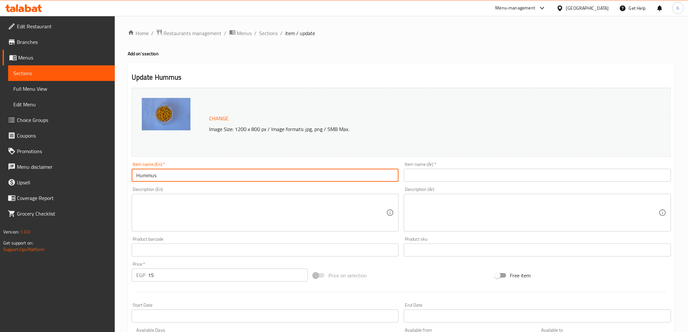
click at [502, 180] on input "text" at bounding box center [537, 175] width 267 height 13
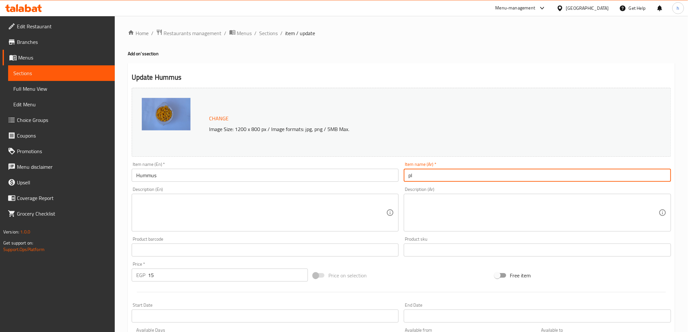
type input "p"
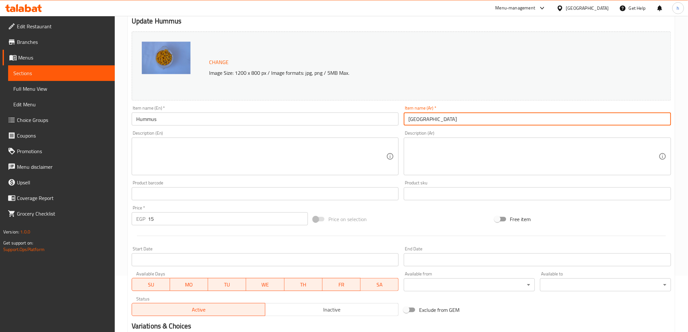
scroll to position [136, 0]
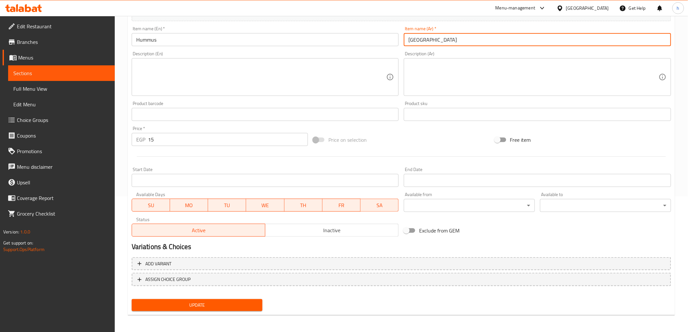
type input "[GEOGRAPHIC_DATA]"
click at [193, 299] on button "Update" at bounding box center [197, 305] width 131 height 12
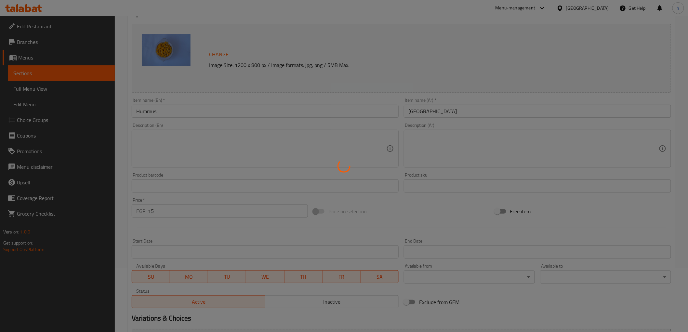
scroll to position [0, 0]
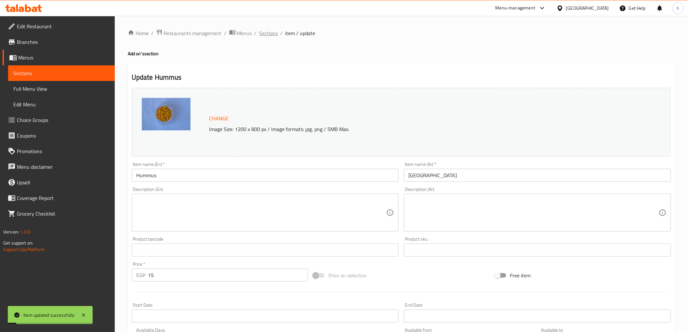
click at [273, 35] on span "Sections" at bounding box center [269, 33] width 19 height 8
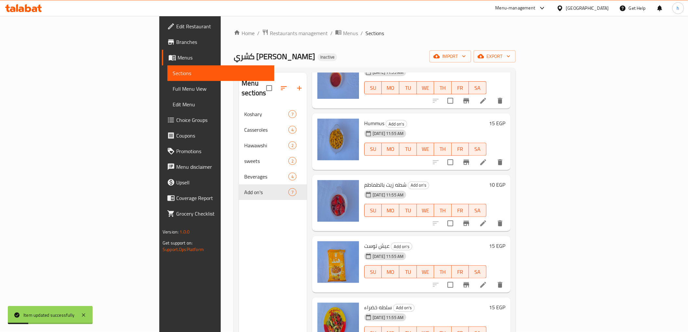
scroll to position [91, 0]
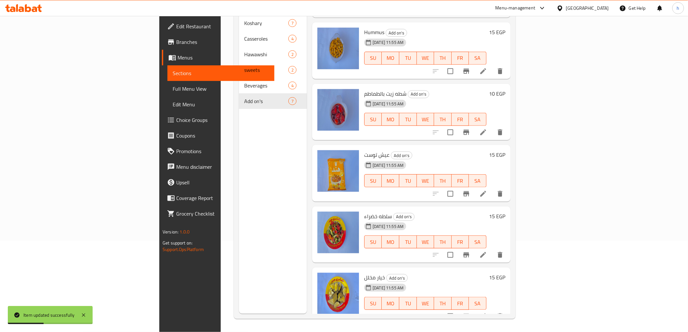
click at [492, 128] on li at bounding box center [483, 133] width 18 height 12
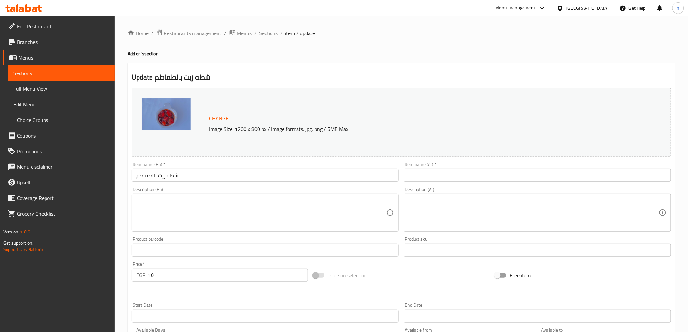
click at [447, 179] on input "text" at bounding box center [537, 175] width 267 height 13
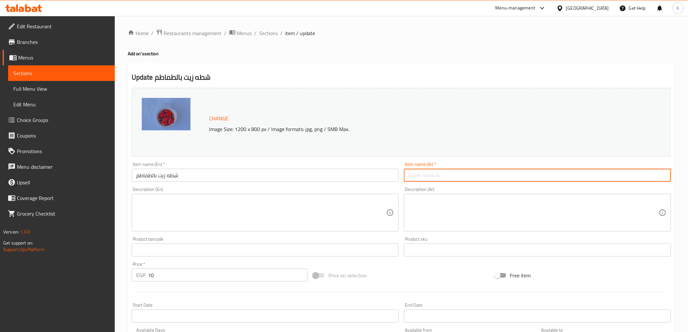
paste input "Hot Sauce"
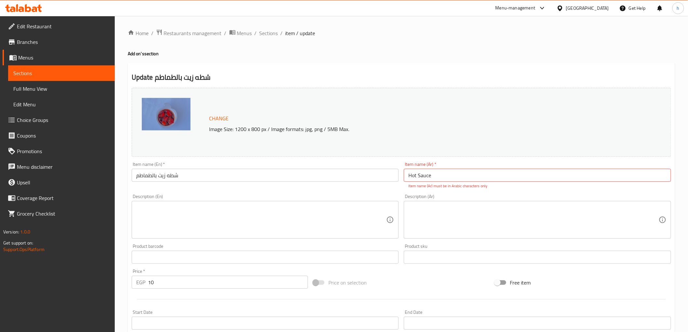
click at [433, 176] on input "Hot Sauce" at bounding box center [537, 175] width 267 height 13
click at [447, 178] on input "Hot Sauce oil with" at bounding box center [537, 175] width 267 height 13
drag, startPoint x: 446, startPoint y: 180, endPoint x: 450, endPoint y: 176, distance: 5.5
click at [447, 177] on input "Hot Sauce oil with" at bounding box center [537, 175] width 267 height 13
click at [453, 174] on input "Hot Sauce oil with" at bounding box center [537, 175] width 267 height 13
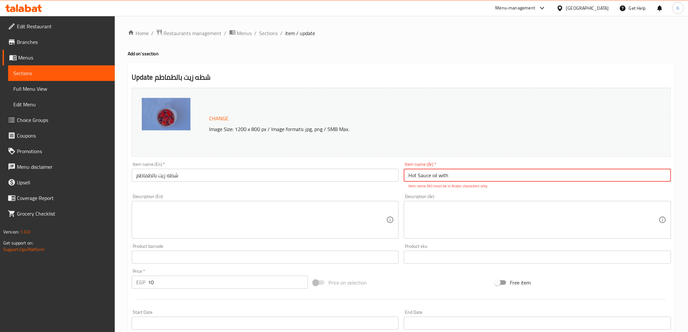
paste input "Tomato"
type input "Hot Sauce oil with Tomato"
click at [198, 178] on input "شطه زيت بالطماطم" at bounding box center [265, 175] width 267 height 13
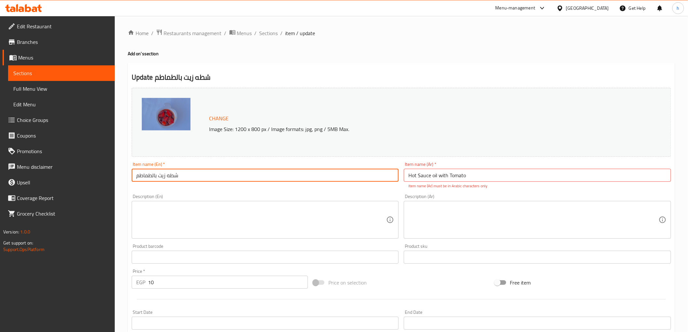
paste input "Hot Sauce oil with Tomato"
click at [177, 174] on input "شطه زيت بالطماطم Hot Sauce oil with Tomato" at bounding box center [265, 175] width 267 height 13
click at [170, 171] on input "شطه زيت بالطماطم Hot Sauce oil with Tomato" at bounding box center [265, 175] width 267 height 13
click at [177, 172] on input "شطه زيت بالطماطم Hot Sauce oil with Tomato" at bounding box center [265, 175] width 267 height 13
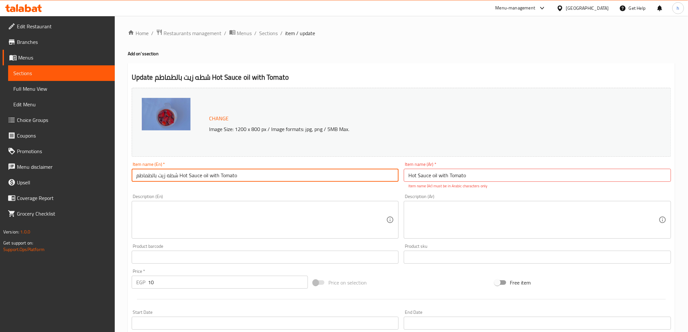
drag, startPoint x: 179, startPoint y: 180, endPoint x: 136, endPoint y: 176, distance: 43.4
click at [136, 176] on input "شطه زيت بالطماطم Hot Sauce oil with Tomato" at bounding box center [265, 175] width 267 height 13
type input "Hot Sauce oil with Tomato"
click at [412, 183] on p "Item name (Ar) must be in Arabic characters only" at bounding box center [537, 186] width 258 height 6
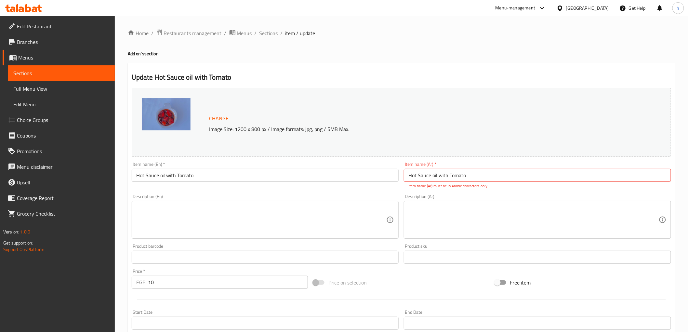
click at [440, 175] on input "Hot Sauce oil with Tomato" at bounding box center [537, 175] width 267 height 13
paste input "شطه زيت بالطماطم"
type input "شطه زيت بالطماطم"
click at [162, 178] on input "Hot Sauce oil with Tomato" at bounding box center [265, 175] width 267 height 13
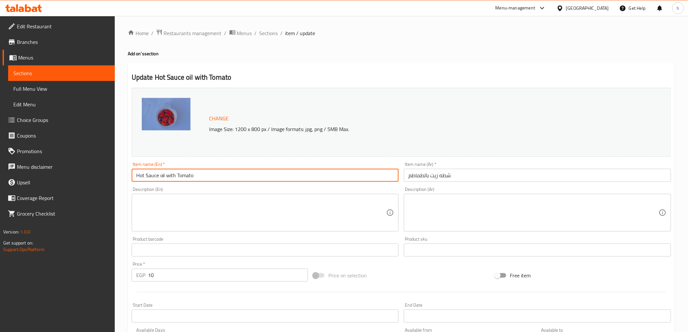
click at [162, 178] on input "Hot Sauce oil with Tomato" at bounding box center [265, 175] width 267 height 13
click at [146, 177] on input "Hot Sauce with Tomato" at bounding box center [265, 175] width 267 height 13
click at [160, 180] on input "Hot Sauce with Tomato" at bounding box center [265, 175] width 267 height 13
type input "Hot Sauce oil with Tomato"
click at [160, 177] on input "Hot Sauce oil with Tomato" at bounding box center [265, 175] width 267 height 13
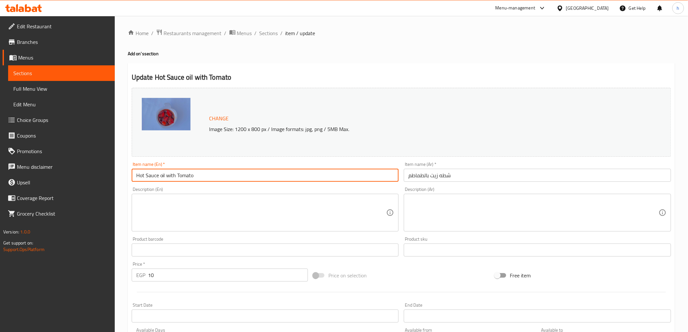
scroll to position [136, 0]
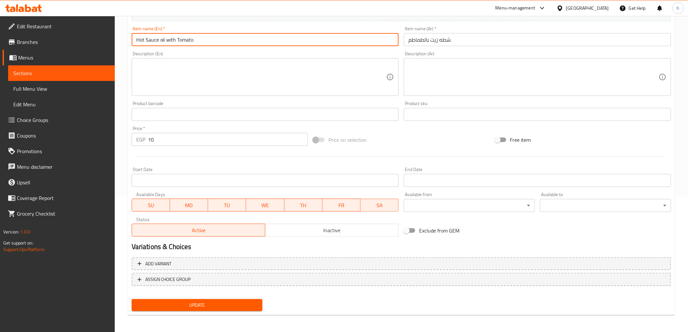
click at [207, 307] on span "Update" at bounding box center [197, 305] width 121 height 8
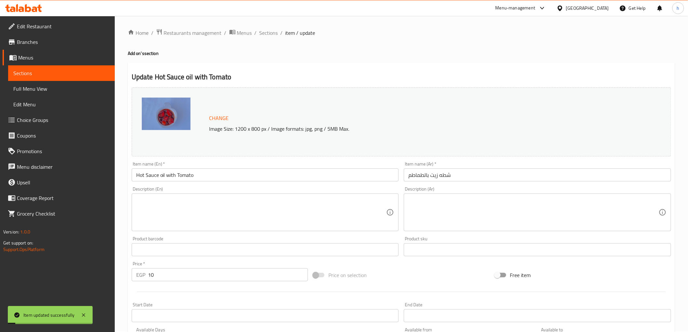
scroll to position [0, 0]
click at [269, 34] on span "Sections" at bounding box center [269, 33] width 19 height 8
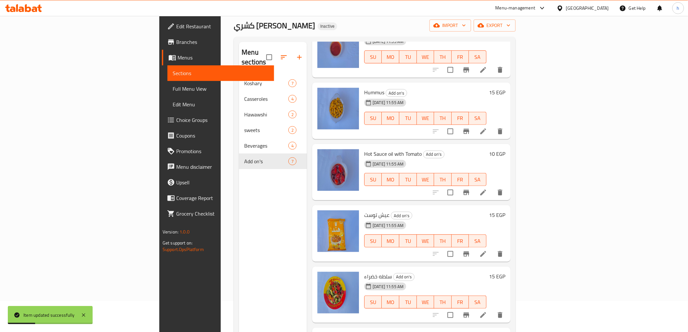
scroll to position [72, 0]
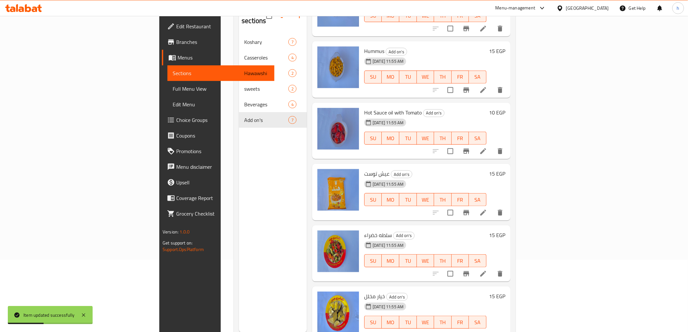
click at [487, 209] on icon at bounding box center [483, 213] width 8 height 8
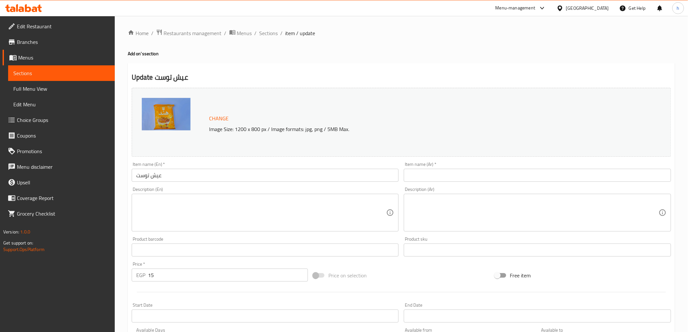
click at [315, 168] on div "Item name (En)   * عيش توست Item name (En) *" at bounding box center [265, 172] width 267 height 20
copy div "Item name (En) *"
click at [419, 179] on input "text" at bounding box center [537, 175] width 267 height 13
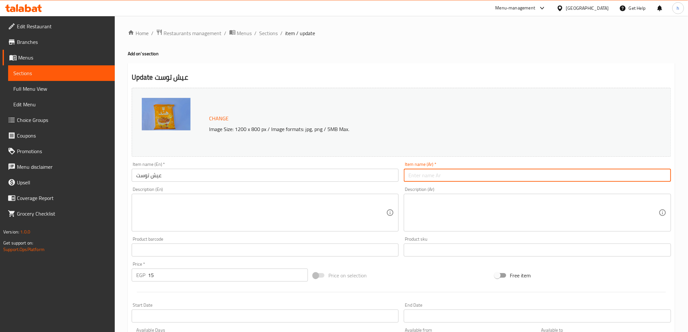
paste input "عيش توست"
type input "عيش توست"
click at [200, 179] on input "عيش توست" at bounding box center [265, 175] width 267 height 13
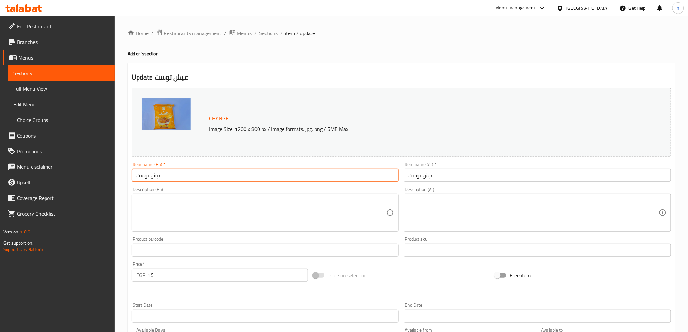
click at [200, 179] on input "عيش توست" at bounding box center [265, 175] width 267 height 13
type input "ش"
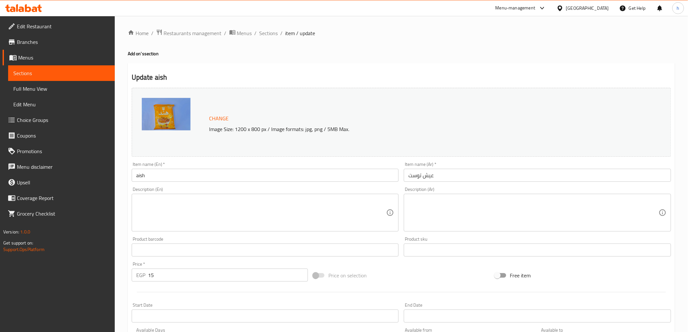
click at [190, 178] on input "aish" at bounding box center [265, 175] width 267 height 13
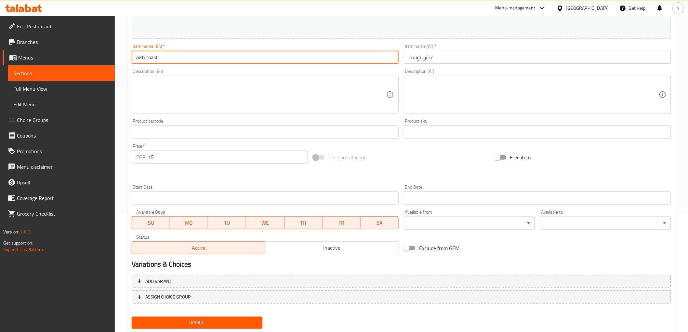
scroll to position [136, 0]
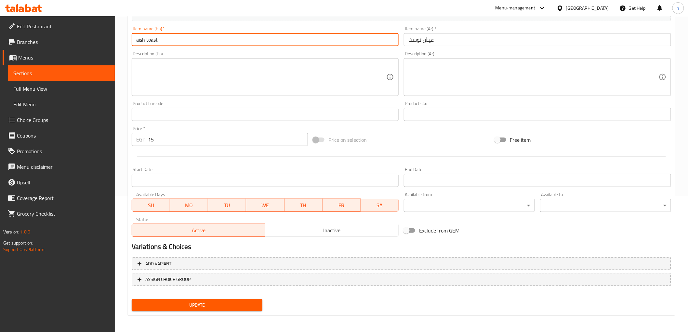
type input "aish toast"
click at [236, 303] on span "Update" at bounding box center [197, 305] width 121 height 8
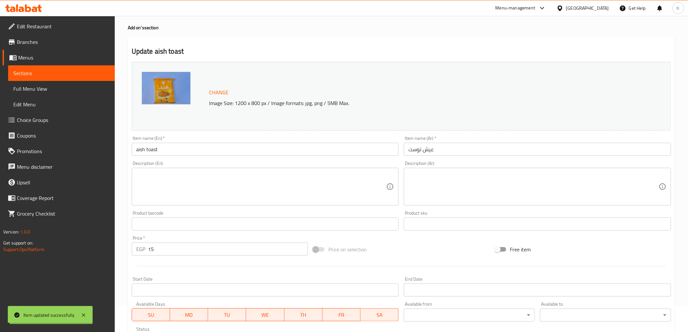
scroll to position [0, 0]
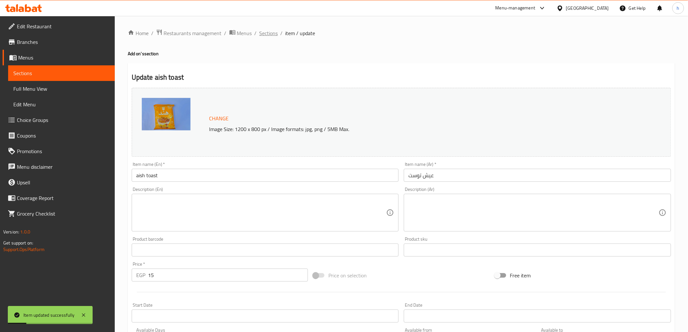
click at [267, 36] on span "Sections" at bounding box center [269, 33] width 19 height 8
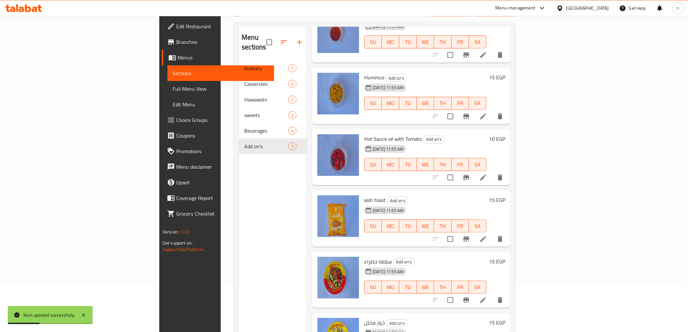
scroll to position [91, 0]
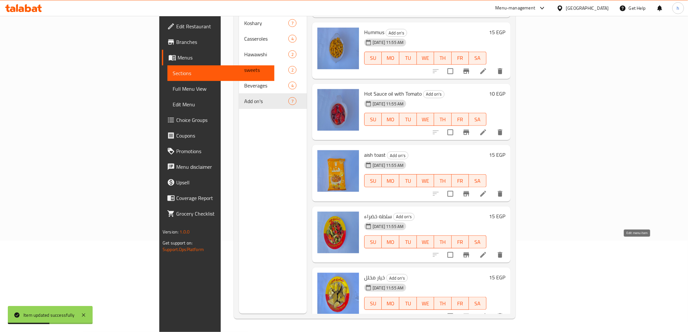
click at [487, 251] on icon at bounding box center [483, 255] width 8 height 8
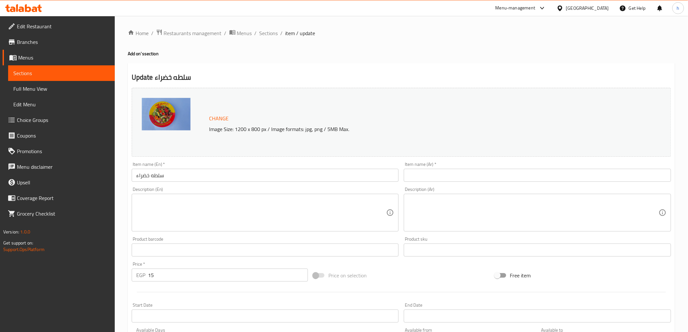
click at [430, 172] on input "text" at bounding box center [537, 175] width 267 height 13
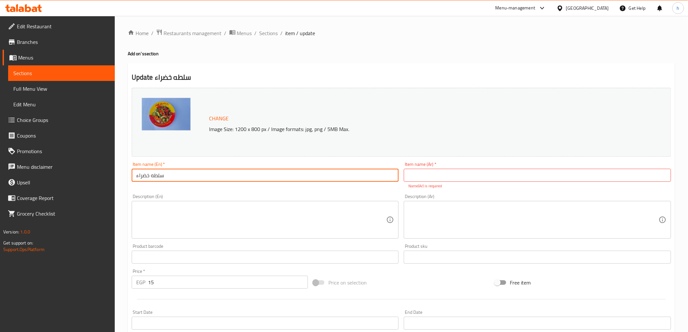
click at [292, 172] on input "سلطه خضراء" at bounding box center [265, 175] width 267 height 13
paste input "Salad"
drag, startPoint x: 292, startPoint y: 172, endPoint x: 170, endPoint y: 179, distance: 121.8
click at [170, 179] on input "سلطه خضراء Salad" at bounding box center [265, 175] width 267 height 13
click at [167, 177] on input "سلطه خضراء Salad" at bounding box center [265, 175] width 267 height 13
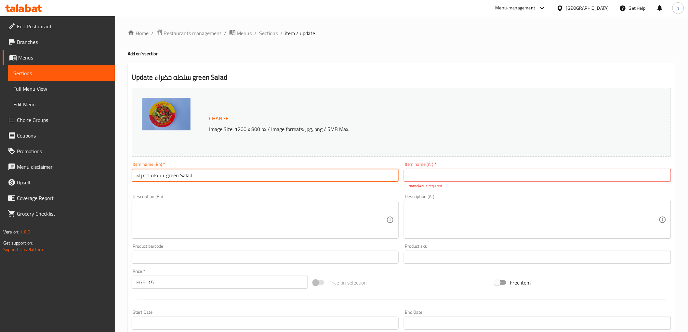
drag, startPoint x: 165, startPoint y: 177, endPoint x: 135, endPoint y: 176, distance: 29.6
click at [135, 176] on input "سلطه خضراء green Salad" at bounding box center [265, 175] width 267 height 13
click at [136, 175] on input "green Salad" at bounding box center [265, 175] width 267 height 13
drag, startPoint x: 137, startPoint y: 176, endPoint x: 129, endPoint y: 176, distance: 8.1
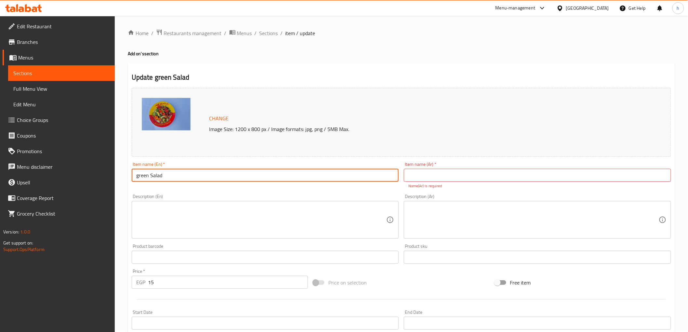
click at [129, 176] on div "Item name (En)   * green Salad Item name (En) *" at bounding box center [265, 175] width 273 height 32
type input "green Salad"
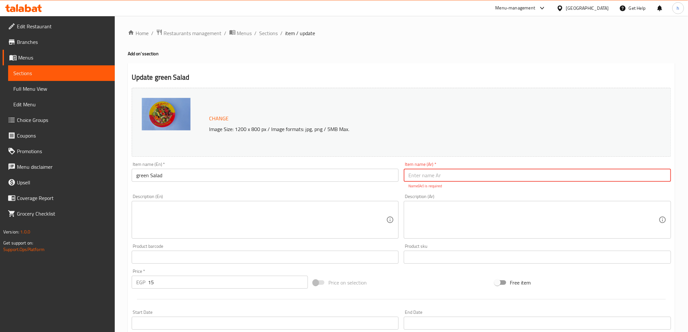
click at [454, 170] on input "text" at bounding box center [537, 175] width 267 height 13
paste input "سلطه خضراء"
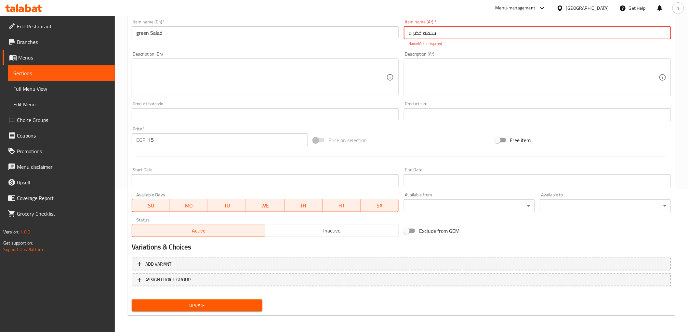
type input "سلطه خضراء"
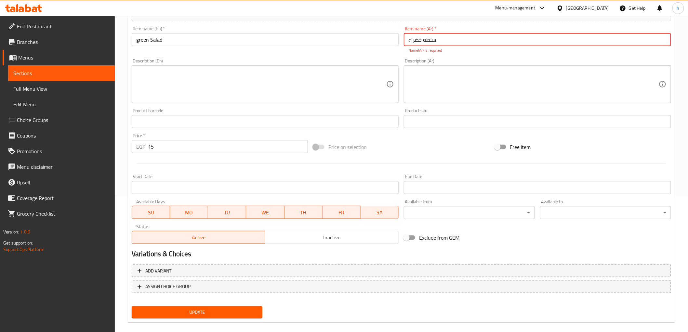
click at [235, 306] on button "Update" at bounding box center [197, 312] width 131 height 12
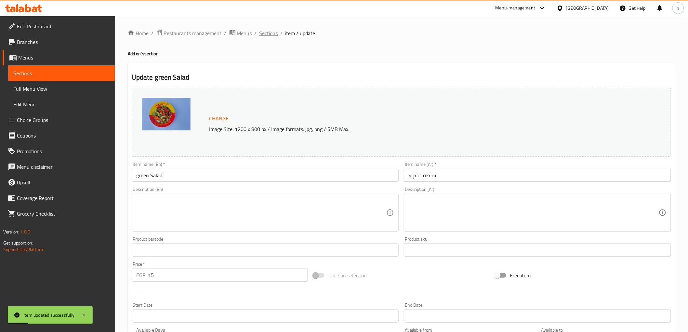
click at [268, 36] on span "Sections" at bounding box center [269, 33] width 19 height 8
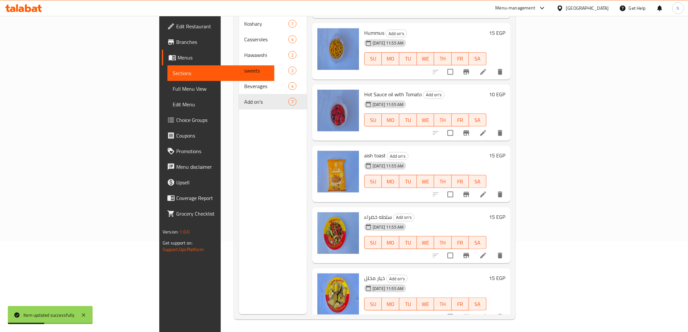
scroll to position [91, 0]
click at [487, 313] on icon at bounding box center [483, 317] width 8 height 8
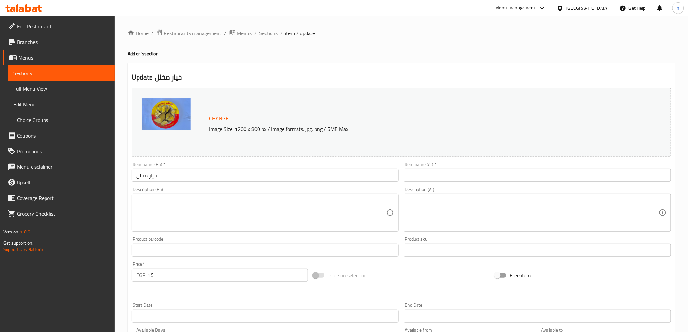
click at [213, 174] on input "خيار مخلل" at bounding box center [265, 175] width 267 height 13
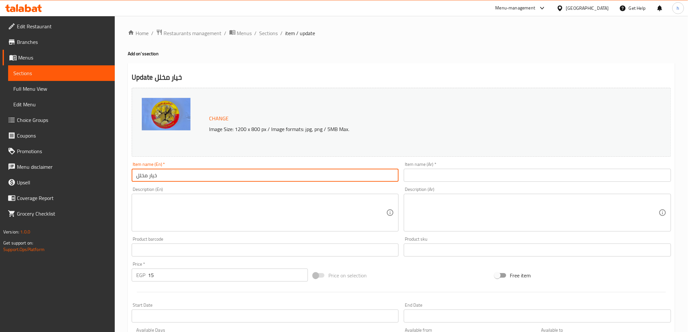
paste input "Pickled Cucumbers"
drag, startPoint x: 158, startPoint y: 174, endPoint x: 151, endPoint y: 171, distance: 7.4
click at [151, 171] on input "خيار مخلل Pickled Cucumbers" at bounding box center [265, 175] width 267 height 13
click at [152, 172] on input "خيار مخلل Pickled Cucumbers" at bounding box center [265, 175] width 267 height 13
click at [146, 173] on input "خيار مخلل Pickled Cucumbers" at bounding box center [265, 175] width 267 height 13
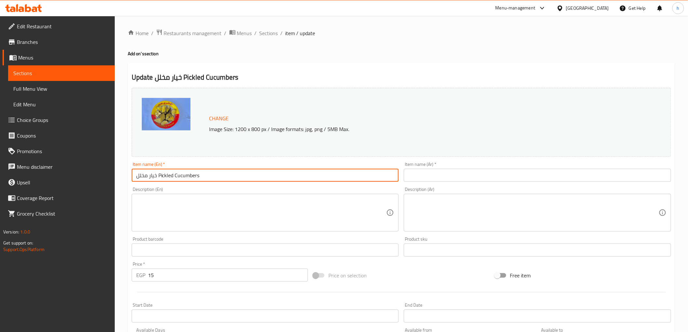
drag, startPoint x: 138, startPoint y: 173, endPoint x: 156, endPoint y: 177, distance: 18.7
click at [156, 177] on input "خيار مخلل Pickled Cucumbers" at bounding box center [265, 175] width 267 height 13
type input "Pickled Cucumbers"
click at [415, 173] on input "text" at bounding box center [537, 175] width 267 height 13
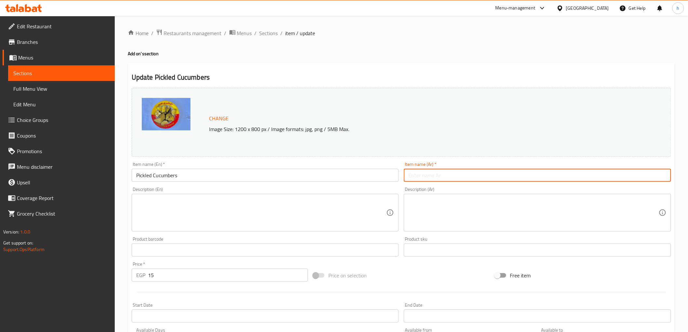
paste input "خيار مخلل"
type input "خيار مخلل"
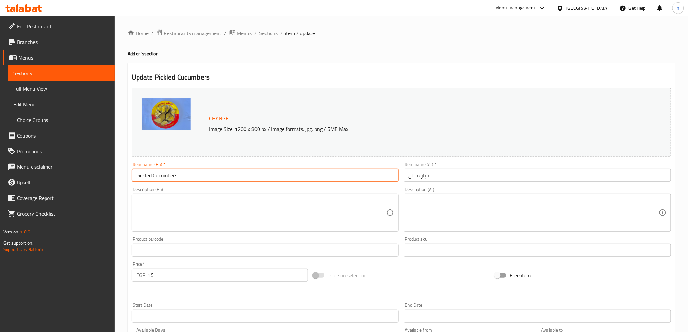
drag, startPoint x: 132, startPoint y: 177, endPoint x: 138, endPoint y: 175, distance: 5.6
click at [138, 175] on input "Pickled Cucumbers" at bounding box center [265, 175] width 267 height 13
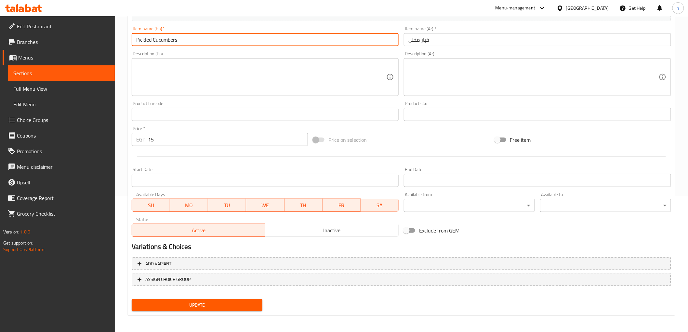
type input "Pickled Cucumbers"
click at [233, 301] on span "Update" at bounding box center [197, 305] width 121 height 8
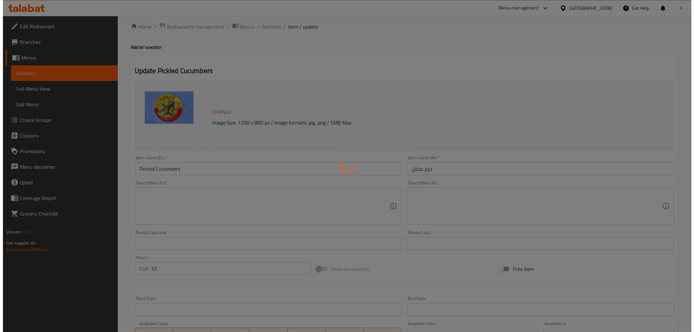
scroll to position [0, 0]
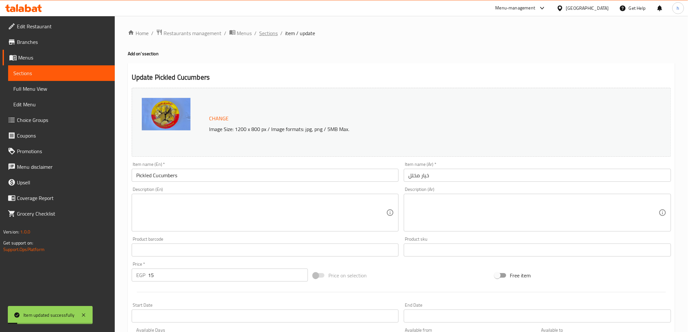
click at [273, 35] on span "Sections" at bounding box center [269, 33] width 19 height 8
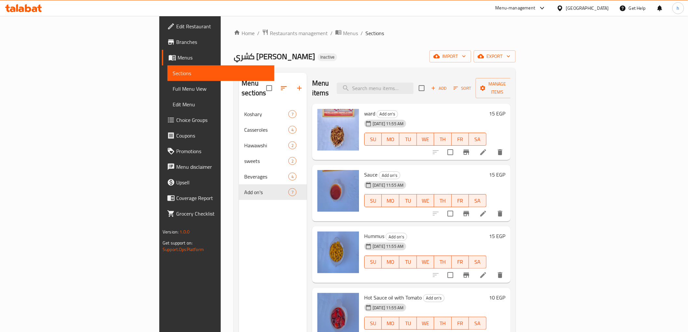
click at [162, 50] on link "Menus" at bounding box center [218, 58] width 112 height 16
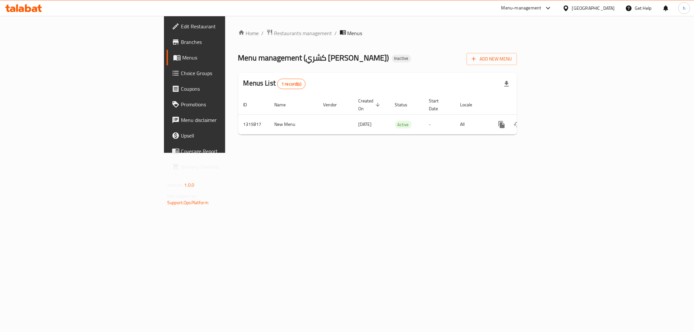
click at [181, 46] on span "Branches" at bounding box center [228, 42] width 94 height 8
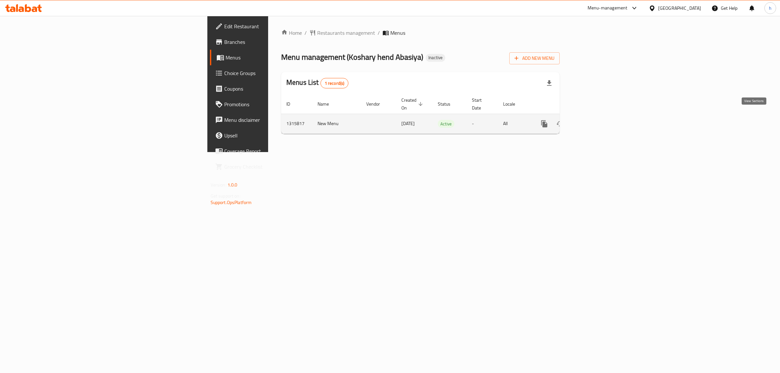
click at [599, 116] on link "enhanced table" at bounding box center [592, 124] width 16 height 16
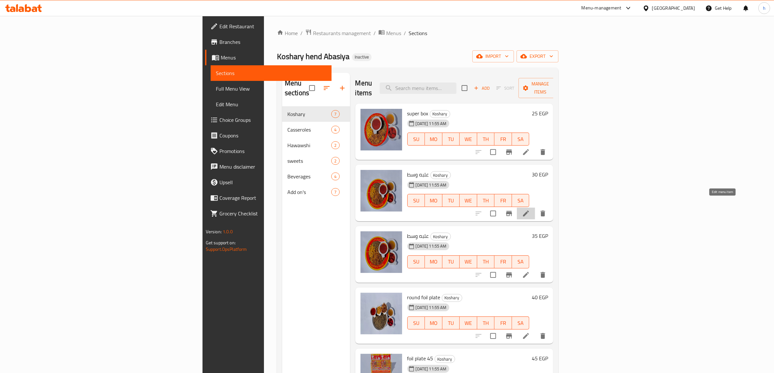
click at [530, 210] on icon at bounding box center [526, 214] width 8 height 8
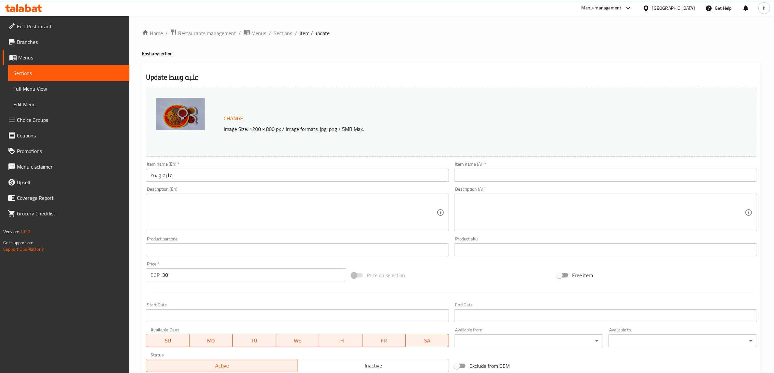
click at [281, 27] on div "Home / Restaurants management / Menus / Sections / item / update Koshary sectio…" at bounding box center [451, 242] width 645 height 453
click at [292, 39] on div "Home / Restaurants management / Menus / Sections / item / update Koshary sectio…" at bounding box center [451, 242] width 619 height 427
click at [285, 35] on span "Sections" at bounding box center [283, 33] width 19 height 8
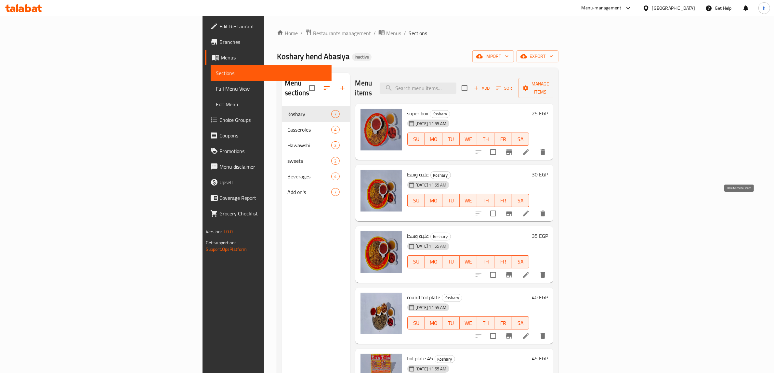
click at [551, 206] on button "delete" at bounding box center [543, 214] width 16 height 16
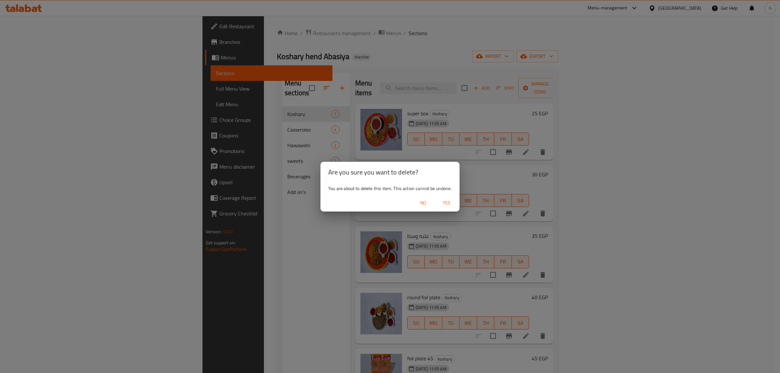
click at [452, 204] on span "Yes" at bounding box center [447, 203] width 16 height 8
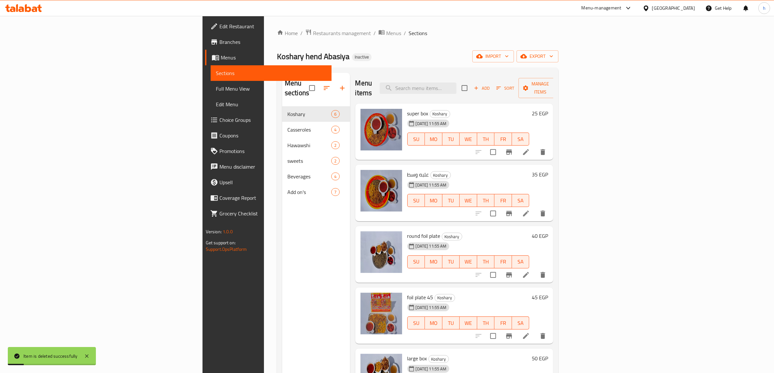
click at [551, 206] on button "delete" at bounding box center [543, 214] width 16 height 16
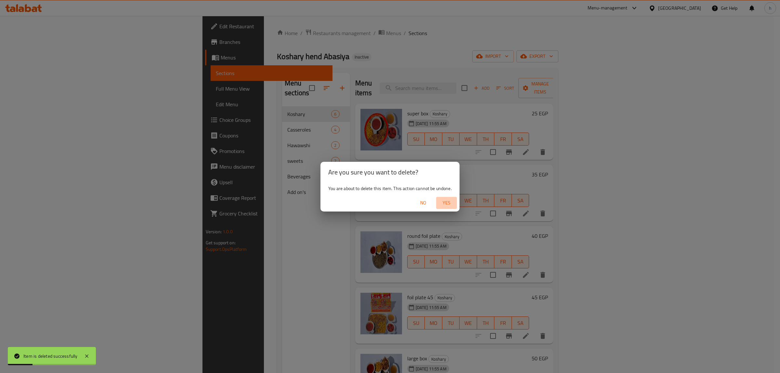
click at [443, 202] on span "Yes" at bounding box center [447, 203] width 16 height 8
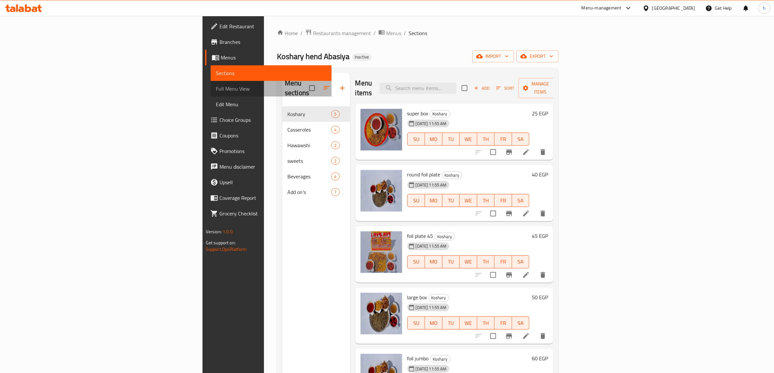
drag, startPoint x: 93, startPoint y: 91, endPoint x: 9, endPoint y: 105, distance: 84.7
click at [216, 91] on span "Full Menu View" at bounding box center [271, 89] width 111 height 8
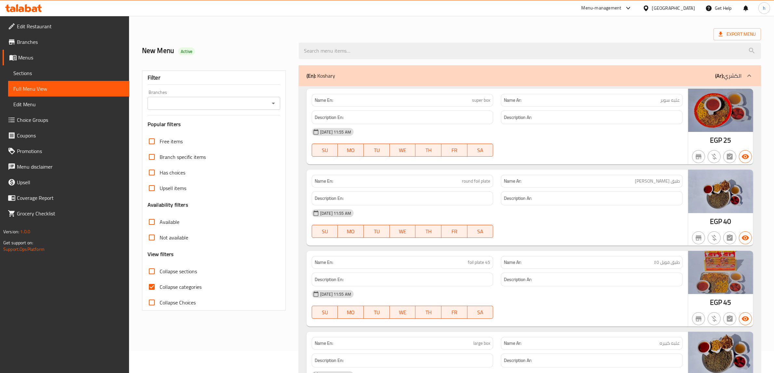
scroll to position [41, 0]
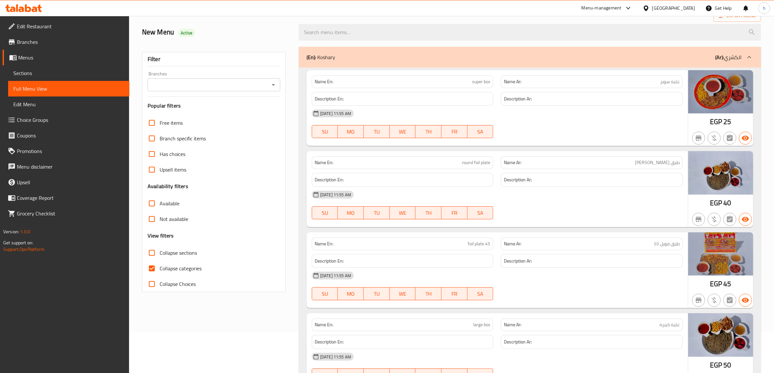
click at [464, 163] on span "round foil plate" at bounding box center [476, 162] width 28 height 7
copy span "round"
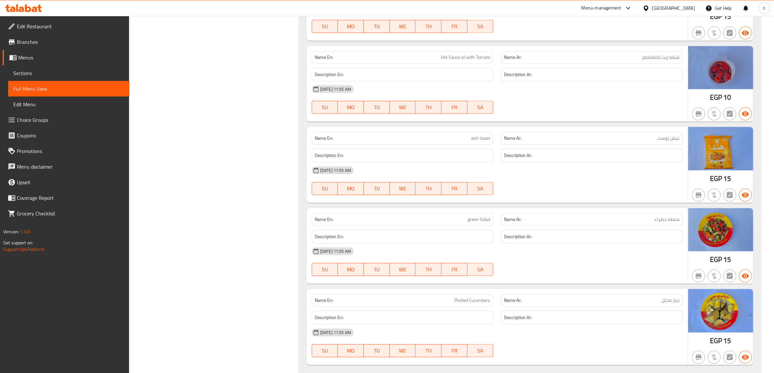
scroll to position [1895, 0]
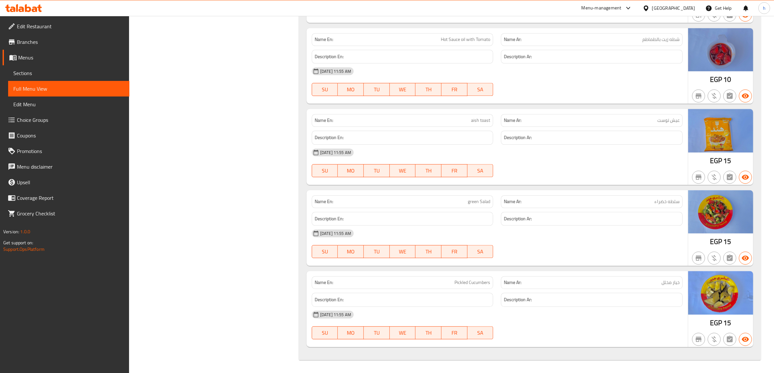
click at [32, 28] on span "Edit Restaurant" at bounding box center [70, 26] width 107 height 8
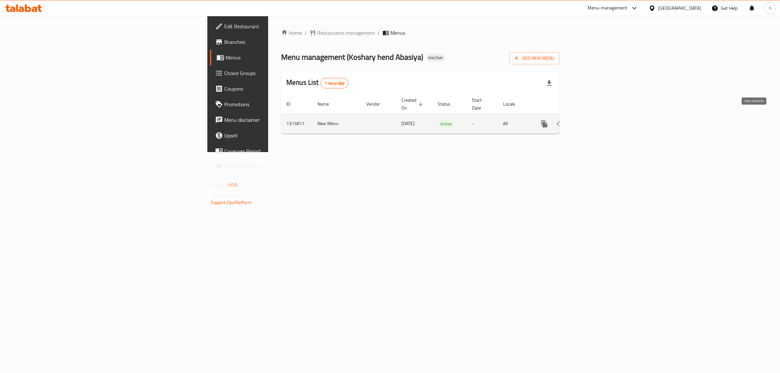
click at [599, 116] on link "enhanced table" at bounding box center [592, 124] width 16 height 16
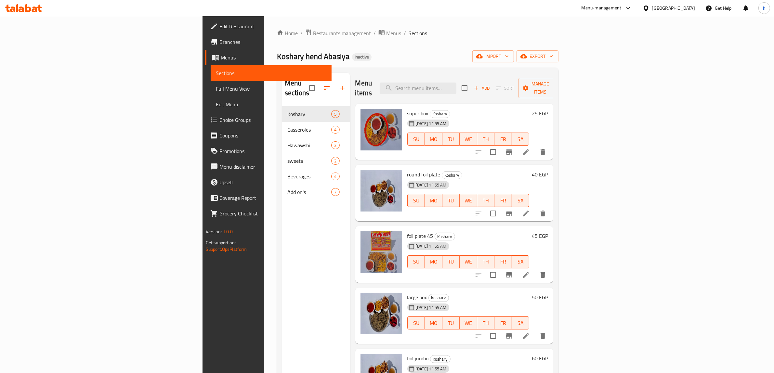
click at [211, 95] on link "Full Menu View" at bounding box center [271, 89] width 121 height 16
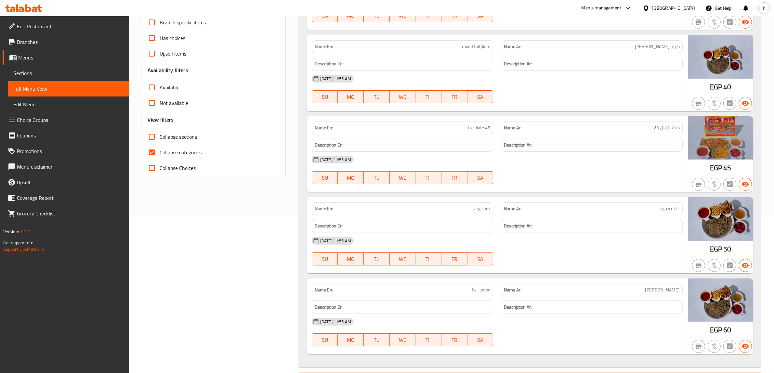
scroll to position [163, 0]
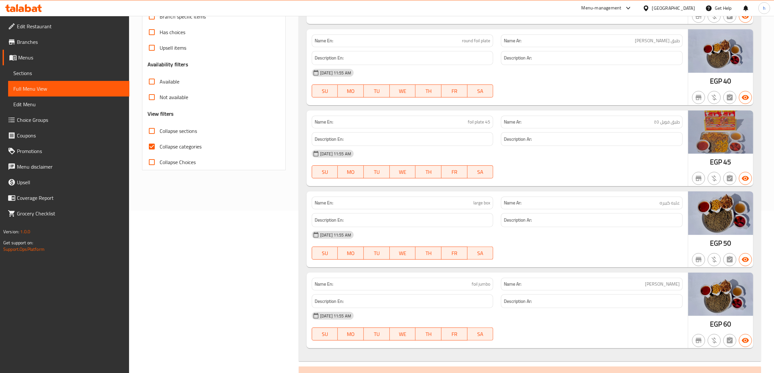
click at [197, 148] on span "Collapse categories" at bounding box center [181, 147] width 42 height 8
click at [160, 148] on input "Collapse categories" at bounding box center [152, 147] width 16 height 16
checkbox input "false"
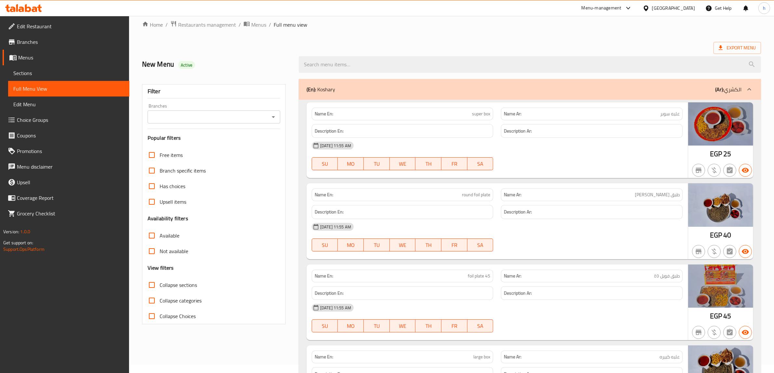
scroll to position [0, 0]
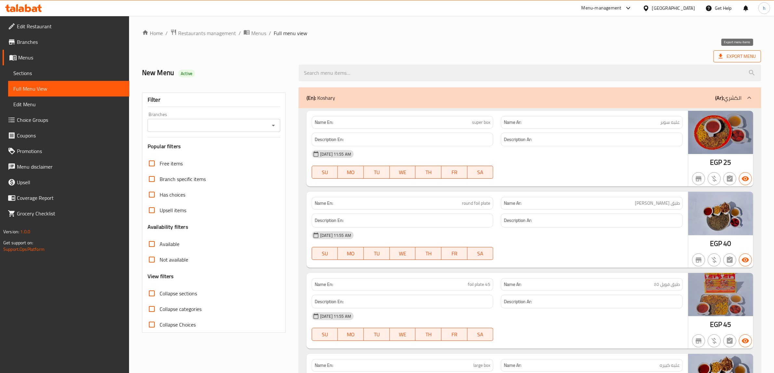
click at [722, 56] on icon at bounding box center [721, 56] width 4 height 5
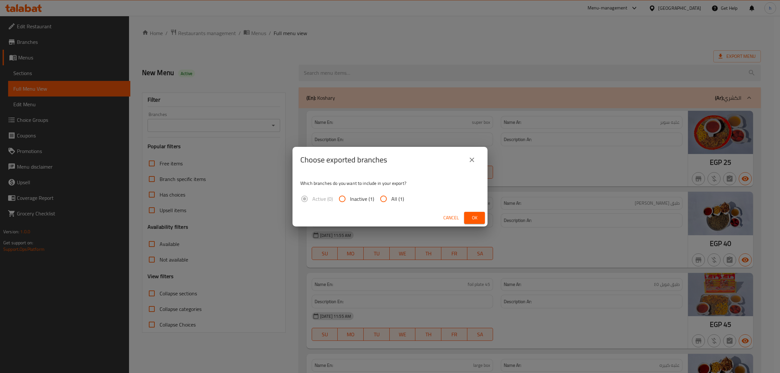
click at [392, 195] on span "All (1)" at bounding box center [398, 199] width 13 height 8
click at [391, 194] on input "All (1)" at bounding box center [384, 199] width 16 height 16
radio input "true"
click at [476, 220] on span "Ok" at bounding box center [475, 218] width 10 height 8
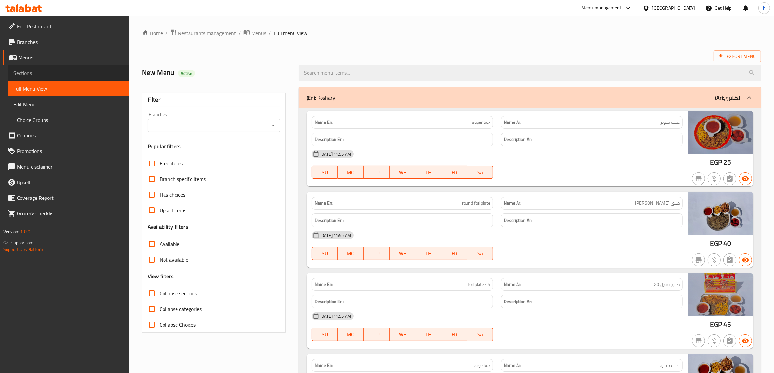
click at [50, 76] on span "Sections" at bounding box center [68, 73] width 111 height 8
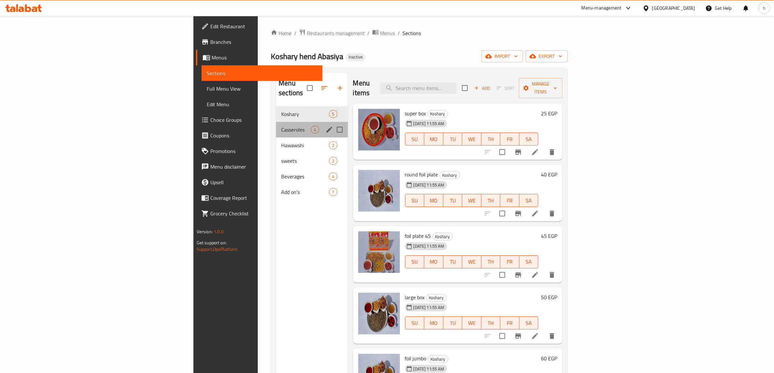
click at [276, 126] on div "Casseroles 4" at bounding box center [312, 130] width 72 height 16
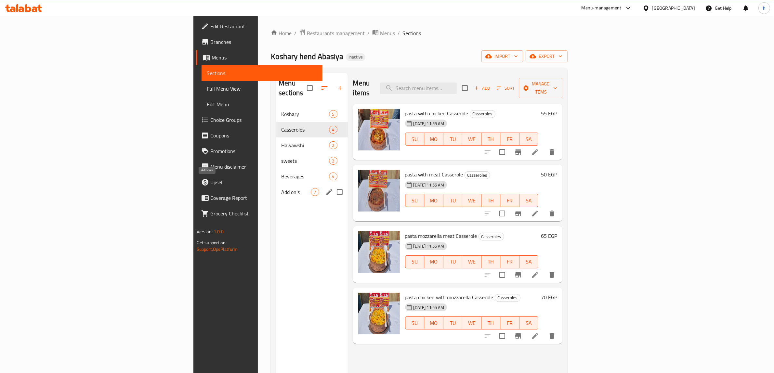
click at [281, 188] on span "Add on's" at bounding box center [296, 192] width 30 height 8
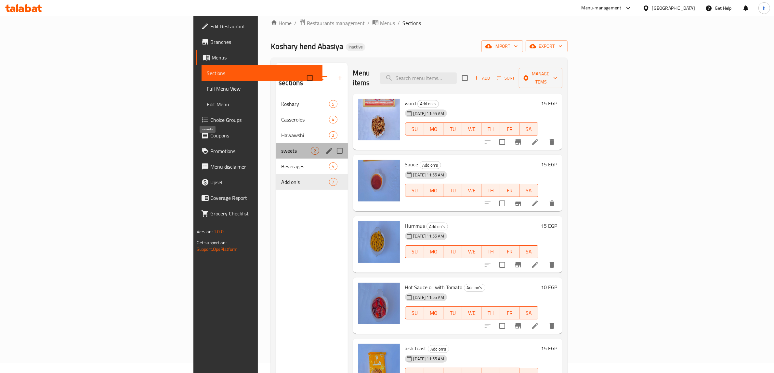
click at [281, 147] on span "sweets" at bounding box center [296, 151] width 30 height 8
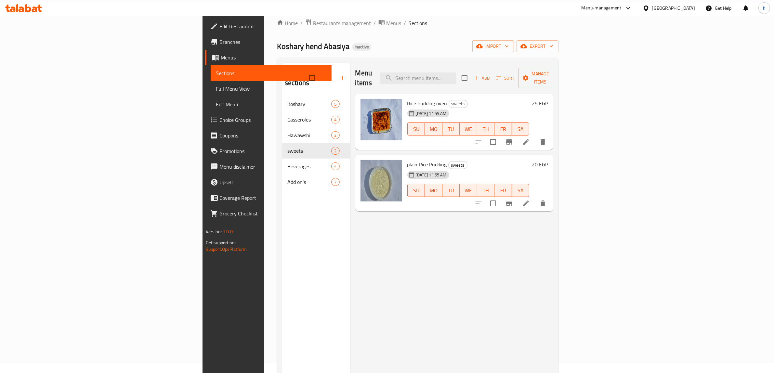
click at [220, 25] on span "Edit Restaurant" at bounding box center [273, 26] width 107 height 8
